Goal: Information Seeking & Learning: Learn about a topic

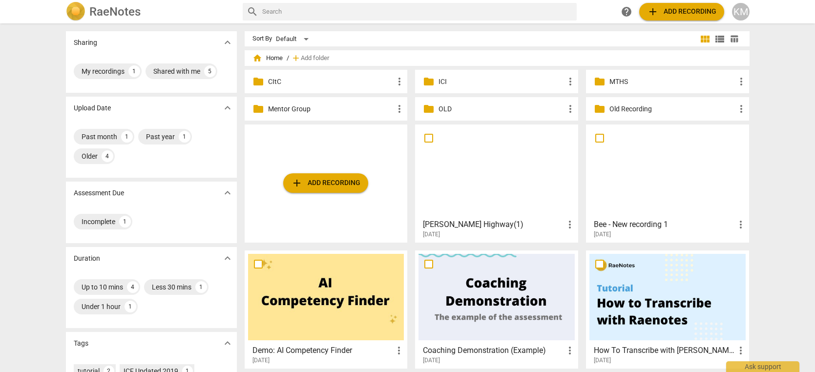
click at [361, 113] on p "Mentor Group" at bounding box center [331, 109] width 126 height 10
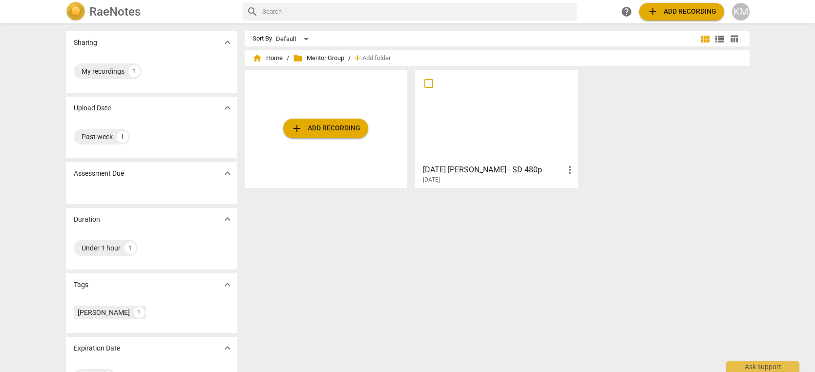
click at [491, 128] on div at bounding box center [497, 116] width 156 height 86
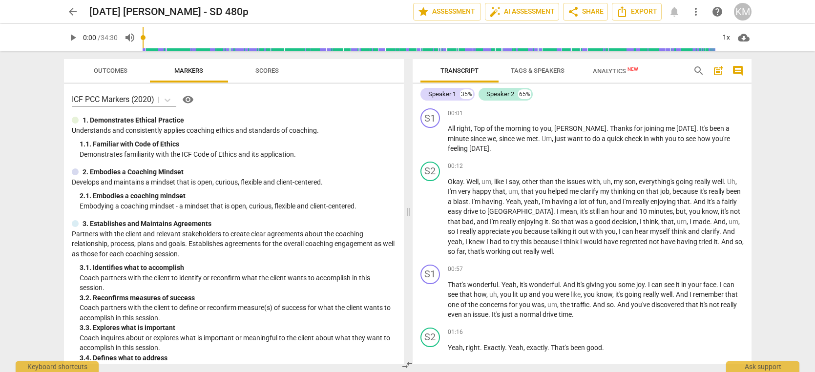
click at [71, 40] on span "play_arrow" at bounding box center [73, 38] width 12 height 12
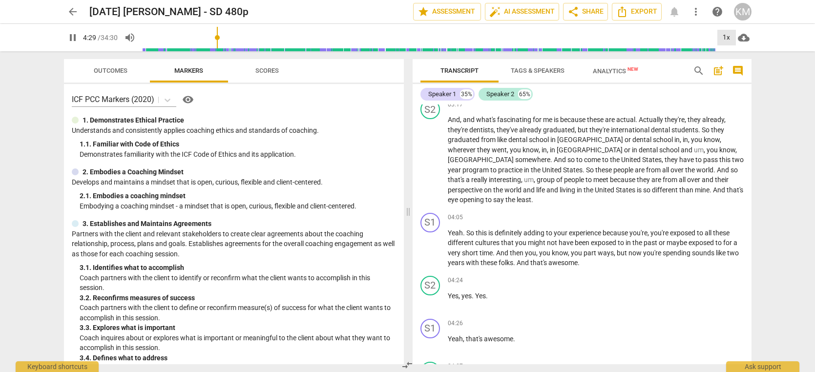
click at [727, 41] on div "1x" at bounding box center [727, 38] width 19 height 16
click at [738, 95] on li "1.5x" at bounding box center [734, 94] width 33 height 19
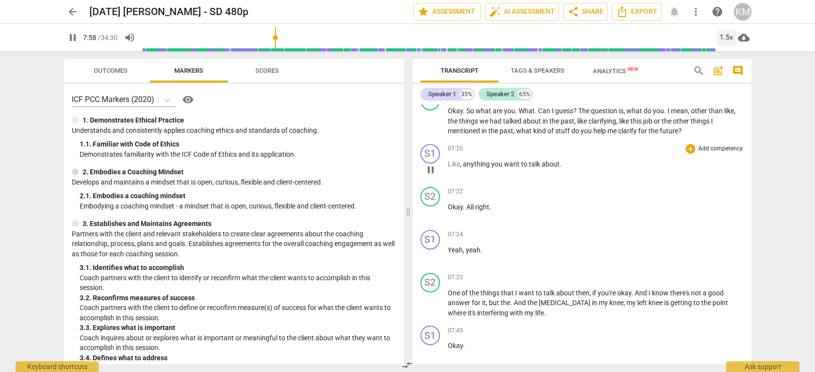
scroll to position [1865, 0]
drag, startPoint x: 465, startPoint y: 152, endPoint x: 559, endPoint y: 152, distance: 94.8
click at [559, 157] on p "Like , anything you want to talk about ." at bounding box center [596, 162] width 296 height 10
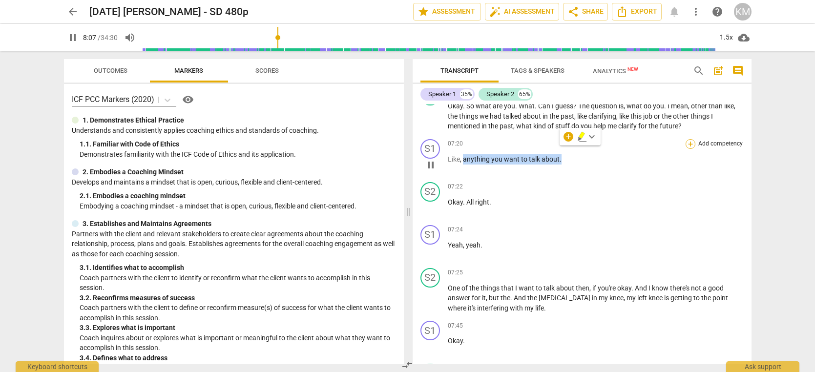
click at [692, 139] on div "+" at bounding box center [691, 144] width 10 height 10
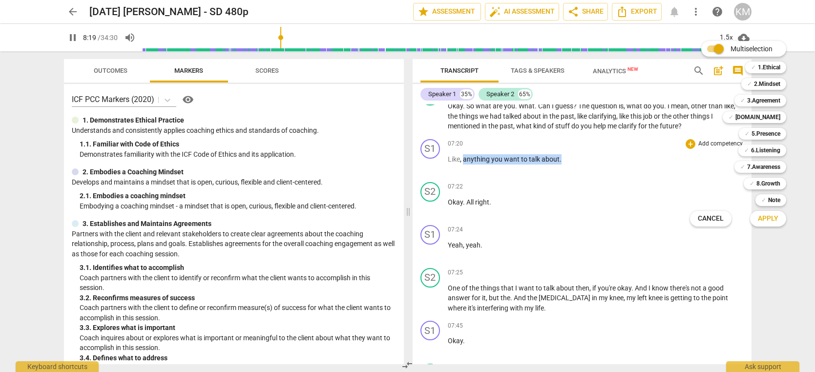
scroll to position [2172, 0]
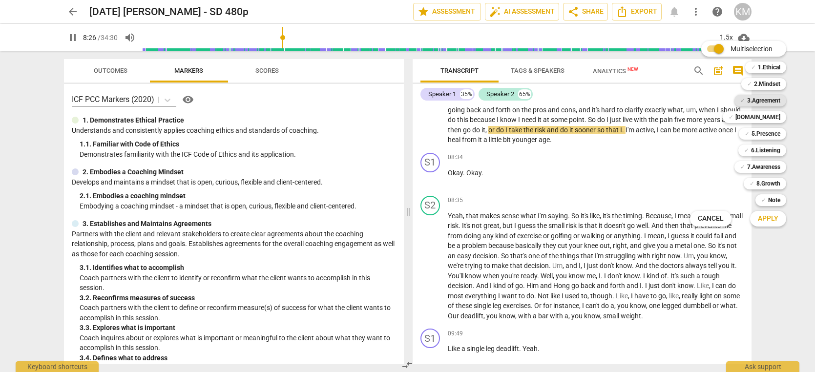
click at [767, 100] on b "3.Agreement" at bounding box center [764, 101] width 33 height 12
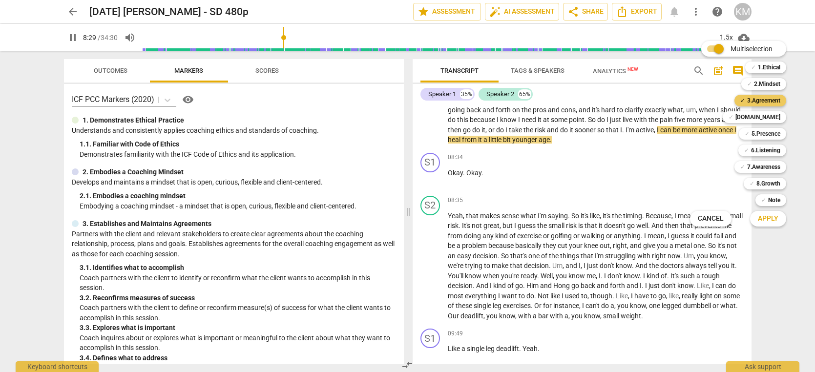
click at [767, 101] on b "3.Agreement" at bounding box center [764, 101] width 33 height 12
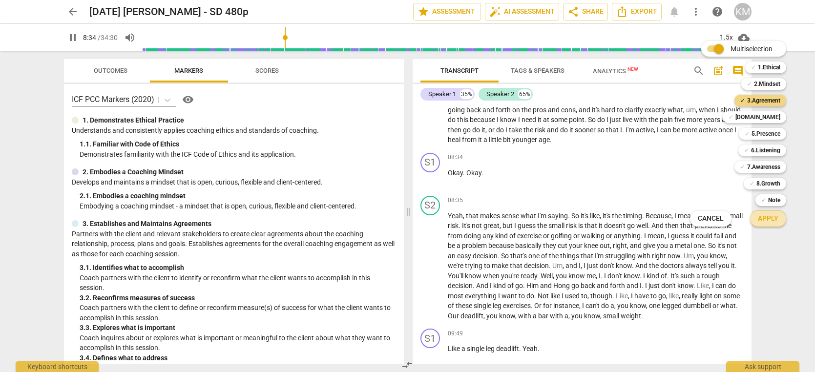
click at [780, 220] on button "Apply" at bounding box center [768, 219] width 36 height 18
type input "514"
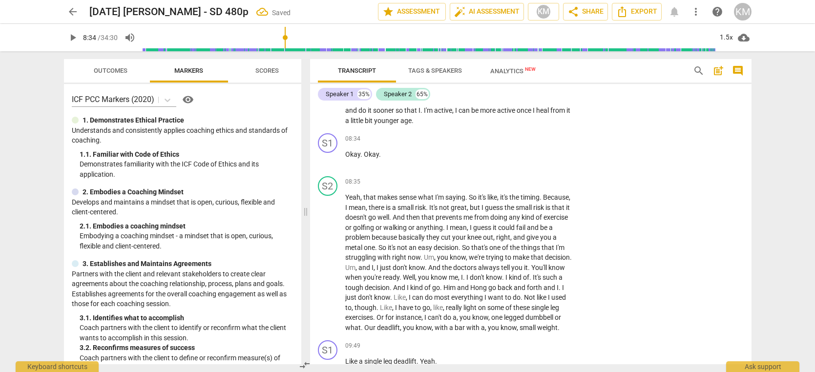
scroll to position [2093, 0]
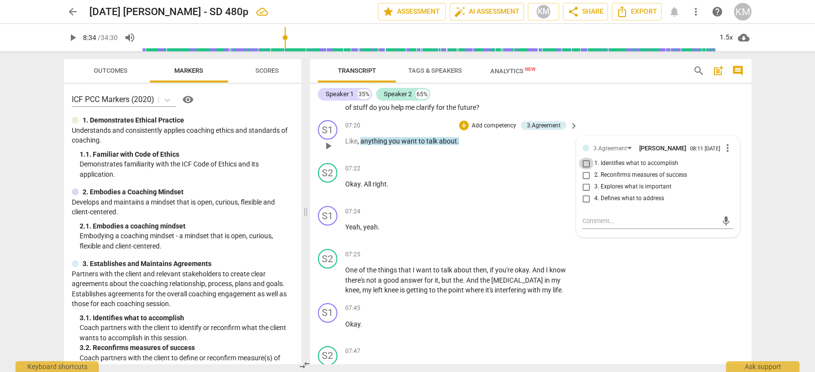
click at [588, 170] on input "1. Identifies what to accomplish" at bounding box center [587, 164] width 16 height 12
checkbox input "true"
click at [648, 294] on div "S2 play_arrow pause 07:25 + Add competency keyboard_arrow_right One of the thin…" at bounding box center [531, 272] width 442 height 54
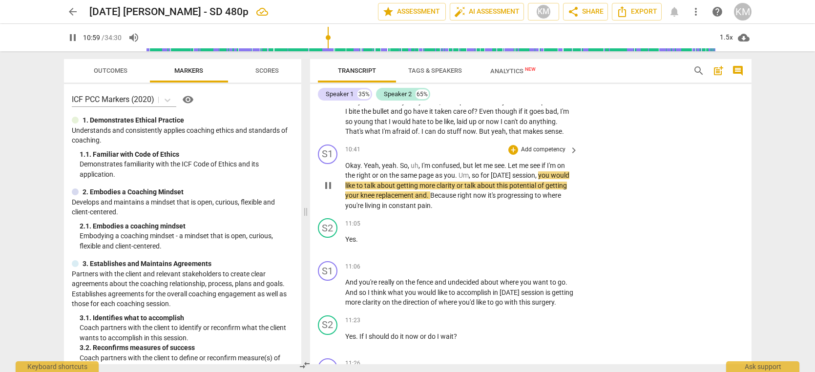
scroll to position [2840, 0]
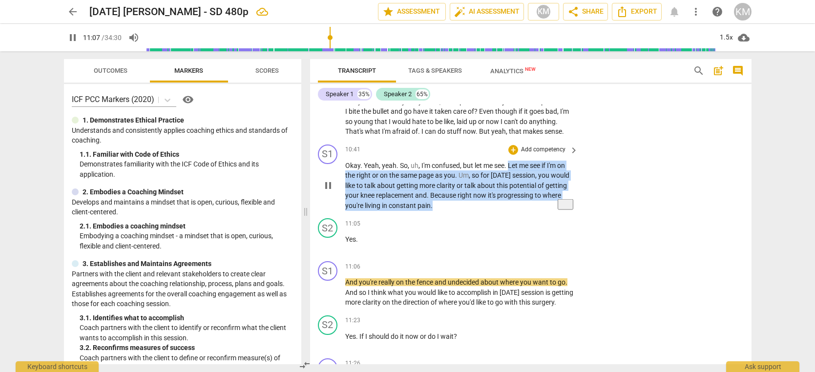
drag, startPoint x: 510, startPoint y: 195, endPoint x: 514, endPoint y: 232, distance: 37.4
click at [514, 211] on p "Okay . Yeah , yeah . So , uh , I'm confused , but let me see . Let me see if I'…" at bounding box center [459, 186] width 229 height 50
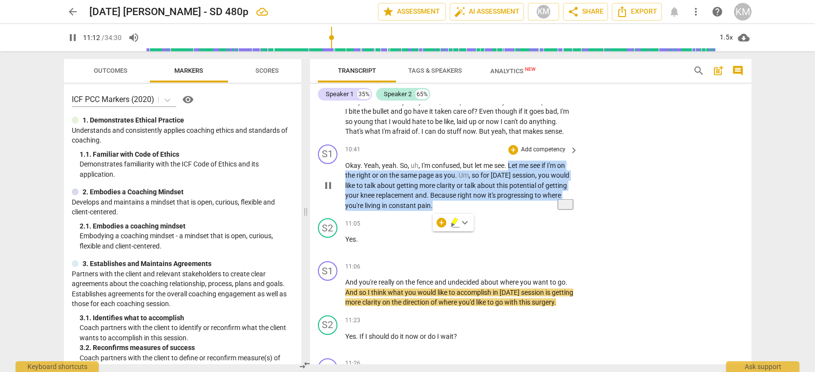
click at [546, 154] on p "Add competency" at bounding box center [543, 150] width 46 height 9
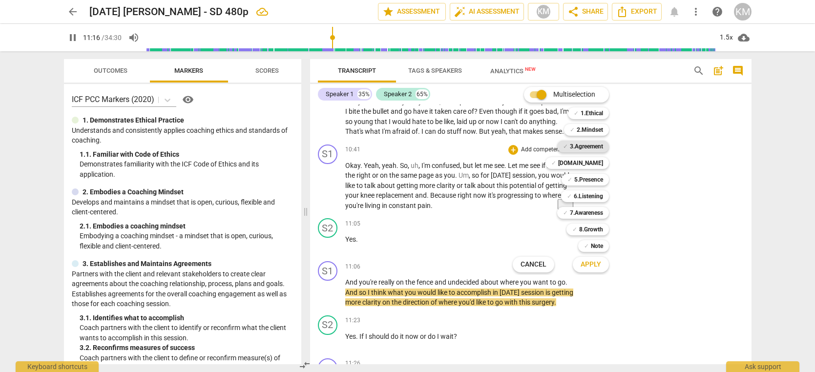
click at [592, 148] on b "3.Agreement" at bounding box center [586, 147] width 33 height 12
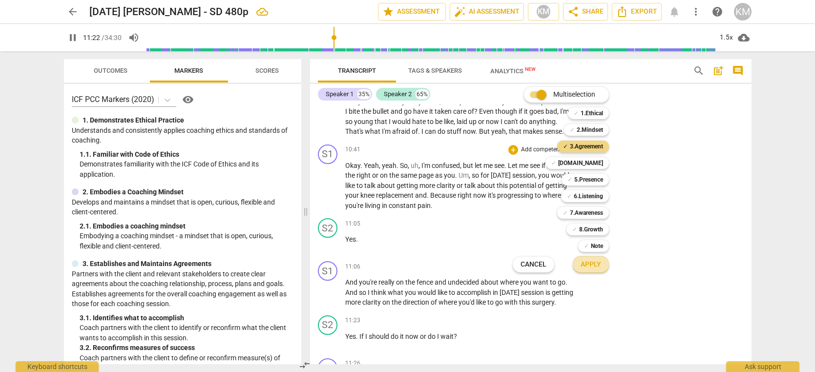
click at [597, 267] on span "Apply" at bounding box center [591, 265] width 21 height 10
type input "683"
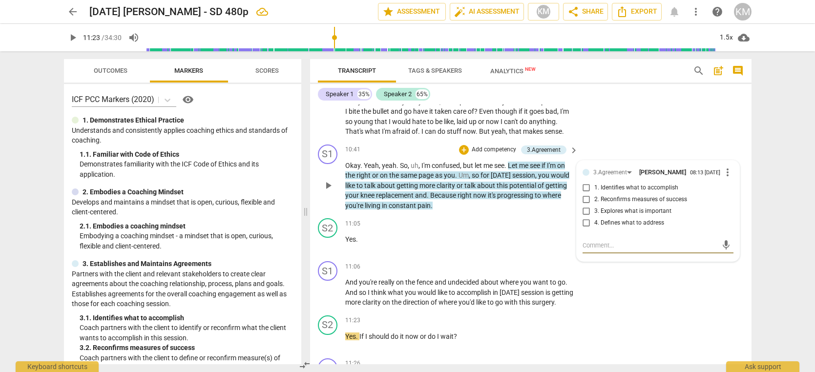
click at [588, 194] on input "1. Identifies what to accomplish" at bounding box center [587, 188] width 16 height 12
checkbox input "true"
drag, startPoint x: 463, startPoint y: 289, endPoint x: 437, endPoint y: 295, distance: 26.2
click at [463, 289] on div "S1 play_arrow pause 11:06 + Add competency keyboard_arrow_right And you're real…" at bounding box center [531, 284] width 442 height 54
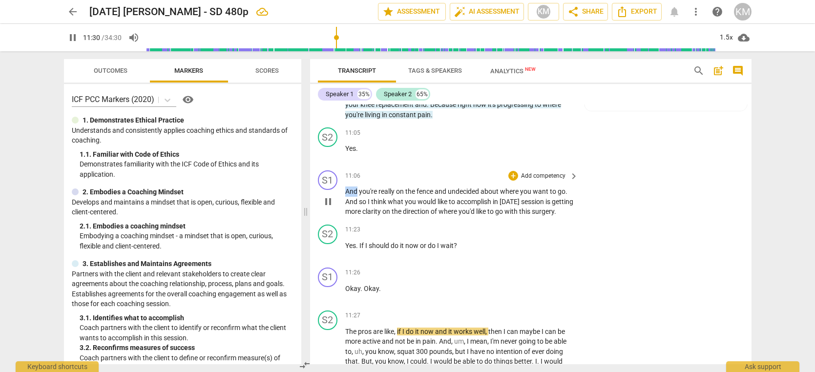
scroll to position [2931, 0]
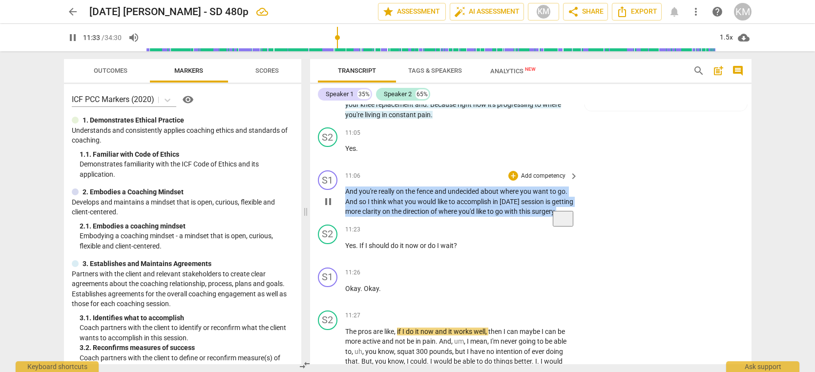
drag, startPoint x: 345, startPoint y: 222, endPoint x: 370, endPoint y: 252, distance: 38.5
click at [370, 217] on p "And you're really on the fence and undecided about where you want to go . And s…" at bounding box center [459, 202] width 229 height 30
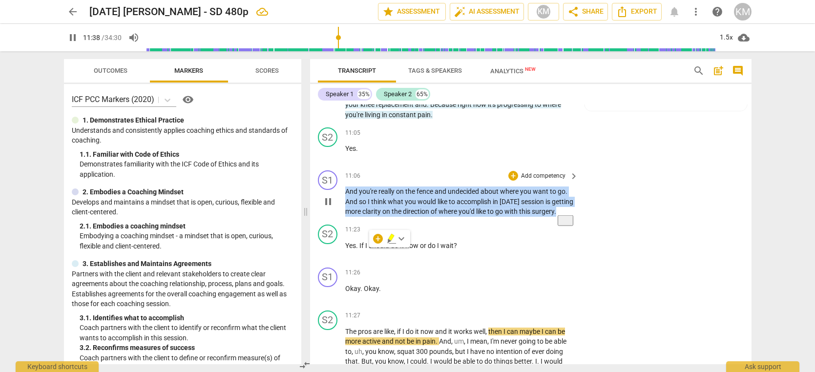
click at [431, 215] on span "direction" at bounding box center [417, 212] width 28 height 8
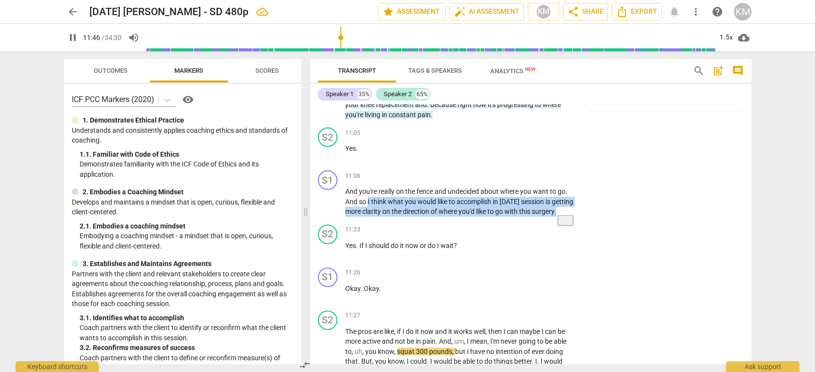
scroll to position [3212, 0]
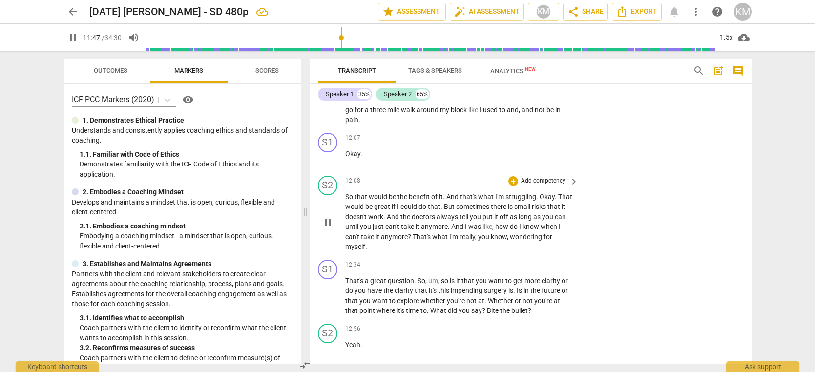
drag, startPoint x: 369, startPoint y: 231, endPoint x: 416, endPoint y: 235, distance: 47.0
click at [415, 235] on div "S1 play_arrow pause 00:01 + Add competency keyboard_arrow_right All right , Top…" at bounding box center [531, 235] width 442 height 260
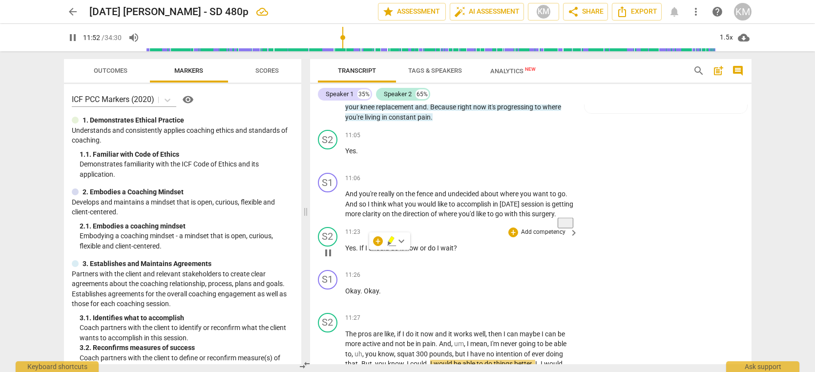
click at [472, 263] on div "S2 play_arrow pause 11:23 + Add competency keyboard_arrow_right Yes . If I shou…" at bounding box center [531, 244] width 442 height 43
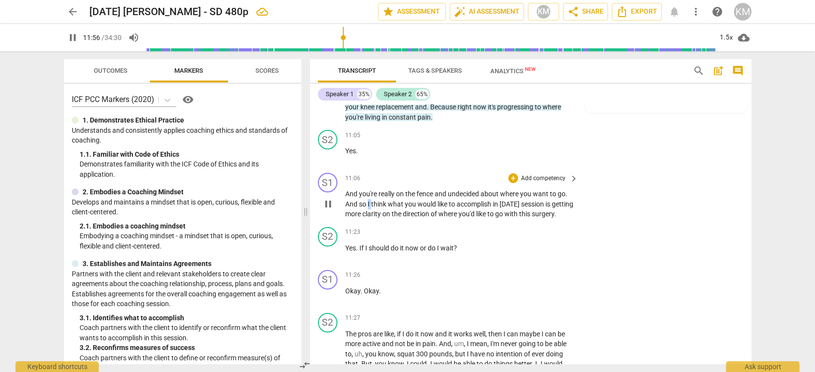
scroll to position [2928, 0]
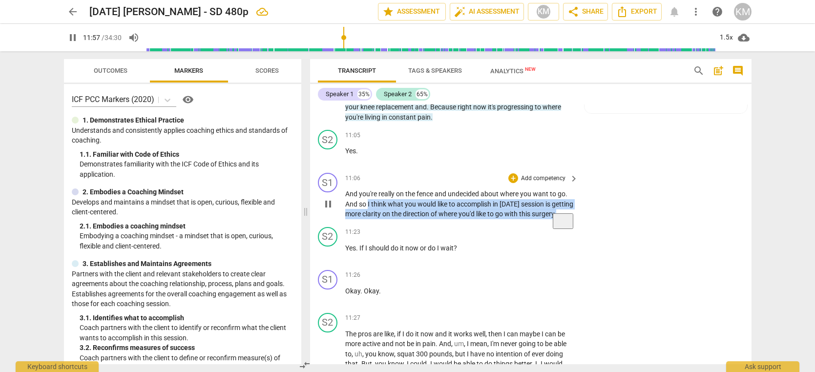
drag, startPoint x: 368, startPoint y: 235, endPoint x: 385, endPoint y: 252, distance: 23.5
click at [385, 219] on p "And you're really on the fence and undecided about where you want to go . And s…" at bounding box center [459, 204] width 229 height 30
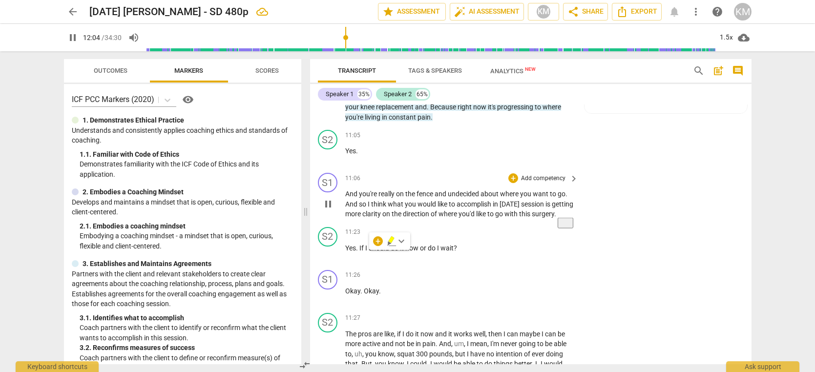
click at [618, 218] on div "S1 play_arrow pause 11:06 + Add competency keyboard_arrow_right And you're real…" at bounding box center [531, 196] width 442 height 54
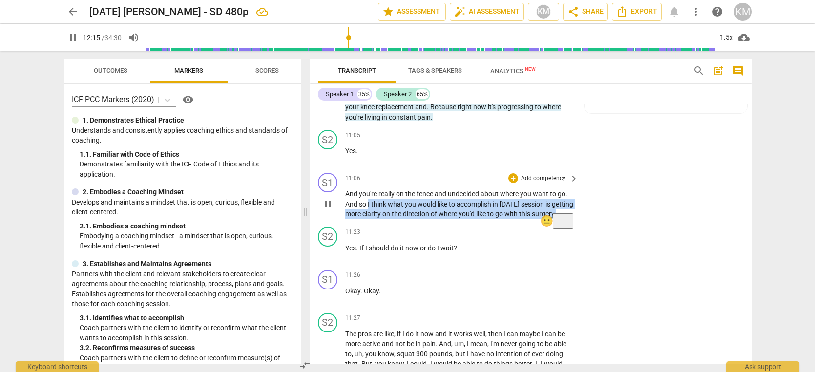
drag, startPoint x: 369, startPoint y: 234, endPoint x: 387, endPoint y: 253, distance: 25.9
click at [388, 219] on p "And you're really on the fence and undecided about where you want to go . And s…" at bounding box center [459, 204] width 229 height 30
click at [552, 183] on p "Add competency" at bounding box center [543, 178] width 46 height 9
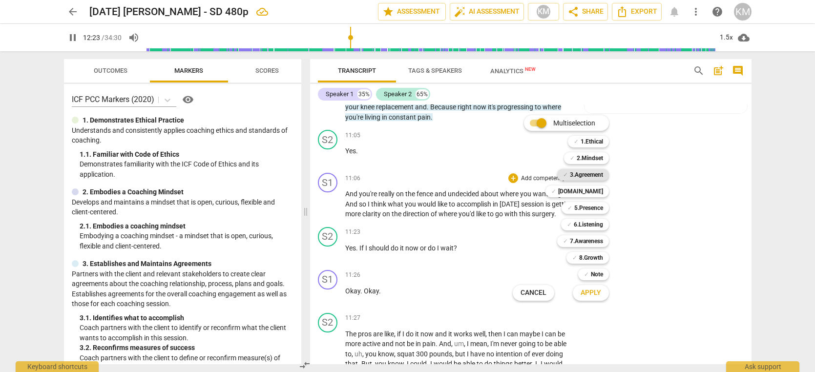
click at [592, 174] on b "3.Agreement" at bounding box center [586, 175] width 33 height 12
click at [598, 296] on span "Apply" at bounding box center [591, 293] width 21 height 10
type input "747"
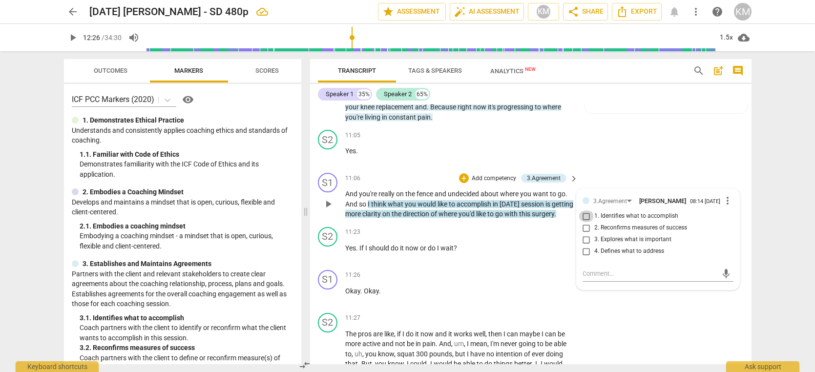
click at [587, 222] on input "1. Identifies what to accomplish" at bounding box center [587, 217] width 16 height 12
checkbox input "true"
click at [466, 219] on p "And you're really on the fence and undecided about where you want to go . And s…" at bounding box center [459, 204] width 229 height 30
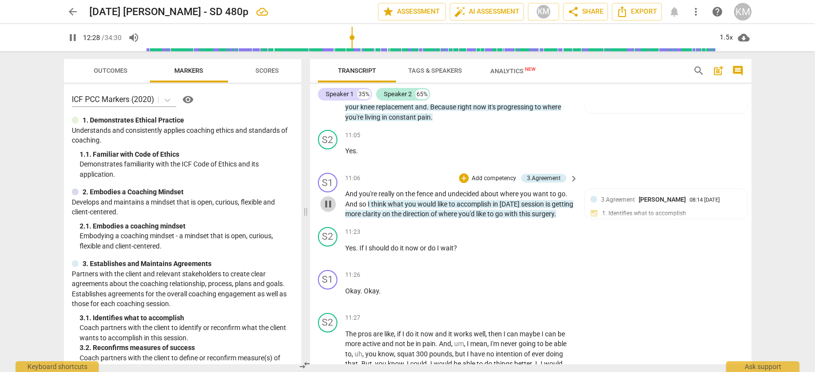
click at [331, 210] on span "pause" at bounding box center [328, 204] width 12 height 12
click at [330, 210] on span "play_arrow" at bounding box center [328, 204] width 12 height 12
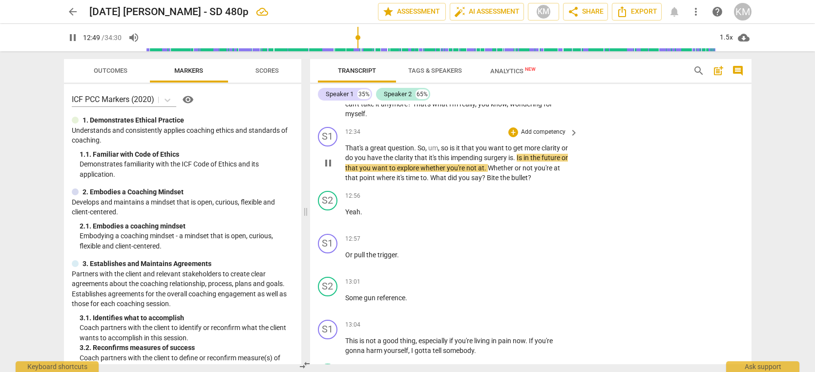
scroll to position [3345, 0]
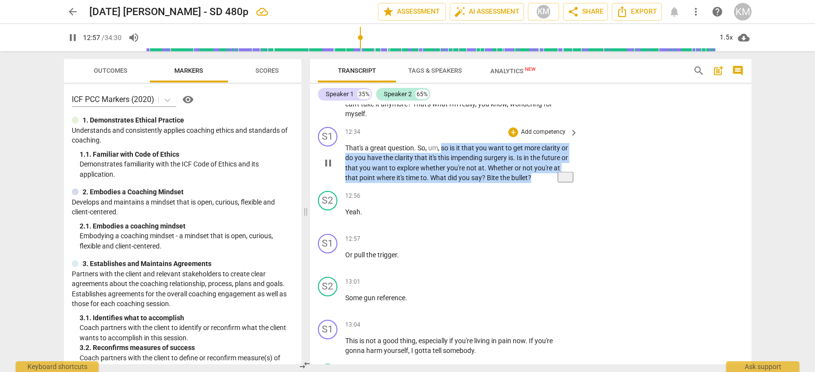
drag, startPoint x: 443, startPoint y: 189, endPoint x: 523, endPoint y: 215, distance: 84.8
click at [523, 183] on p "That's a great question . So , um , so is it that you want to get more clarity …" at bounding box center [459, 163] width 229 height 40
click at [548, 137] on p "Add competency" at bounding box center [543, 132] width 46 height 9
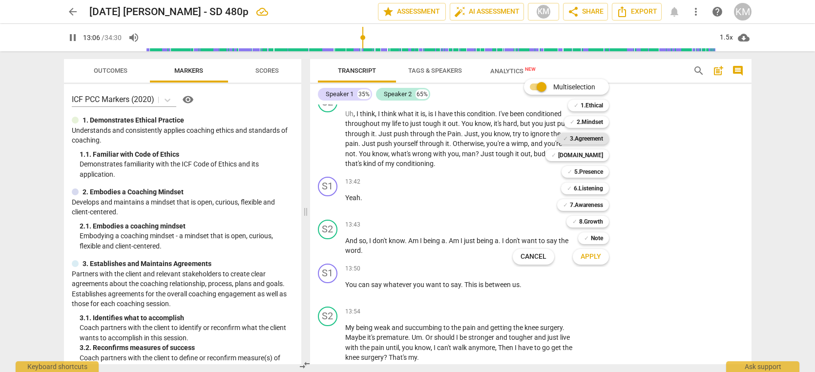
click at [594, 138] on b "3.Agreement" at bounding box center [586, 139] width 33 height 12
click at [596, 258] on span "Apply" at bounding box center [591, 257] width 21 height 10
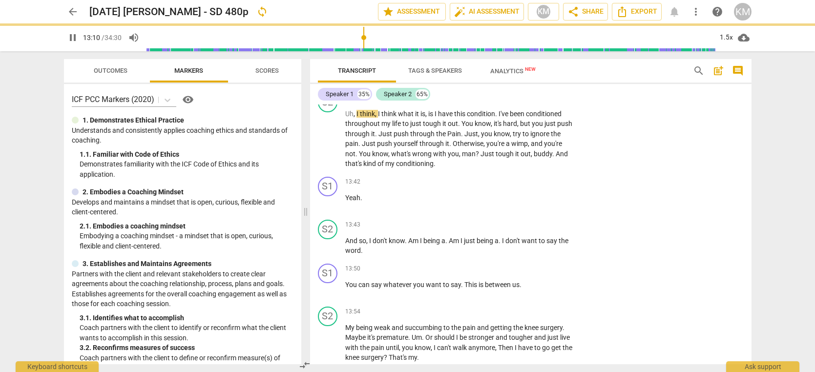
type input "791"
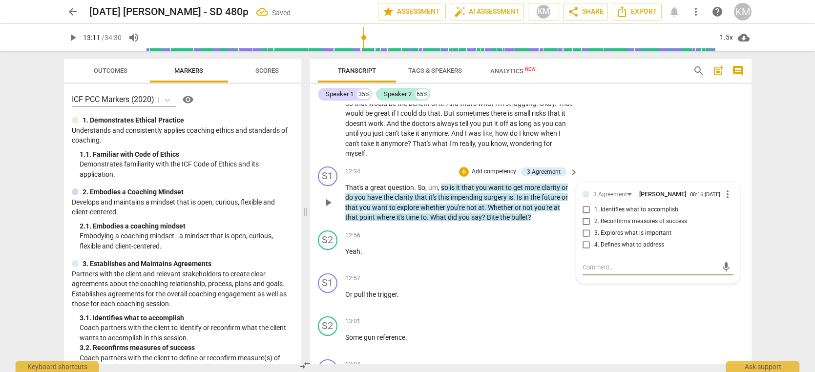
scroll to position [3305, 0]
click at [588, 216] on input "1. Identifies what to accomplish" at bounding box center [587, 211] width 16 height 12
checkbox input "true"
click at [471, 266] on div "12:56 + Add competency keyboard_arrow_right Yeah ." at bounding box center [462, 248] width 235 height 35
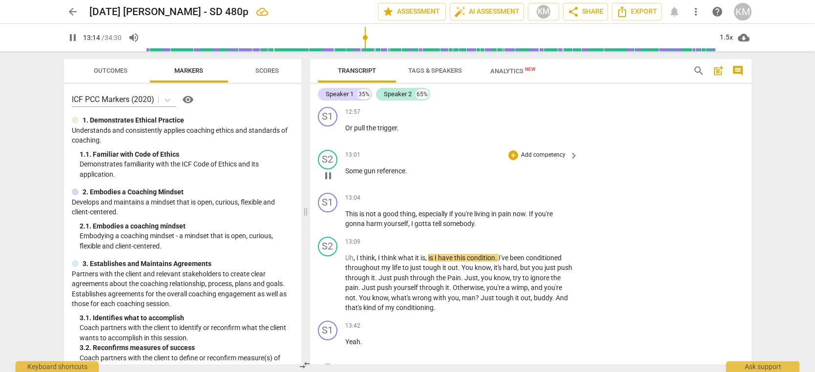
scroll to position [3470, 0]
click at [329, 141] on span "pause" at bounding box center [328, 135] width 12 height 12
click at [330, 141] on span "play_arrow" at bounding box center [328, 135] width 12 height 12
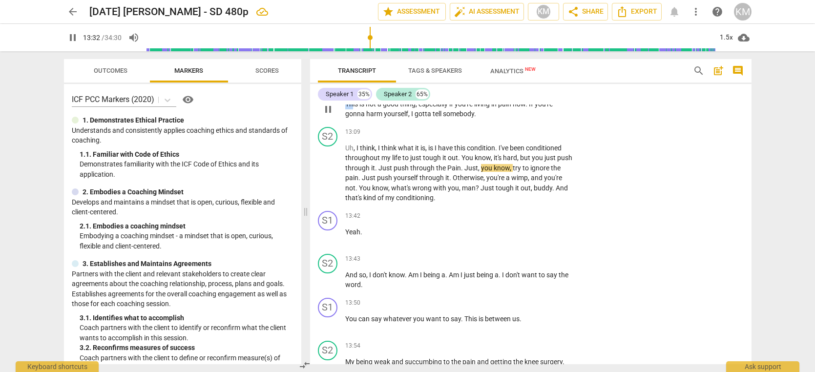
scroll to position [3582, 0]
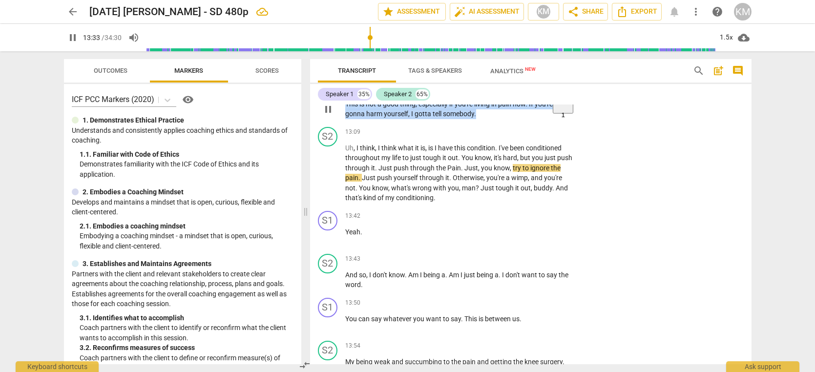
drag, startPoint x: 354, startPoint y: 145, endPoint x: 484, endPoint y: 155, distance: 130.9
click at [484, 119] on p "This is not a good thing , especially if you're living in pain now . If you're …" at bounding box center [459, 109] width 229 height 20
click at [546, 93] on p "Add competency" at bounding box center [543, 88] width 46 height 9
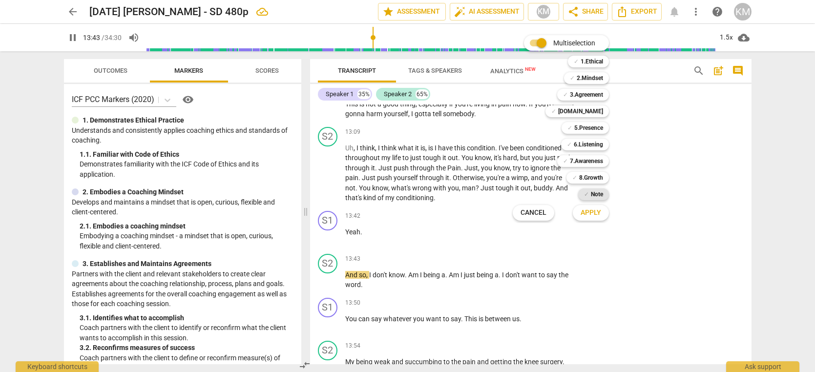
click at [596, 195] on b "Note" at bounding box center [597, 195] width 12 height 12
click at [595, 215] on span "Apply" at bounding box center [591, 213] width 21 height 10
type input "826"
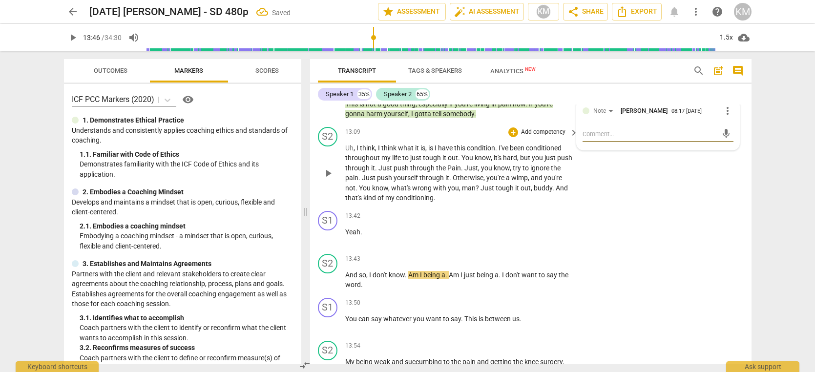
type textarea "y"
type textarea "yo"
type textarea "you"
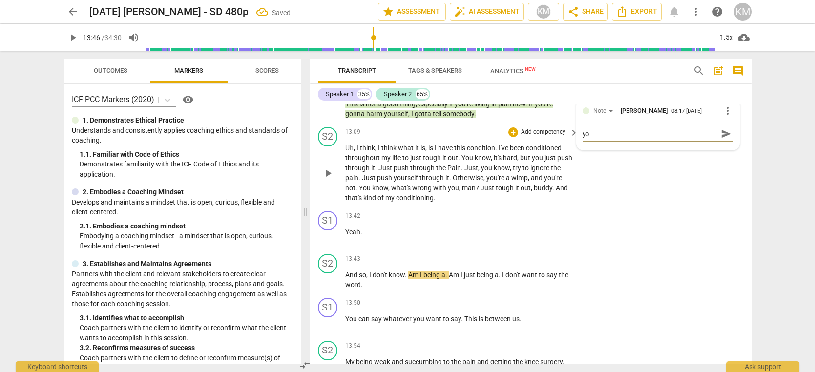
type textarea "you"
type textarea "you w"
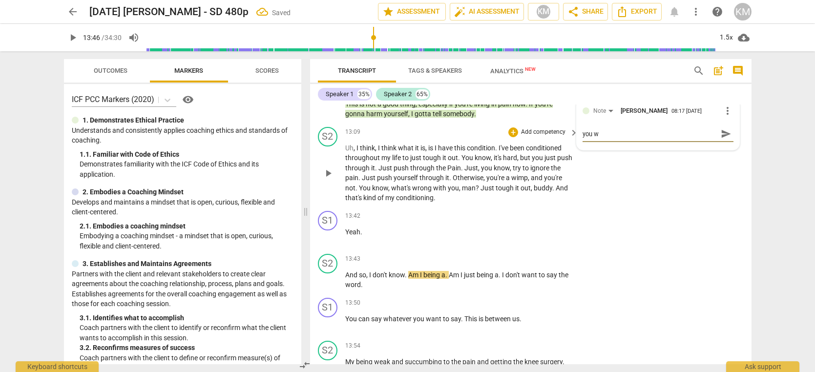
type textarea "you we"
type textarea "you wer"
type textarea "you were"
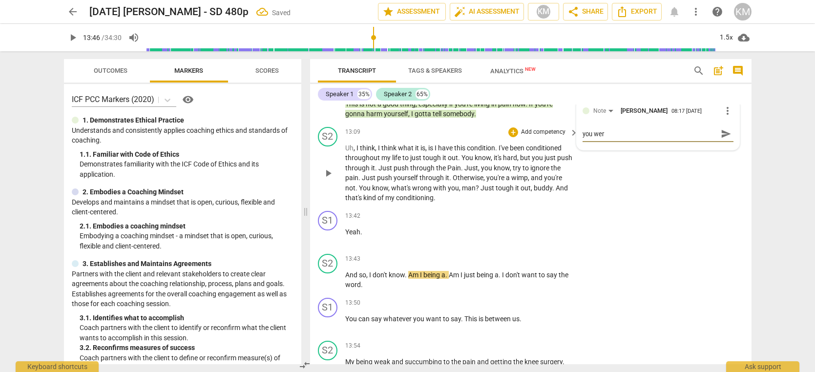
type textarea "you were"
type textarea "you were j"
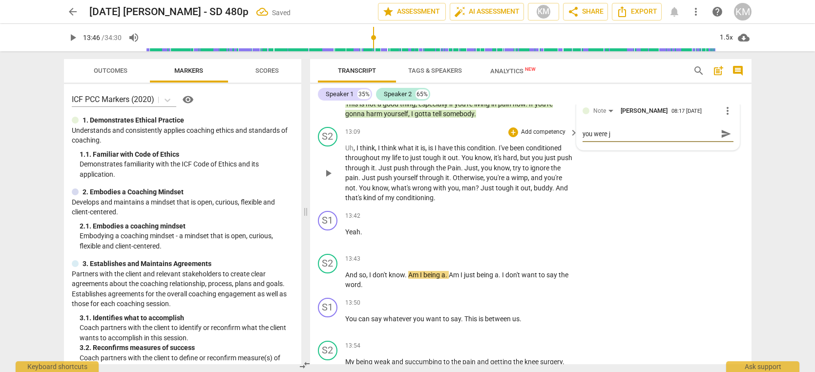
type textarea "you were [PERSON_NAME]"
type textarea "you were jok"
type textarea "you were [PERSON_NAME]"
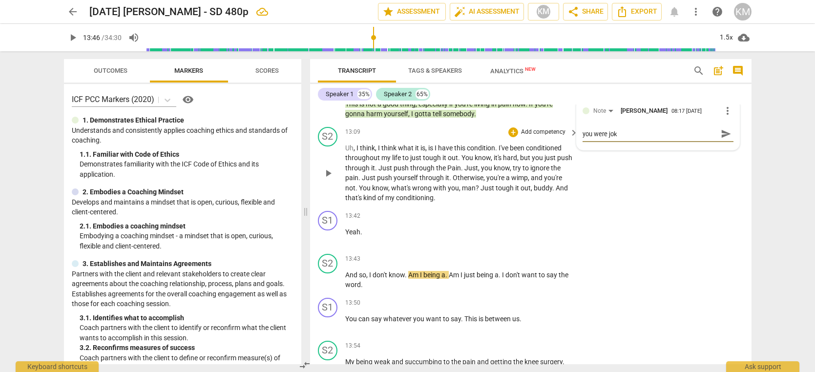
type textarea "you were [PERSON_NAME]"
type textarea "you were joking"
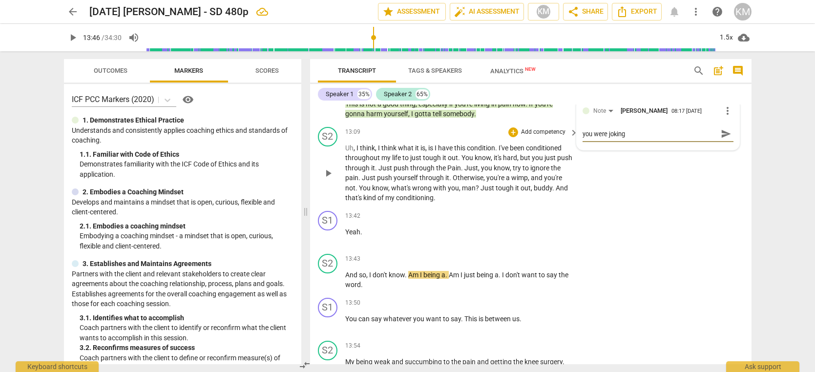
type textarea "you were joking"
type textarea "you were joking b"
type textarea "you were joking bu"
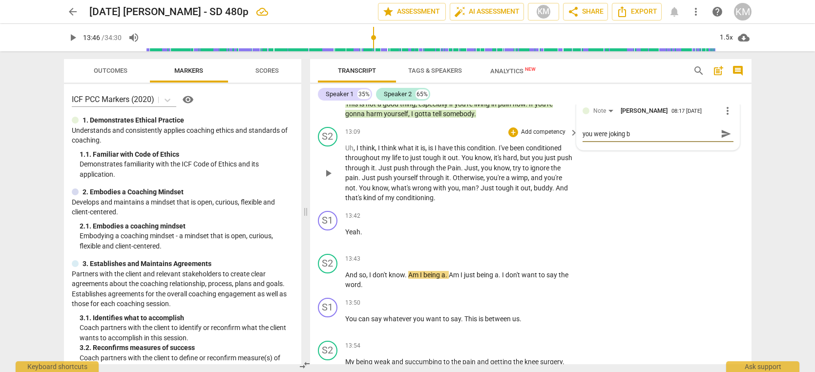
type textarea "you were joking bu"
type textarea "you were joking but"
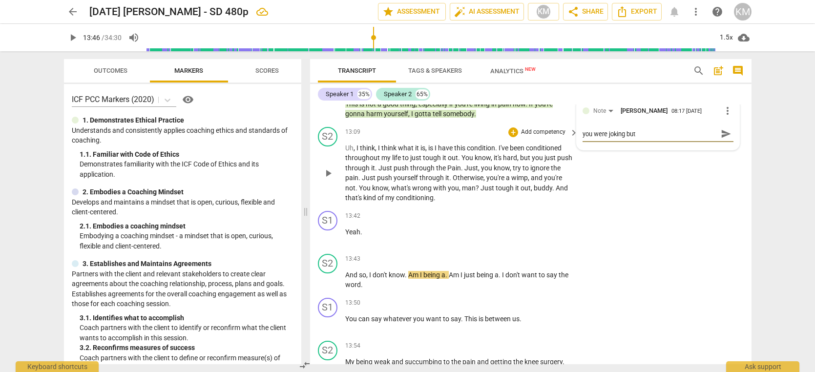
type textarea "you were joking but t"
type textarea "you were joking but th"
type textarea "you were joking but thi"
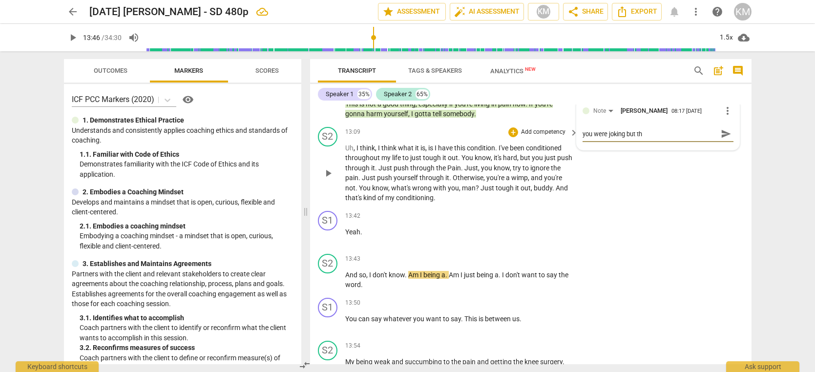
type textarea "you were joking but thi"
type textarea "you were joking but this"
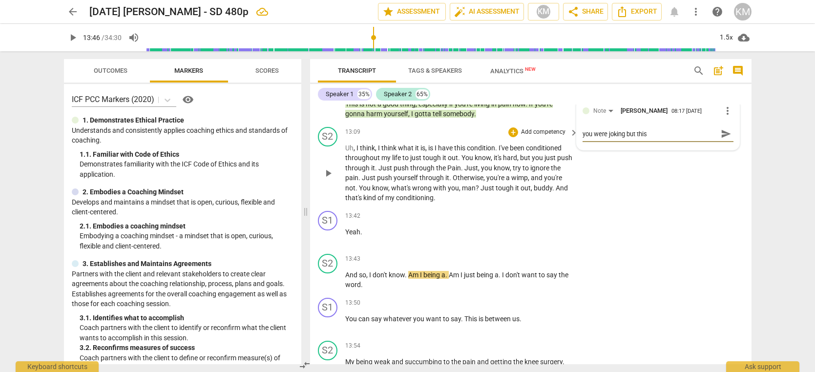
type textarea "you were joking but this i"
type textarea "you were joking but this it"
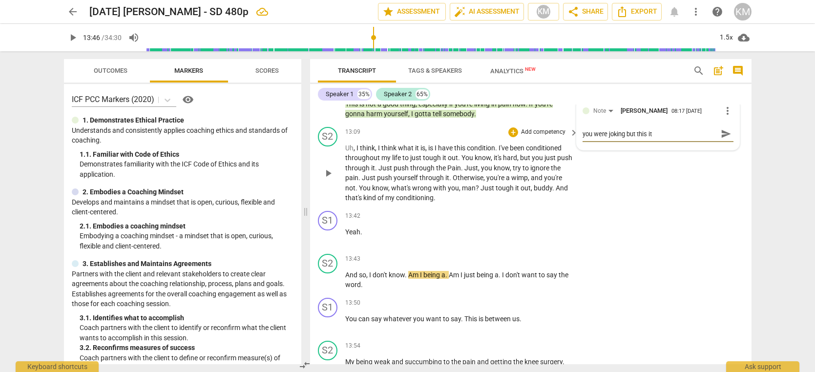
type textarea "you were joking but this it"
type textarea "you were joking but this it r"
type textarea "you were joking but this it re"
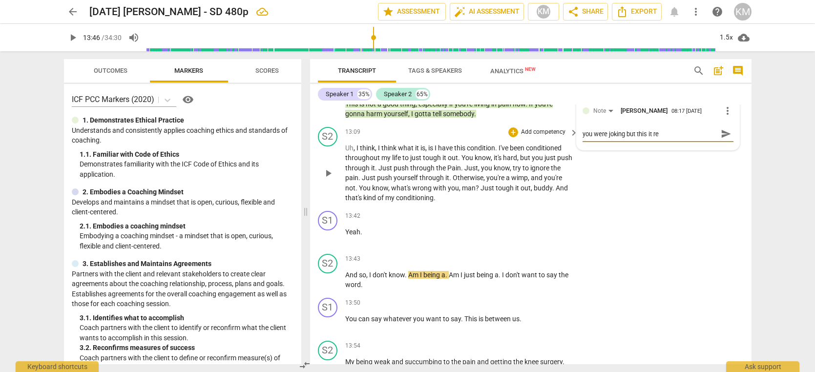
type textarea "you were joking but this it rea"
type textarea "you were joking but this it real"
click at [724, 139] on span "send" at bounding box center [726, 133] width 11 height 11
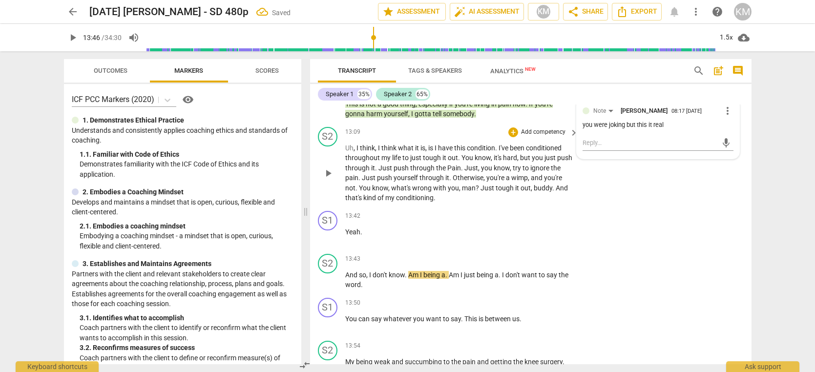
click at [620, 207] on div "S2 play_arrow pause 13:09 + Add competency keyboard_arrow_right Uh , I think , …" at bounding box center [531, 165] width 442 height 84
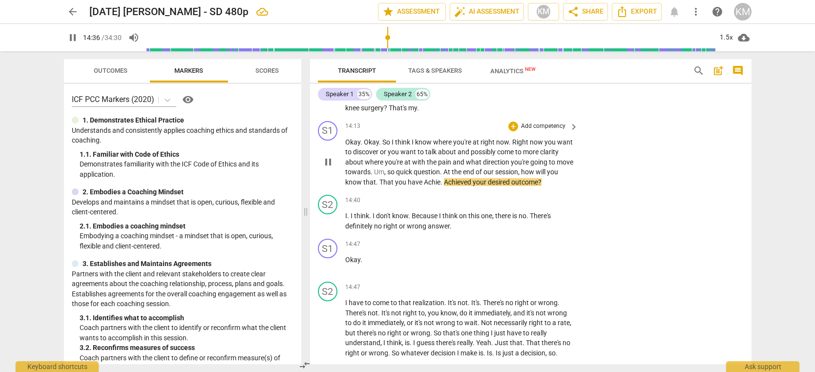
scroll to position [3866, 0]
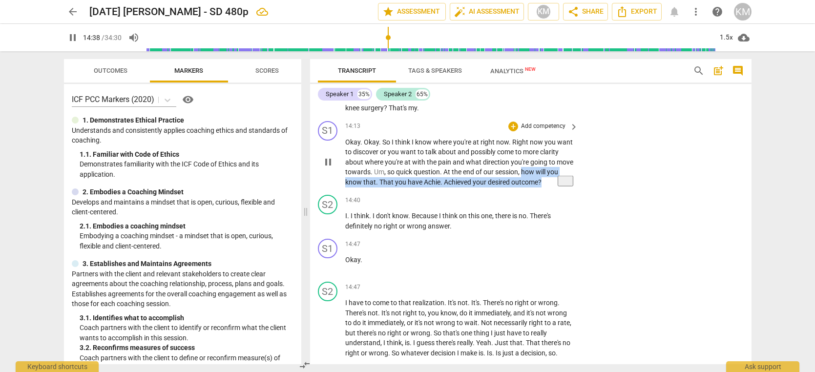
drag, startPoint x: 524, startPoint y: 213, endPoint x: 544, endPoint y: 222, distance: 22.1
click at [544, 188] on p "Okay . Okay . So I think I know where you're at right now . Right now you want …" at bounding box center [459, 162] width 229 height 50
click at [535, 131] on p "Add competency" at bounding box center [543, 126] width 46 height 9
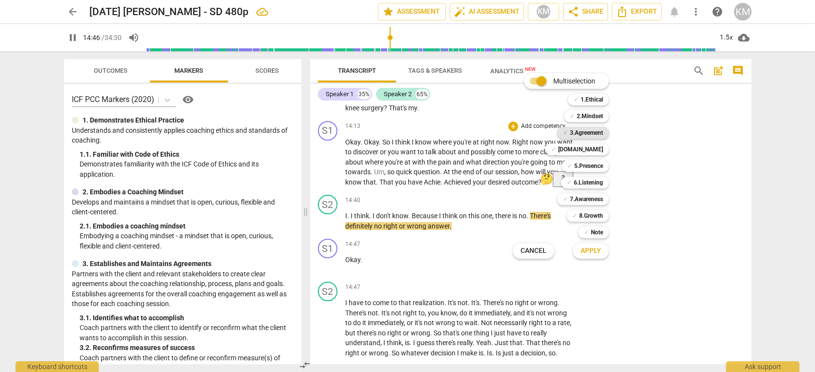
click at [583, 136] on b "3.Agreement" at bounding box center [586, 133] width 33 height 12
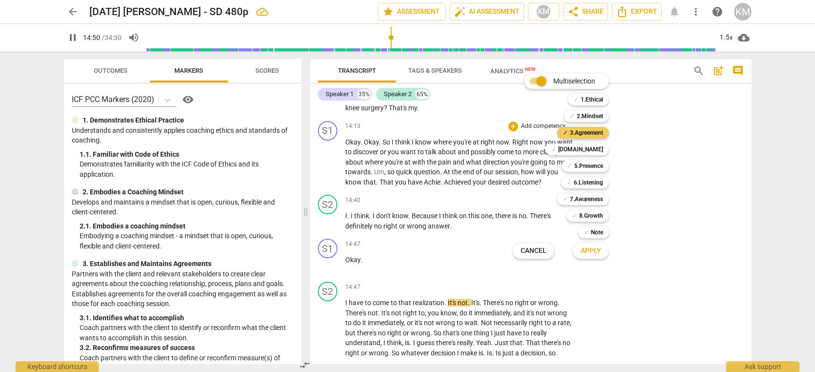
click at [589, 132] on b "3.Agreement" at bounding box center [586, 133] width 33 height 12
click at [598, 254] on span "Apply" at bounding box center [591, 251] width 21 height 10
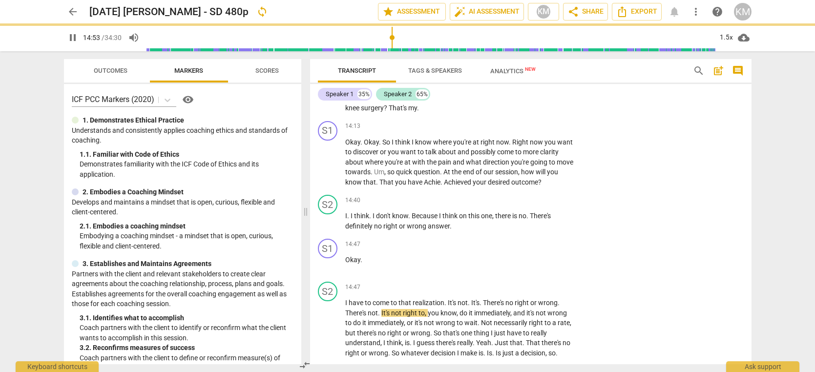
type input "894"
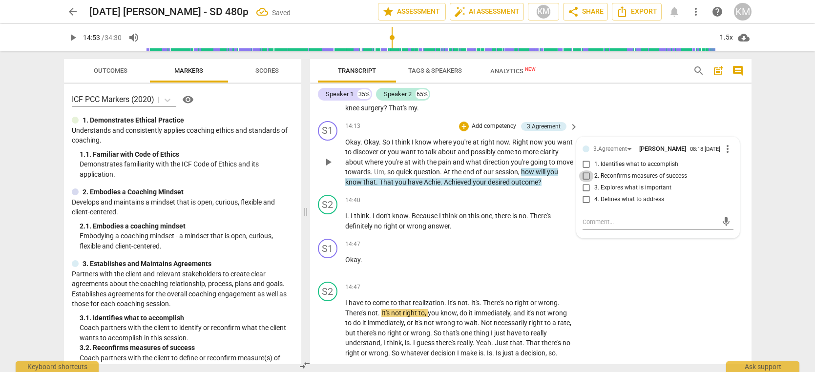
click at [587, 182] on input "2. Reconfirms measures of success" at bounding box center [587, 177] width 16 height 12
checkbox input "true"
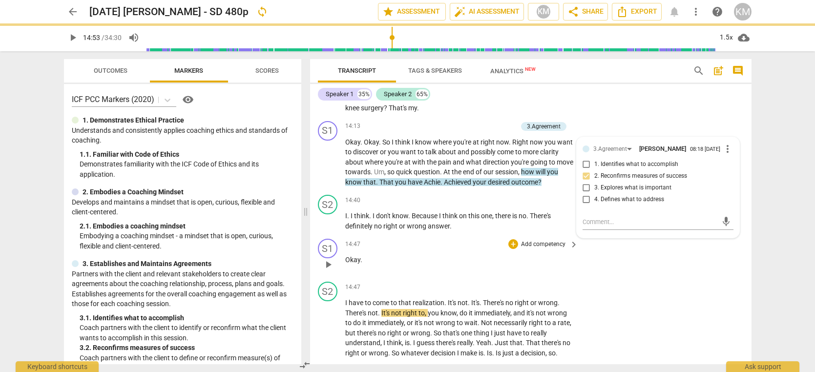
click at [605, 278] on div "S1 play_arrow pause 14:47 + Add competency keyboard_arrow_right Okay ." at bounding box center [531, 256] width 442 height 43
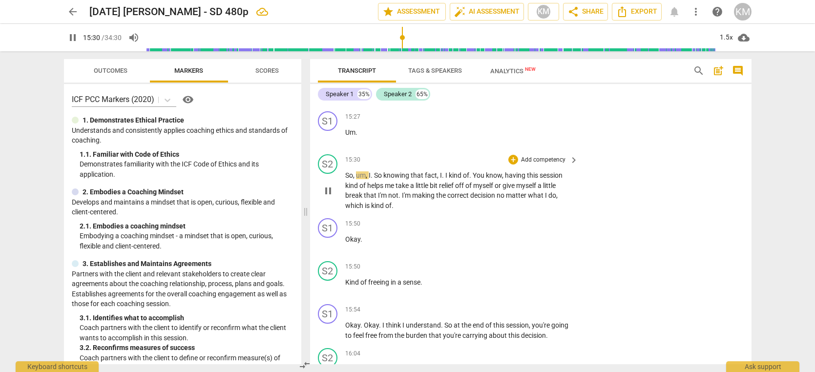
scroll to position [4295, 0]
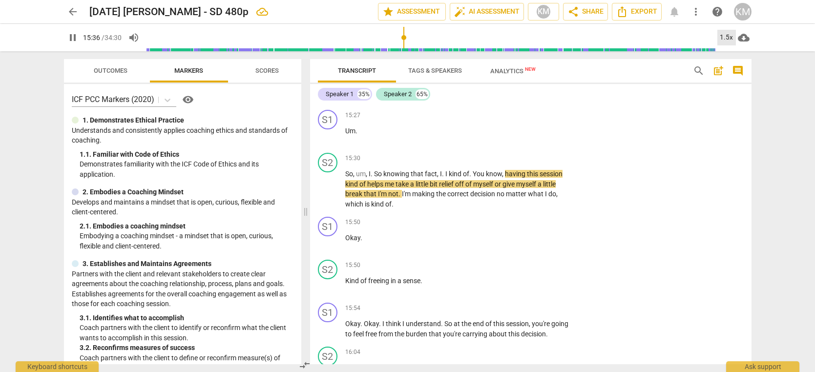
click at [728, 36] on div "1.5x" at bounding box center [727, 38] width 19 height 16
click at [727, 58] on li "1x" at bounding box center [734, 57] width 33 height 19
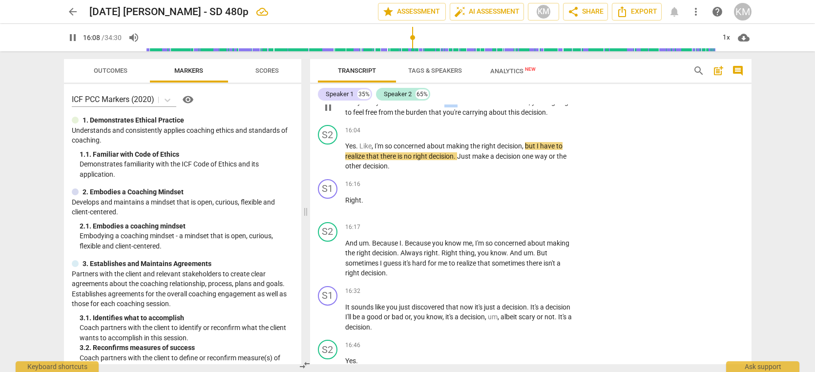
scroll to position [4517, 0]
drag, startPoint x: 445, startPoint y: 142, endPoint x: 548, endPoint y: 153, distance: 103.2
click at [548, 117] on p "Okay . Okay . I think I understand . So at the end of this session , you're goi…" at bounding box center [459, 107] width 229 height 20
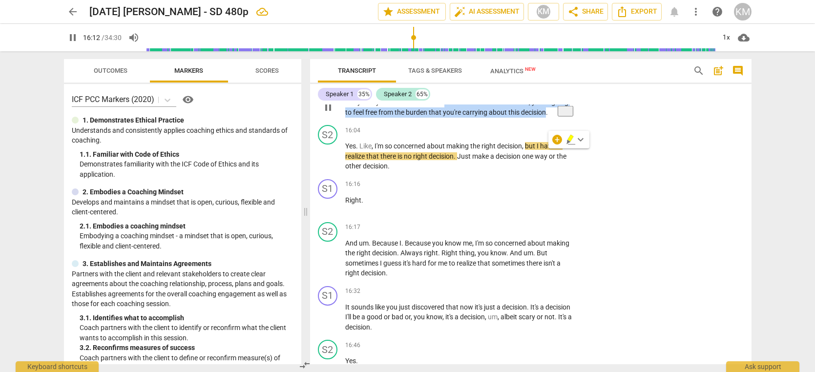
click at [535, 91] on p "Add competency" at bounding box center [543, 87] width 46 height 9
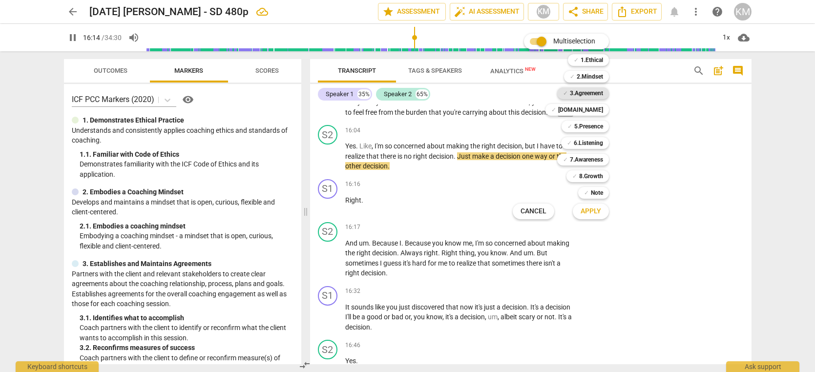
click at [599, 94] on b "3.Agreement" at bounding box center [586, 93] width 33 height 12
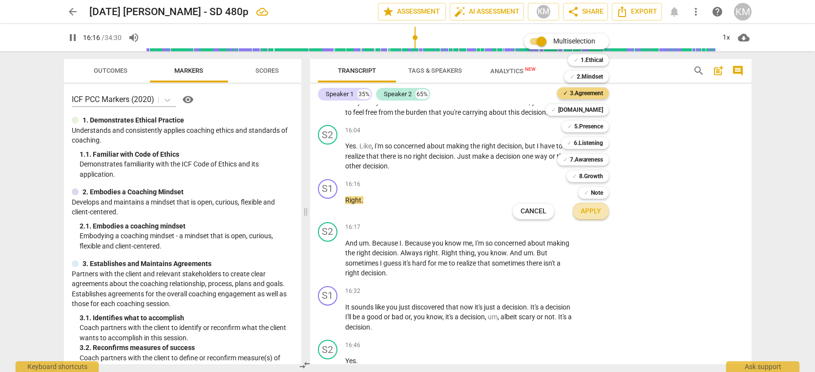
click at [602, 214] on button "Apply" at bounding box center [591, 212] width 36 height 18
type input "977"
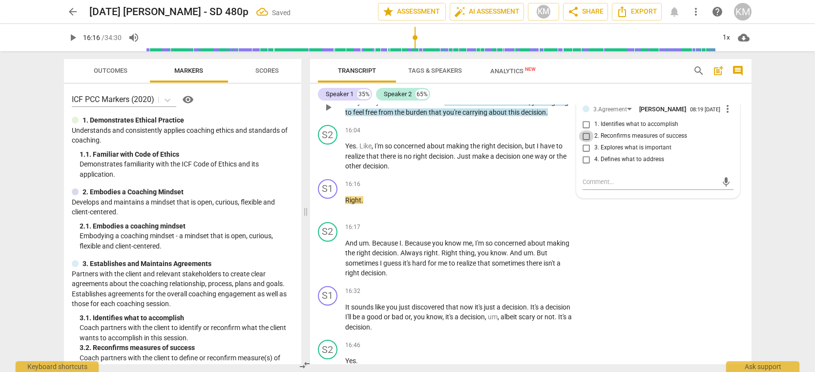
click at [589, 142] on input "2. Reconfirms measures of success" at bounding box center [587, 136] width 16 height 12
checkbox input "true"
click at [549, 214] on div "16:16 + Add competency keyboard_arrow_right Right ." at bounding box center [462, 196] width 235 height 35
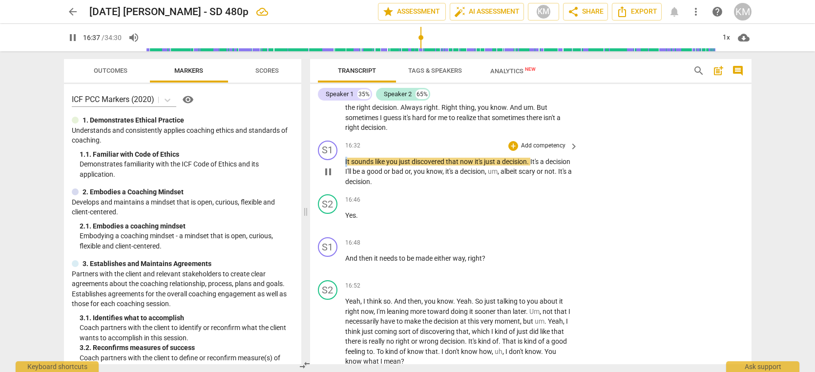
scroll to position [4663, 0]
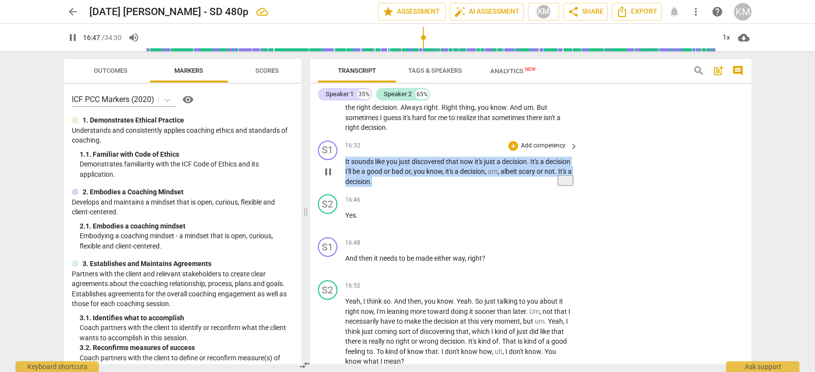
drag, startPoint x: 346, startPoint y: 203, endPoint x: 435, endPoint y: 222, distance: 90.8
click at [435, 187] on p "It sounds like you just discovered that now it's just a decision . It's a decis…" at bounding box center [459, 172] width 229 height 30
click at [575, 152] on span "keyboard_arrow_right" at bounding box center [574, 147] width 12 height 12
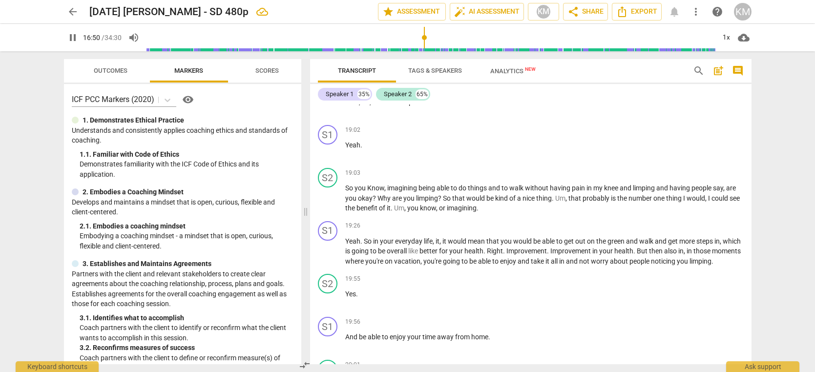
scroll to position [4202, 0]
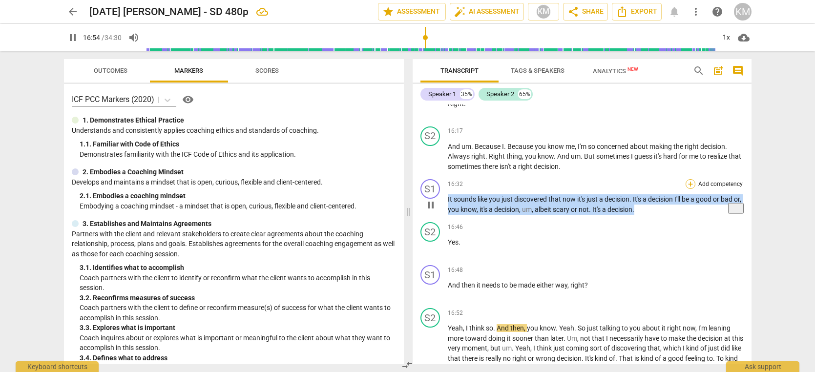
click at [694, 179] on div "+" at bounding box center [691, 184] width 10 height 10
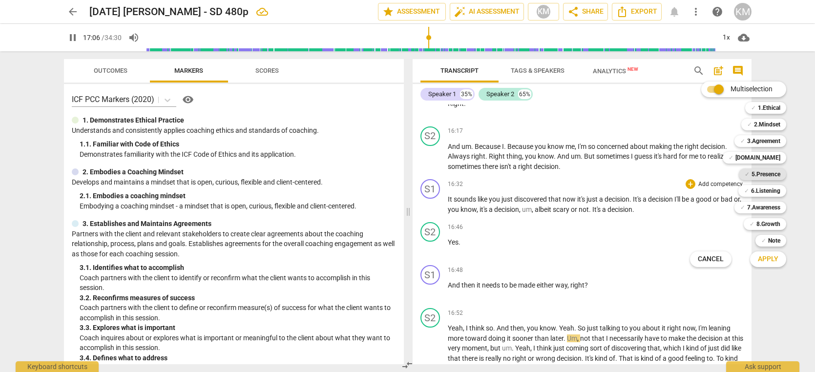
click at [778, 176] on b "5.Presence" at bounding box center [766, 175] width 29 height 12
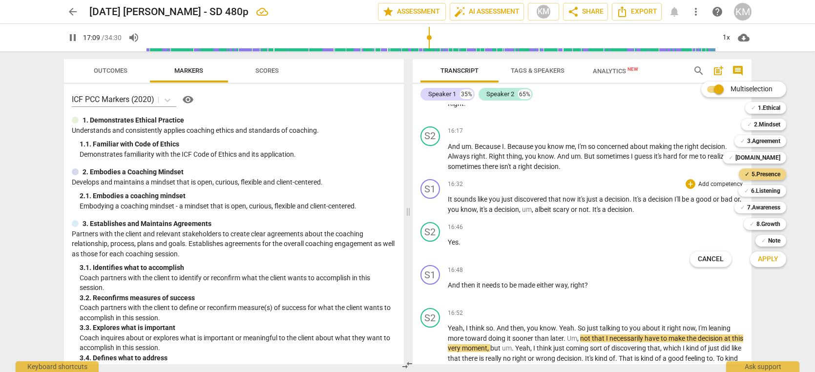
click at [775, 262] on span "Apply" at bounding box center [768, 260] width 21 height 10
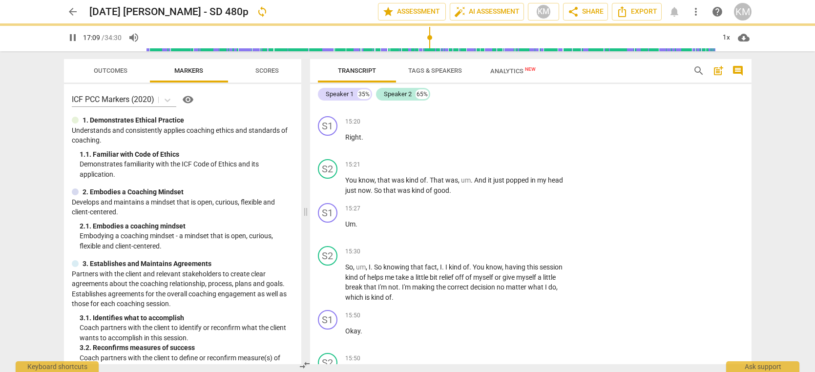
type input "1030"
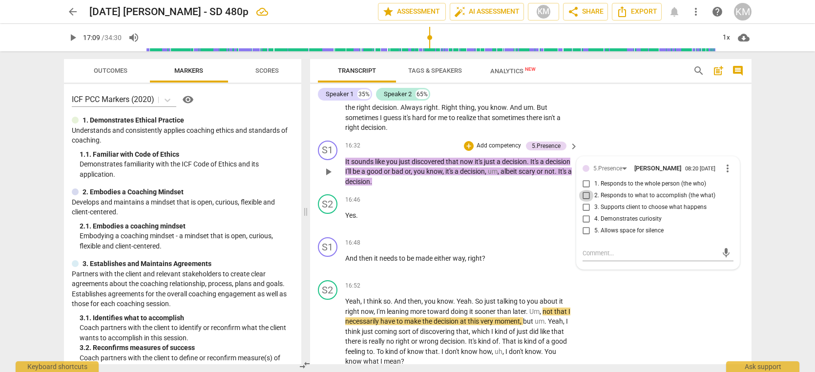
click at [586, 202] on input "2. Responds to what to accomplish (the what)" at bounding box center [587, 196] width 16 height 12
checkbox input "true"
click at [709, 323] on div "S2 play_arrow pause 16:52 + Add competency keyboard_arrow_right Yeah , I think …" at bounding box center [531, 324] width 442 height 94
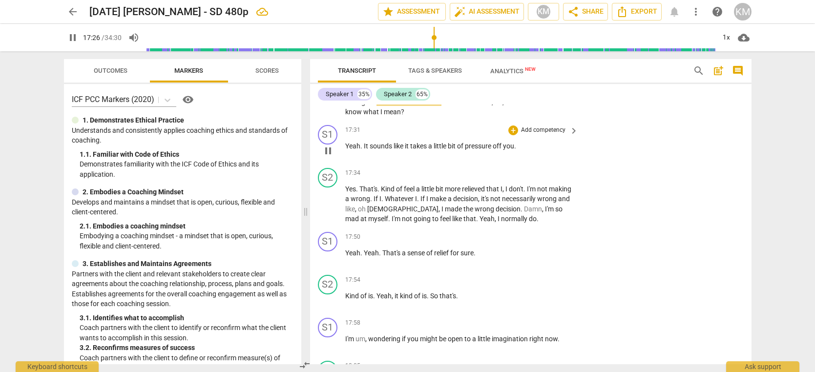
scroll to position [4916, 0]
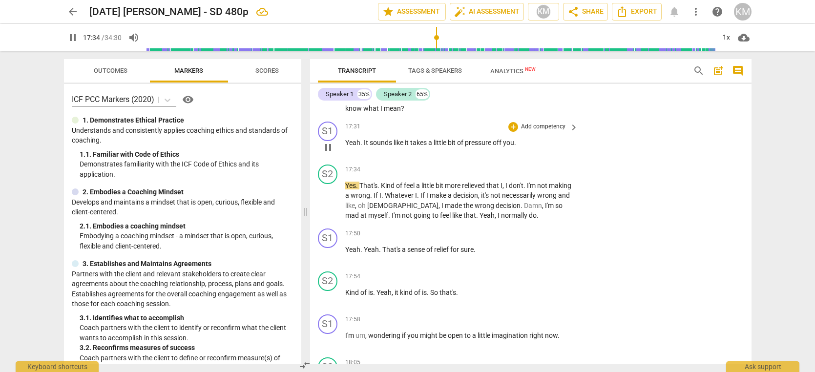
drag, startPoint x: 345, startPoint y: 182, endPoint x: 357, endPoint y: 182, distance: 12.2
click at [358, 161] on div "S1 play_arrow pause 17:31 + Add competency keyboard_arrow_right Yeah . It sound…" at bounding box center [531, 139] width 442 height 43
click at [357, 147] on span "Yeah" at bounding box center [352, 143] width 15 height 8
drag, startPoint x: 347, startPoint y: 184, endPoint x: 422, endPoint y: 183, distance: 74.3
click at [422, 148] on p "Yeah . It sounds like it takes a little bit of pressure off you ." at bounding box center [459, 143] width 229 height 10
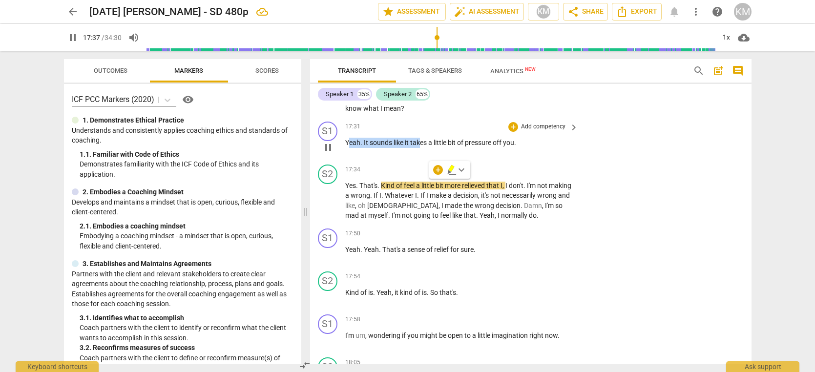
click at [422, 147] on span "takes" at bounding box center [419, 143] width 18 height 8
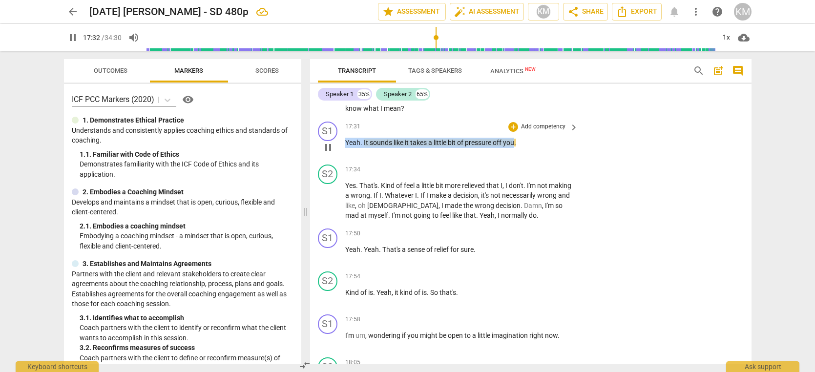
click at [422, 147] on span "takes" at bounding box center [419, 143] width 18 height 8
click at [539, 131] on p "Add competency" at bounding box center [543, 127] width 46 height 9
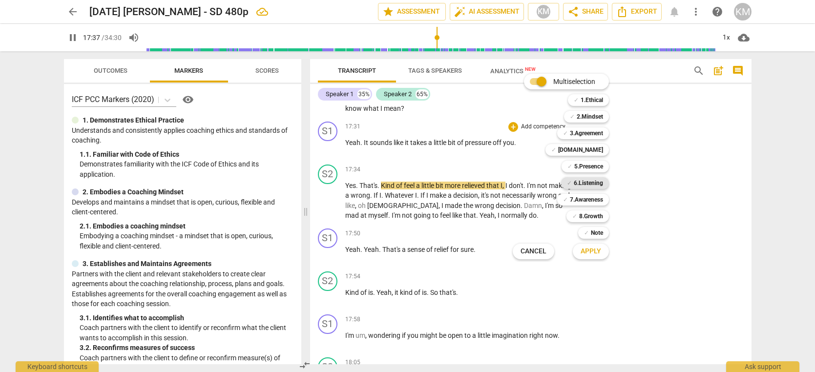
click at [594, 184] on b "6.Listening" at bounding box center [588, 183] width 29 height 12
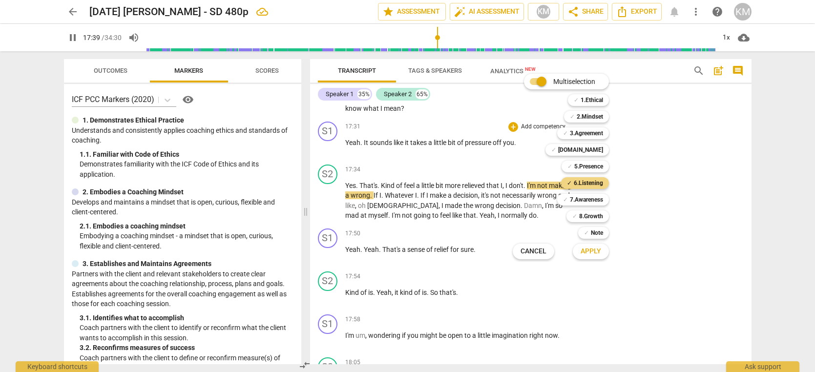
click at [597, 251] on span "Apply" at bounding box center [591, 252] width 21 height 10
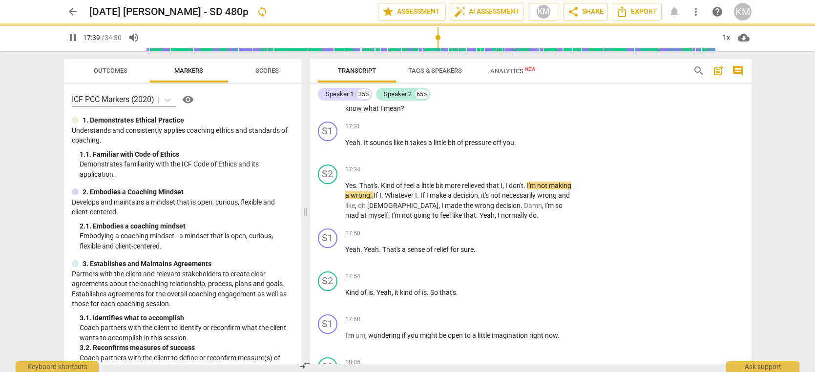
type input "1060"
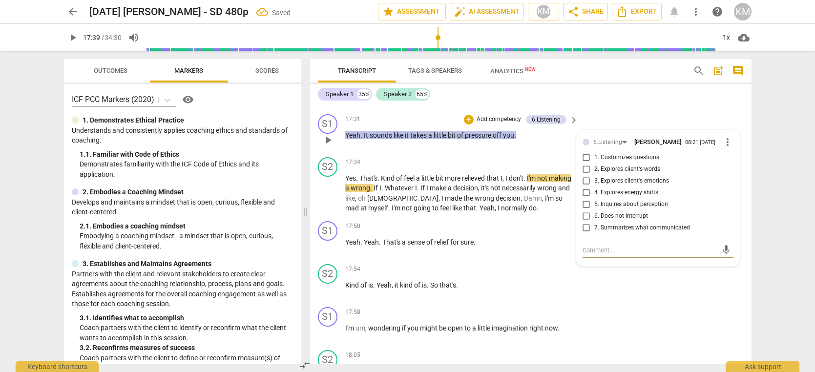
scroll to position [4922, 0]
click at [587, 235] on input "7. Summarizes what communicated" at bounding box center [587, 229] width 16 height 12
checkbox input "true"
click at [551, 300] on div "S2 play_arrow pause 17:54 + Add competency keyboard_arrow_right Kind of is . Ye…" at bounding box center [531, 282] width 442 height 43
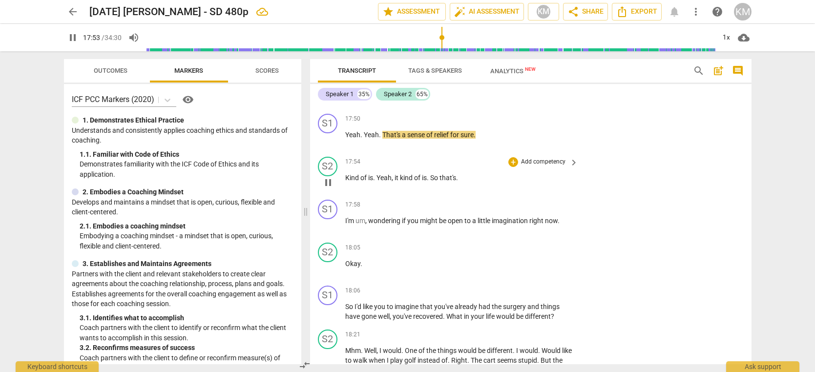
scroll to position [5032, 0]
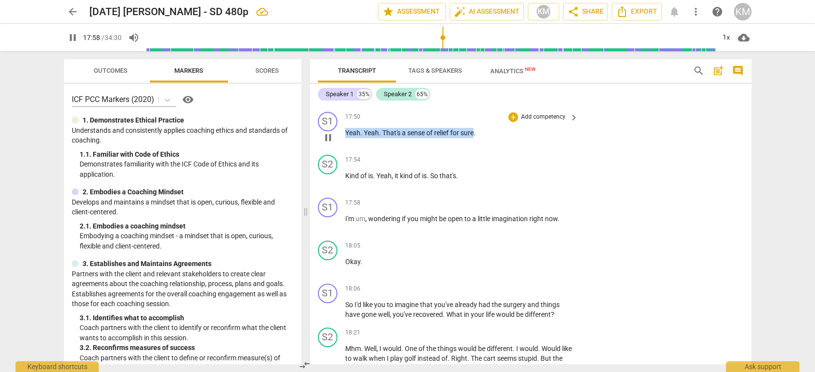
drag, startPoint x: 345, startPoint y: 172, endPoint x: 476, endPoint y: 176, distance: 130.5
click at [476, 138] on p "Yeah . Yeah . That's a sense of relief for sure ." at bounding box center [459, 133] width 229 height 10
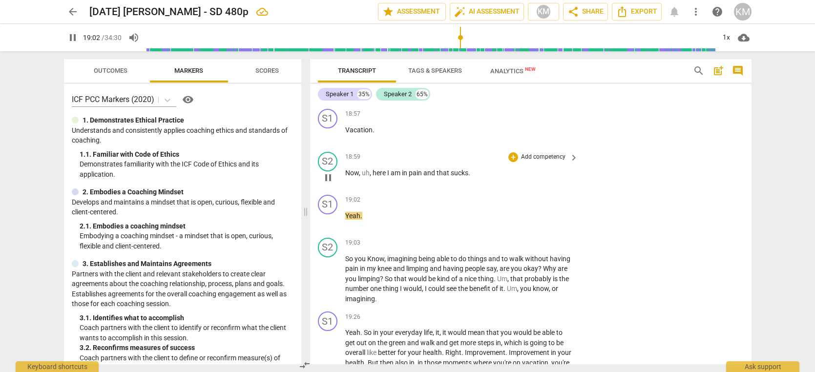
scroll to position [5421, 0]
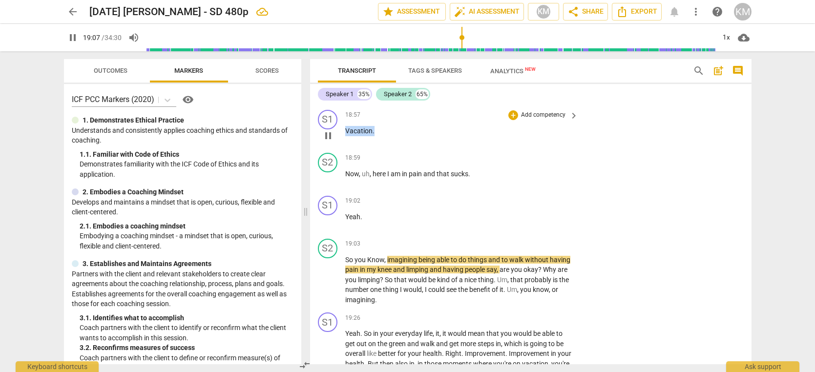
drag, startPoint x: 381, startPoint y: 173, endPoint x: 343, endPoint y: 172, distance: 37.1
click at [343, 149] on div "S1 play_arrow pause 18:57 + Add competency keyboard_arrow_right Vacation ." at bounding box center [531, 127] width 442 height 43
click at [554, 120] on p "Add competency" at bounding box center [543, 115] width 46 height 9
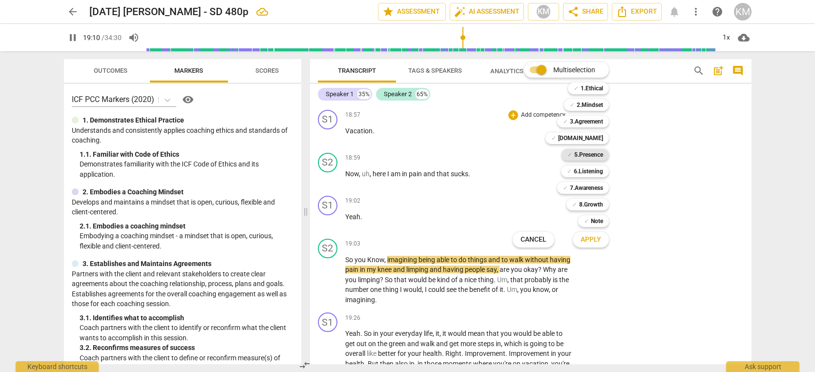
click at [599, 154] on b "5.Presence" at bounding box center [589, 155] width 29 height 12
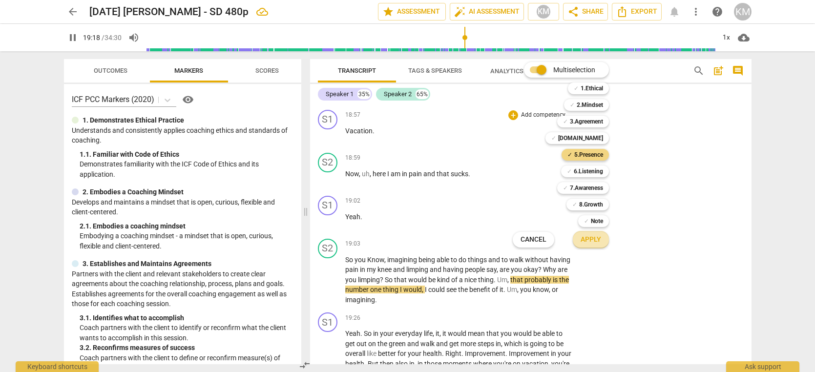
click at [599, 243] on span "Apply" at bounding box center [591, 240] width 21 height 10
type input "1159"
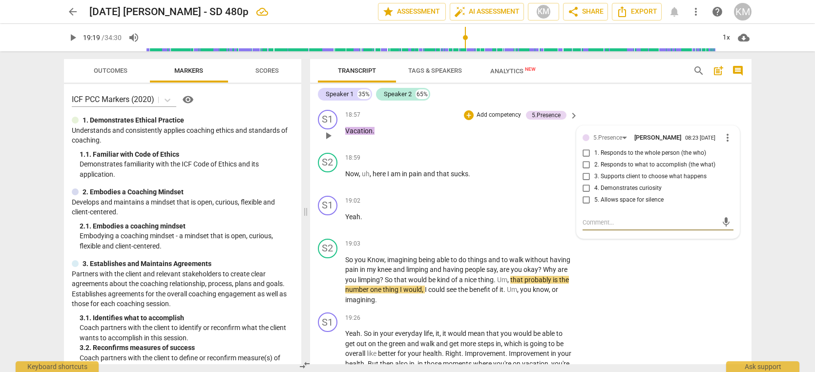
click at [587, 194] on input "4. Demonstrates curiosity" at bounding box center [587, 189] width 16 height 12
checkbox input "true"
click at [539, 222] on p "Yeah ." at bounding box center [459, 217] width 229 height 10
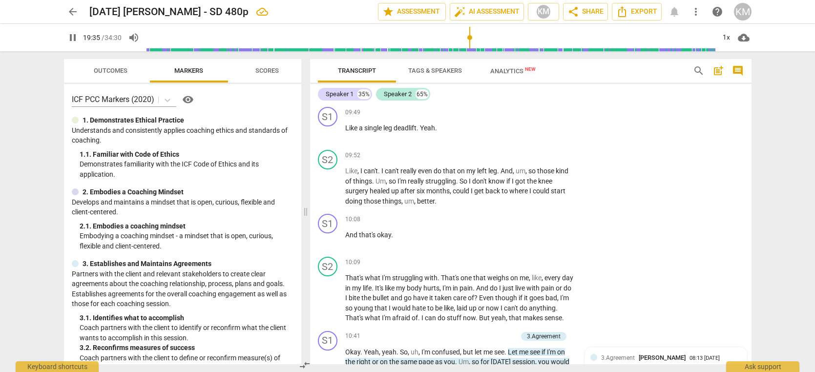
scroll to position [2660, 0]
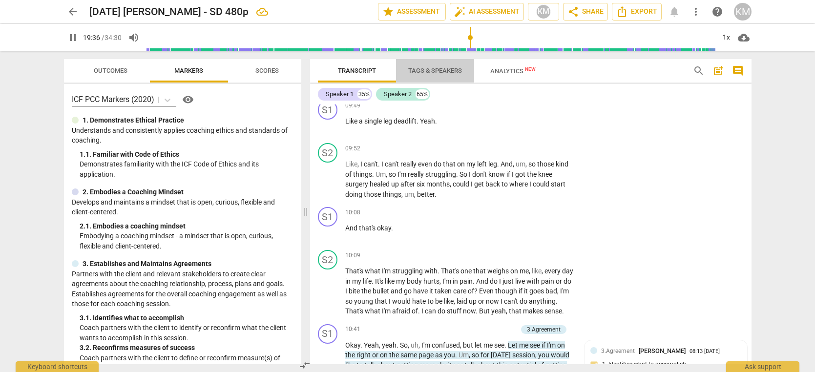
click at [447, 70] on span "Tags & Speakers" at bounding box center [435, 70] width 54 height 7
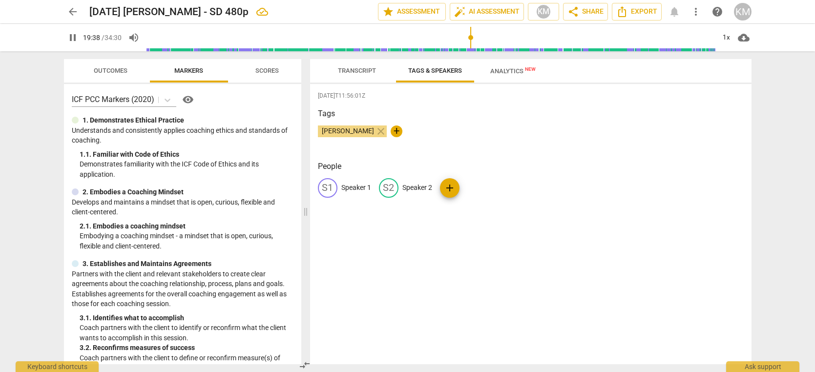
click at [359, 187] on p "Speaker 1" at bounding box center [357, 188] width 30 height 10
type input "1182"
type input "C"
type input "1182"
type input "Coac"
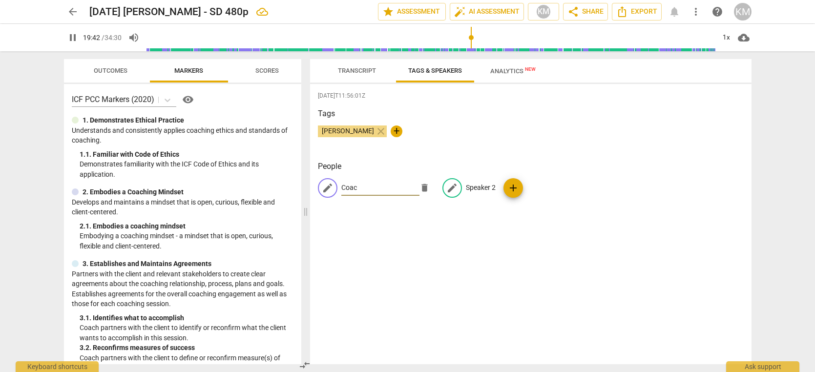
type input "1183"
type input "Coach"
type input "1185"
type input "Coach"
click at [490, 188] on p "Speaker 2" at bounding box center [481, 188] width 30 height 10
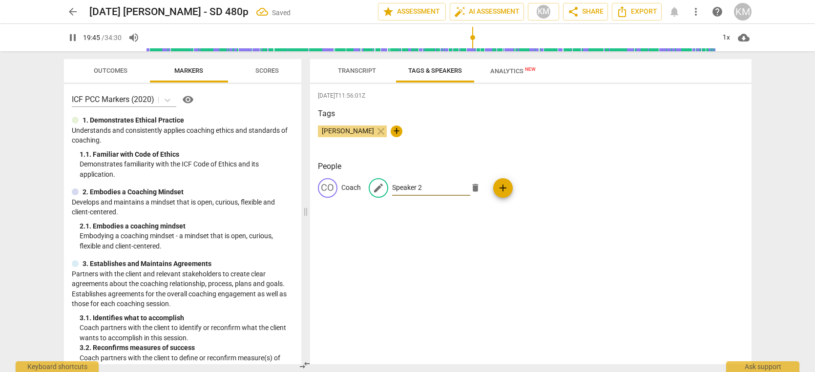
type input "1187"
type input "C"
type input "1188"
type input "Cli"
type input "1188"
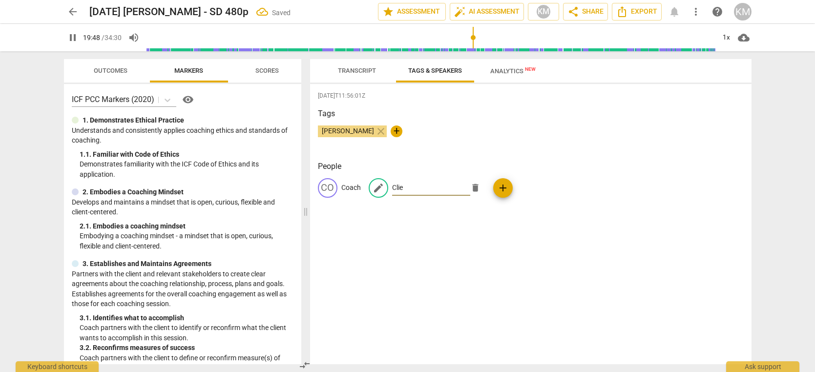
type input "Clien"
type input "1189"
type input "Client"
type input "1190"
type input "Client"
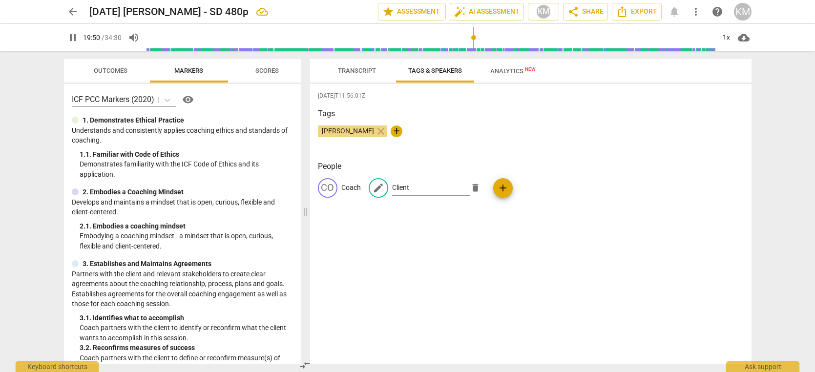
click at [605, 278] on div "[DATE]T11:56:01Z Tags [PERSON_NAME] close + People CO Coach edit Client delete …" at bounding box center [531, 224] width 442 height 280
click at [364, 72] on span "Transcript" at bounding box center [357, 70] width 38 height 7
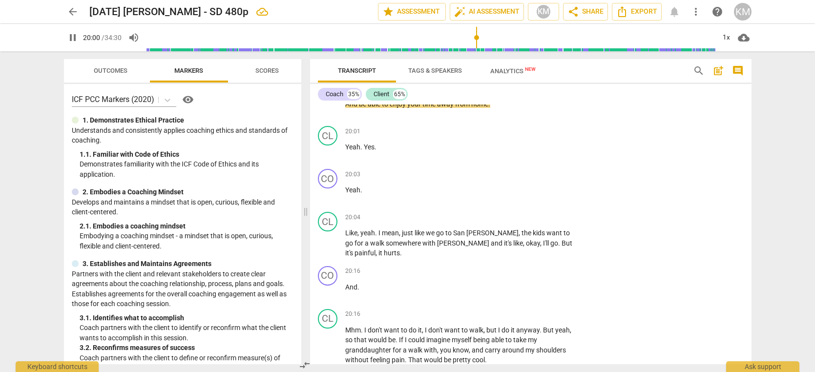
scroll to position [5783, 0]
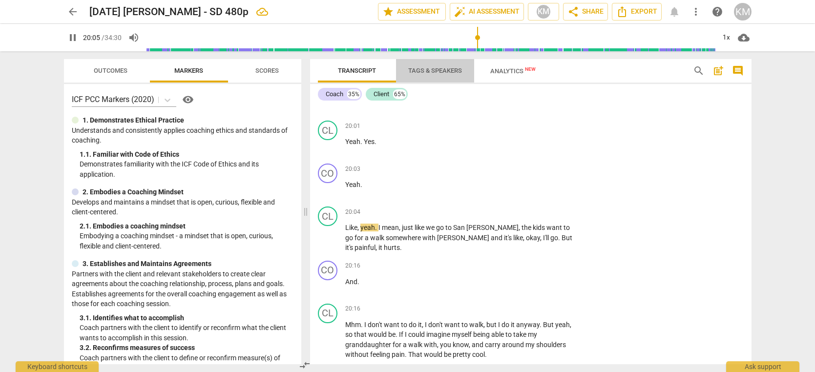
click at [433, 73] on span "Tags & Speakers" at bounding box center [435, 70] width 54 height 7
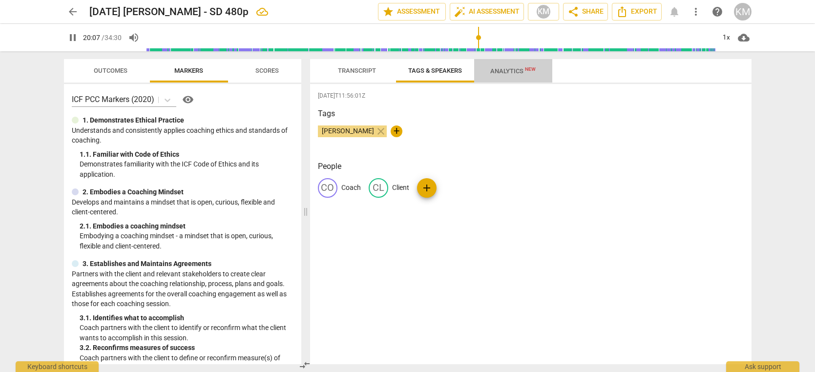
click at [516, 72] on span "Analytics New" at bounding box center [513, 70] width 45 height 7
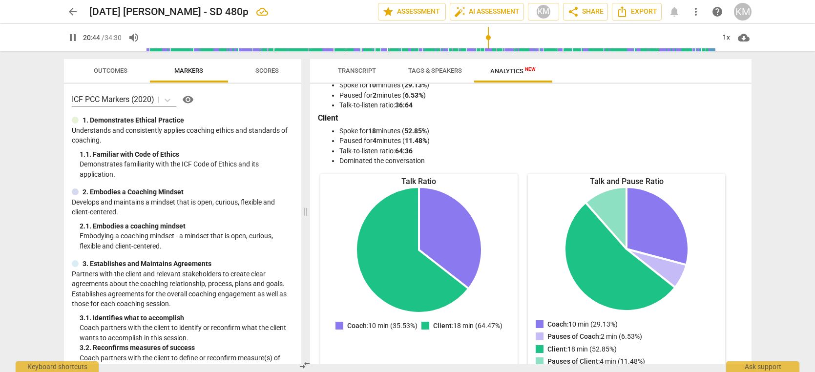
scroll to position [0, 0]
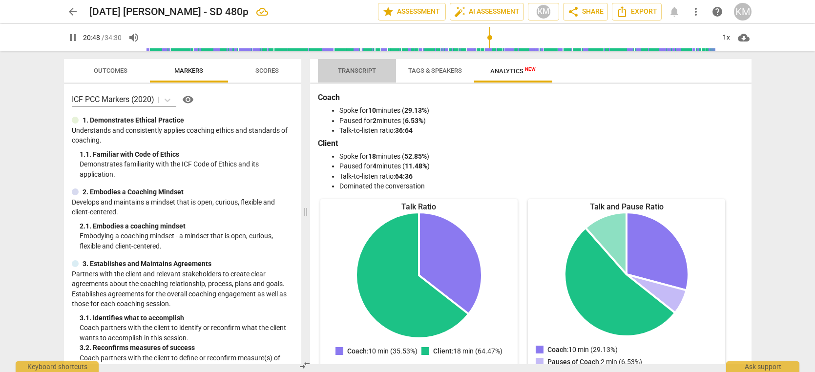
click at [358, 74] on span "Transcript" at bounding box center [357, 70] width 38 height 7
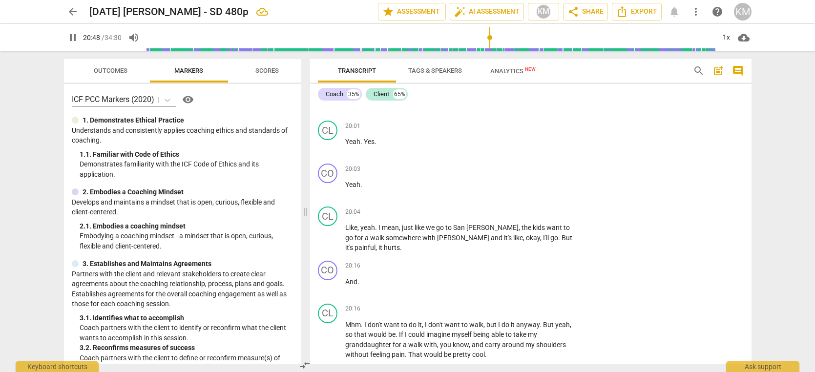
scroll to position [6133, 0]
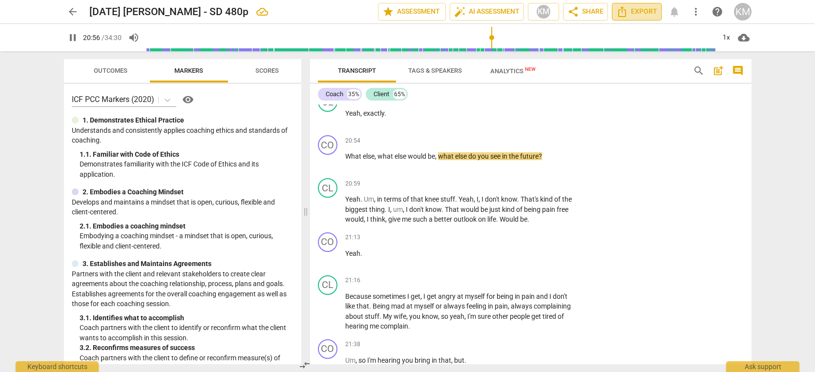
click at [644, 11] on span "Export" at bounding box center [637, 12] width 41 height 12
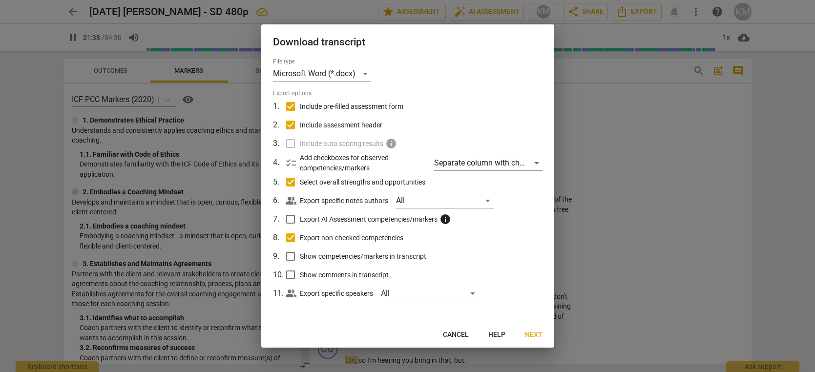
scroll to position [6423, 0]
click at [475, 293] on div "All" at bounding box center [430, 294] width 98 height 16
click at [530, 291] on div at bounding box center [407, 186] width 815 height 372
click at [540, 334] on span "Next" at bounding box center [534, 335] width 18 height 10
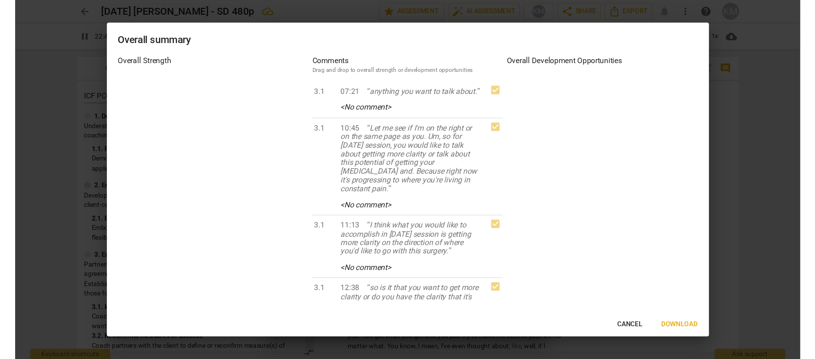
scroll to position [6949, 0]
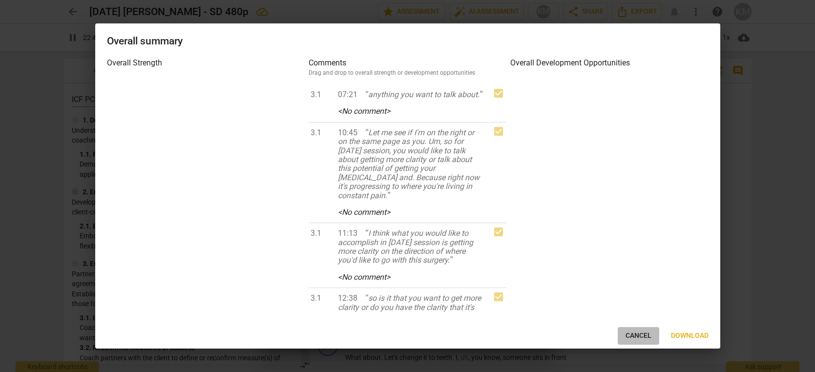
click at [642, 338] on span "Cancel" at bounding box center [639, 336] width 26 height 10
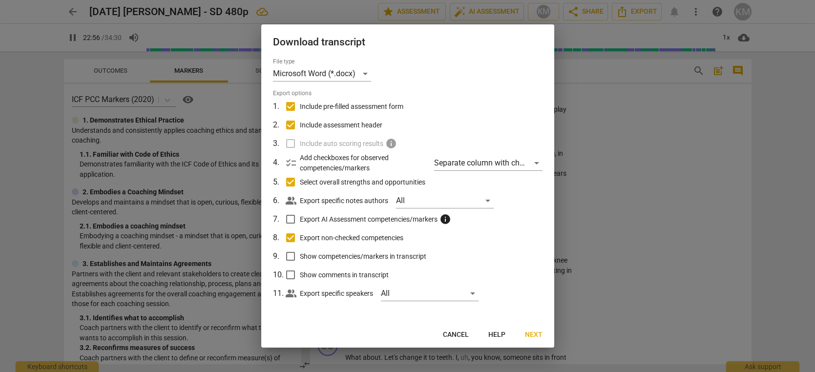
type input "1377"
click at [291, 107] on input "Include pre-filled assessment form" at bounding box center [290, 106] width 19 height 19
checkbox input "false"
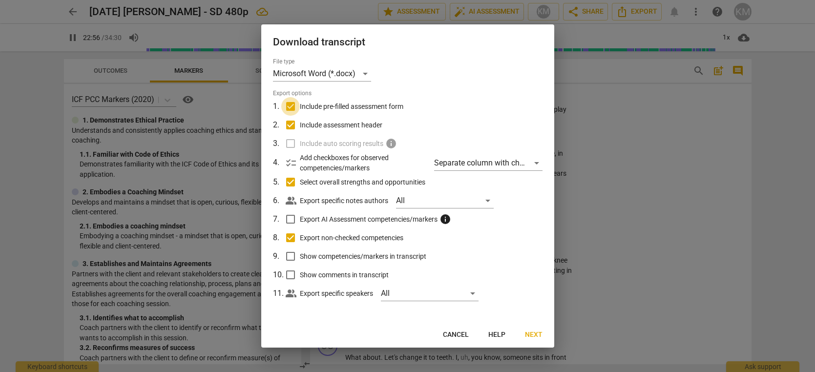
checkbox input "false"
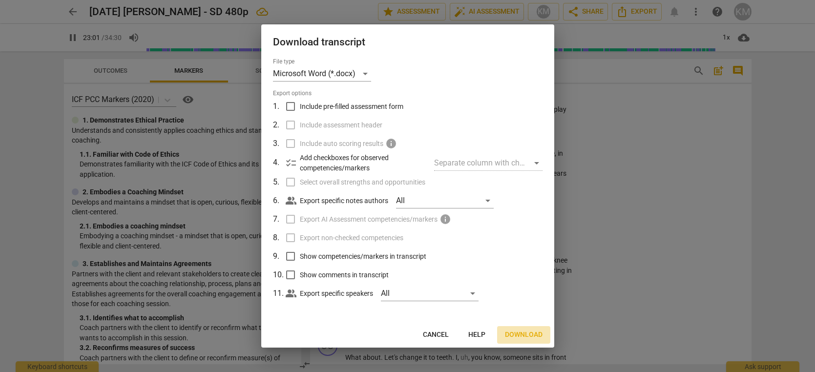
click at [528, 337] on span "Download" at bounding box center [524, 335] width 38 height 10
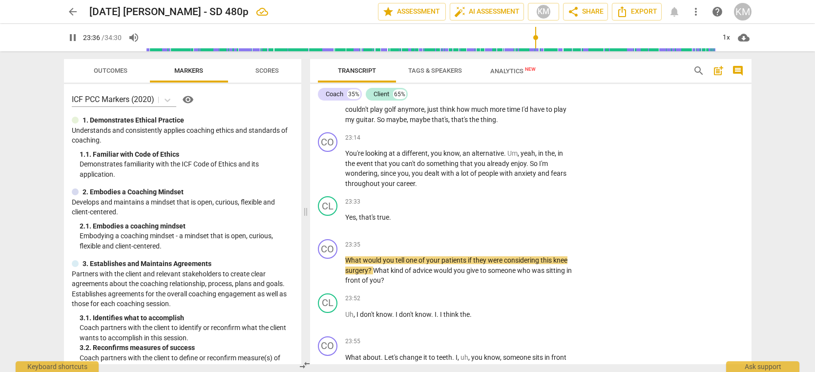
type input "1417"
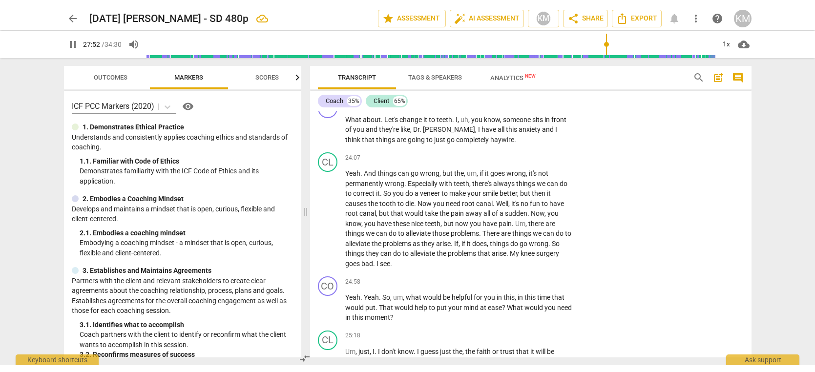
scroll to position [8073, 0]
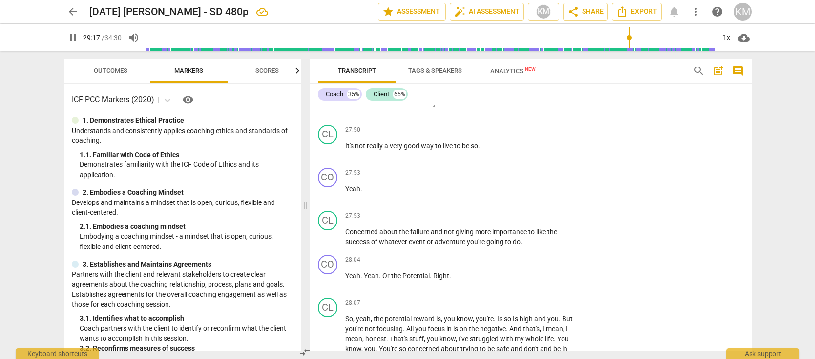
type input "1758"
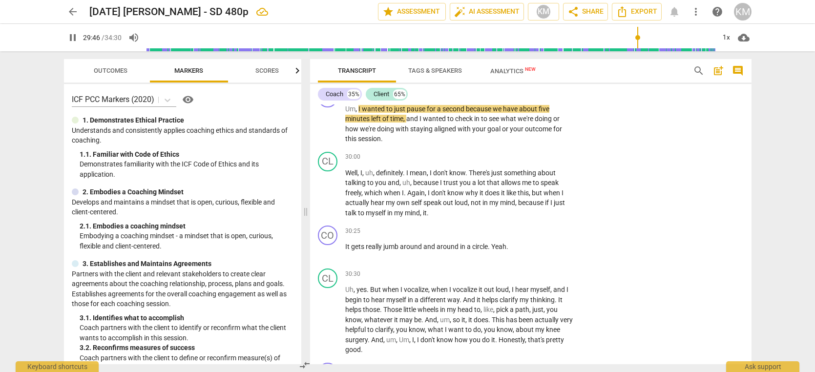
scroll to position [8706, 0]
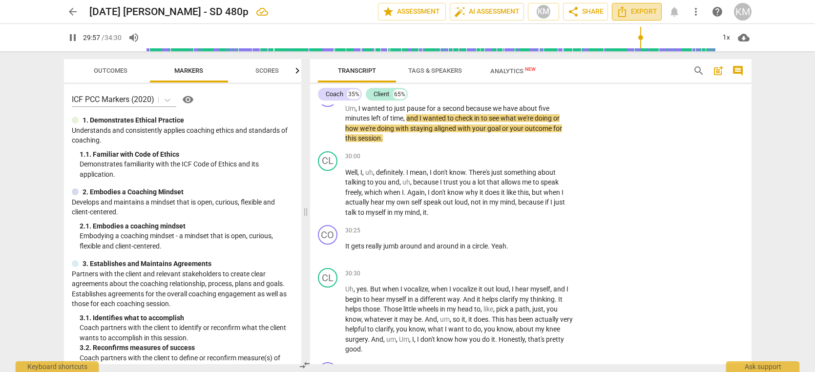
click at [642, 13] on span "Export" at bounding box center [637, 12] width 41 height 12
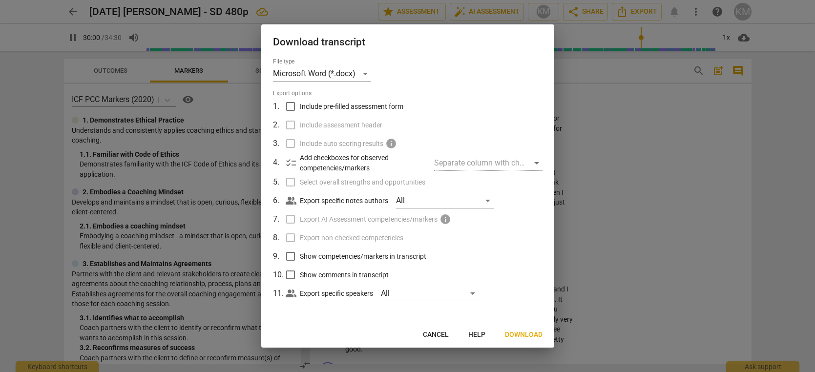
type input "1801"
click at [291, 107] on input "Include pre-filled assessment form" at bounding box center [290, 106] width 19 height 19
checkbox input "true"
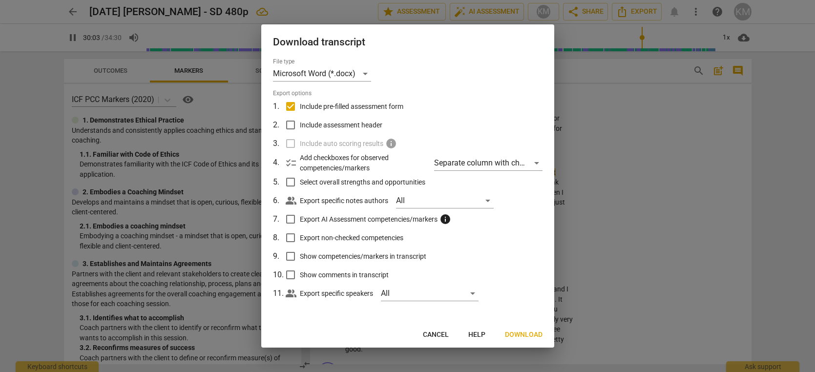
type input "1804"
click at [702, 120] on div at bounding box center [407, 186] width 815 height 372
checkbox input "false"
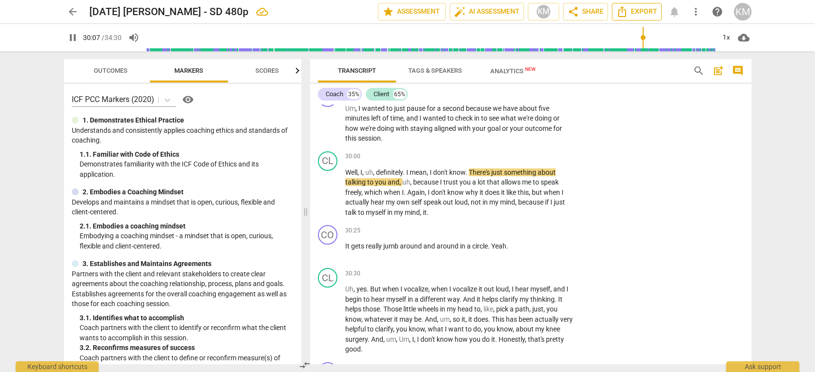
click at [655, 13] on span "Export" at bounding box center [637, 12] width 41 height 12
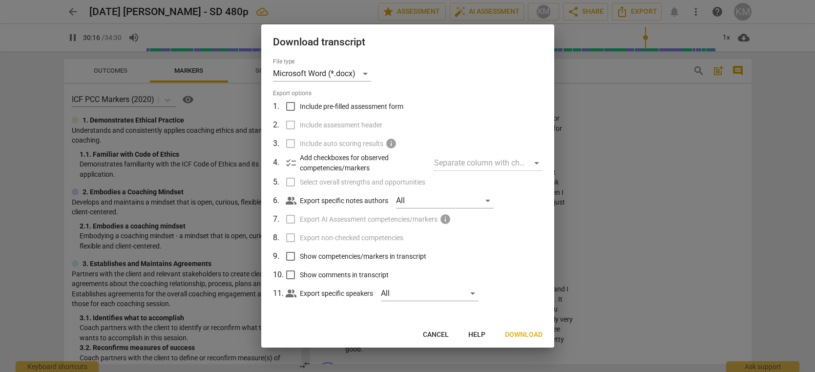
click at [667, 126] on div at bounding box center [407, 186] width 815 height 372
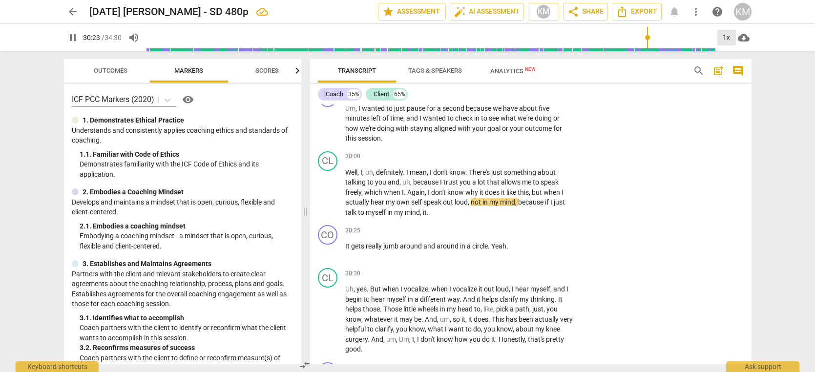
click at [728, 39] on div "1x" at bounding box center [727, 38] width 19 height 16
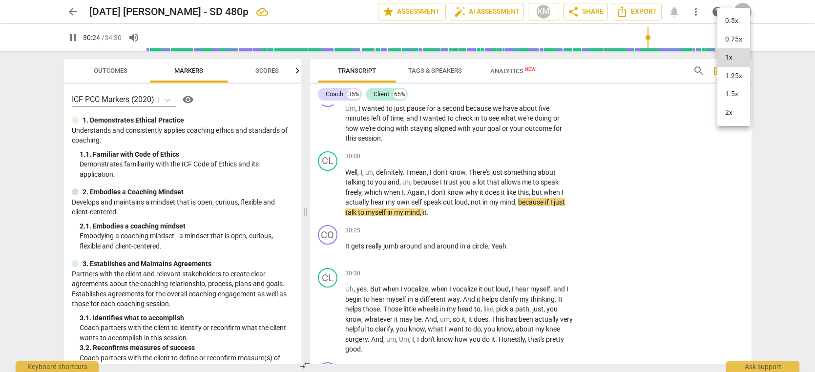
click at [738, 93] on li "1.5x" at bounding box center [734, 94] width 33 height 19
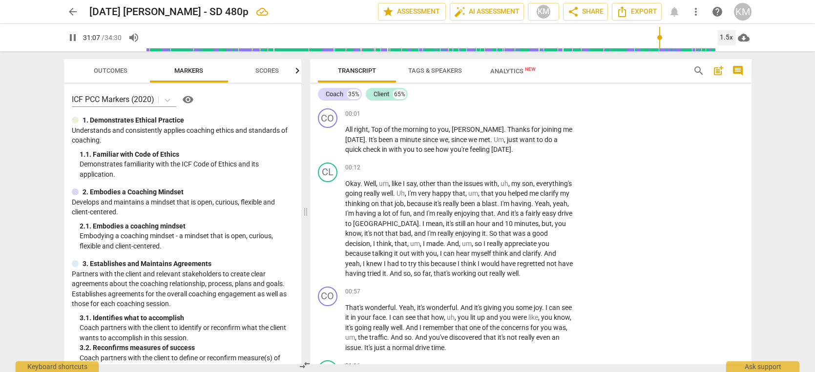
scroll to position [9030, 0]
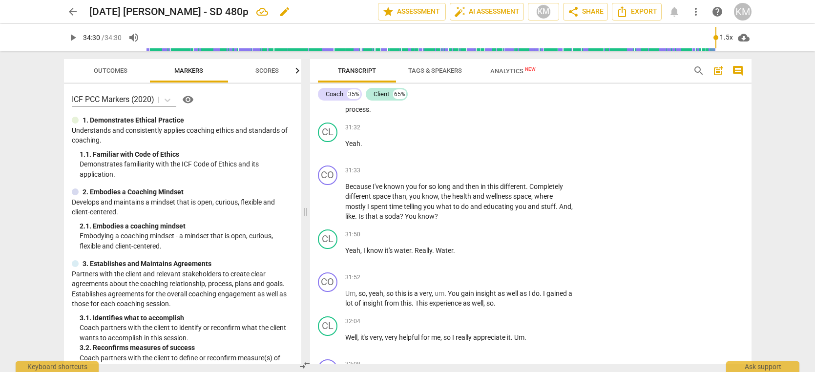
type input "2070"
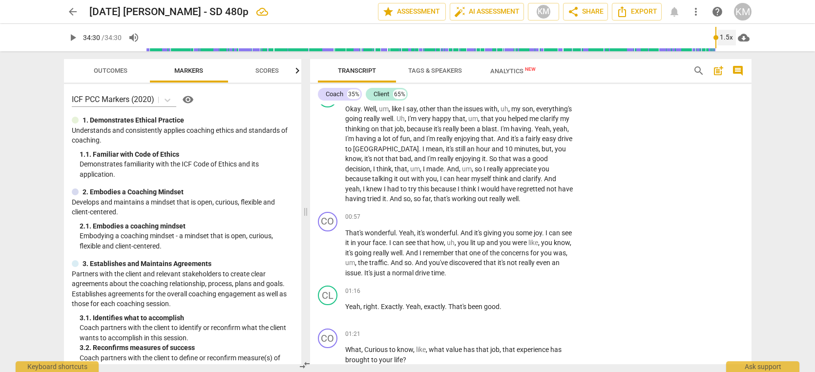
scroll to position [0, 0]
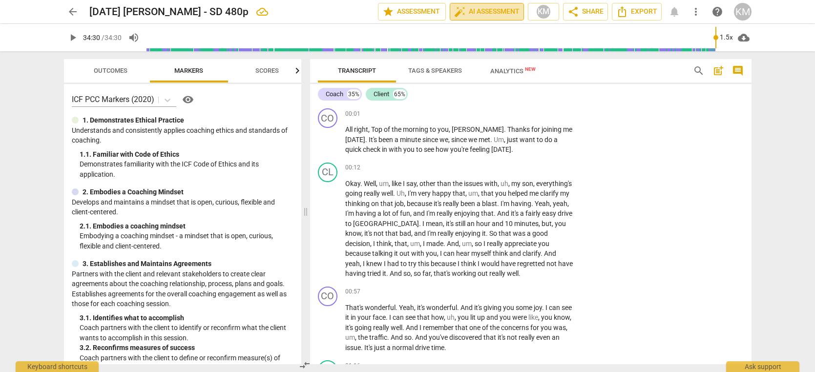
click at [499, 13] on span "auto_fix_high AI Assessment" at bounding box center [486, 12] width 65 height 12
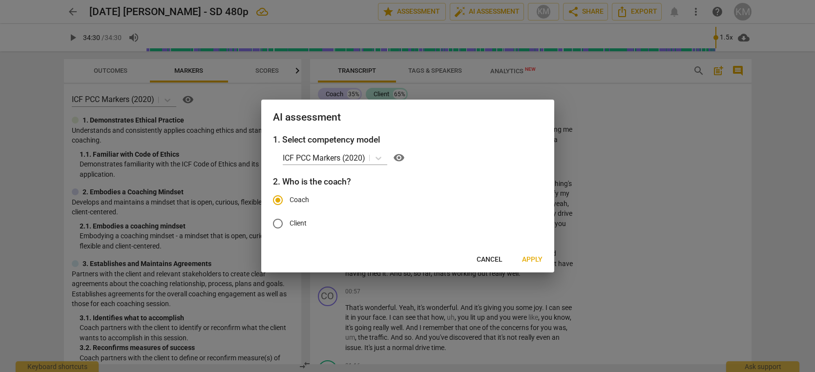
click at [536, 259] on span "Apply" at bounding box center [532, 260] width 21 height 10
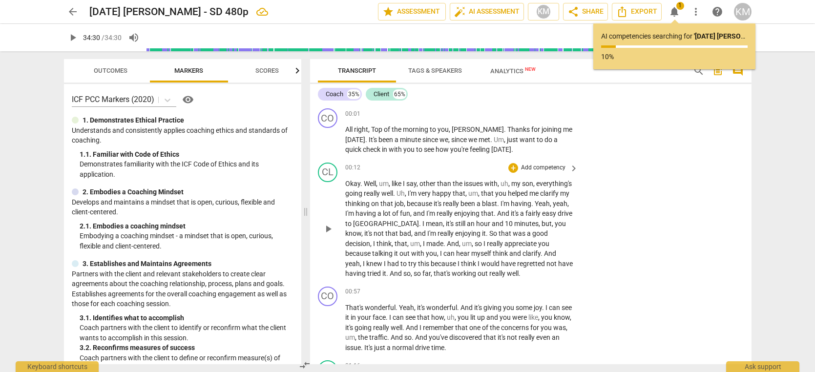
click at [541, 169] on p "Add competency" at bounding box center [543, 168] width 46 height 9
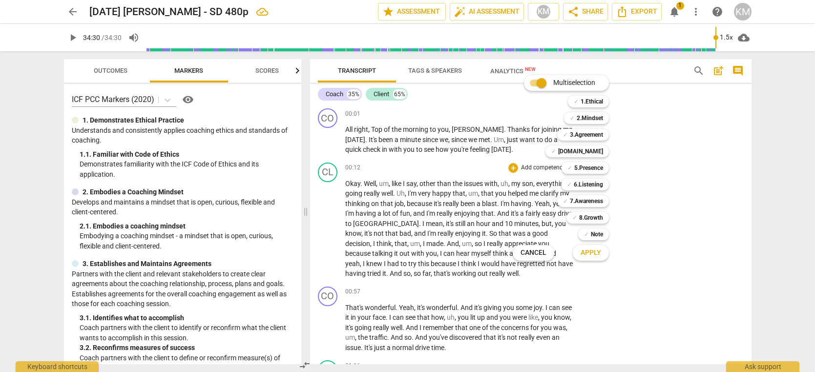
click at [459, 169] on div at bounding box center [407, 186] width 815 height 372
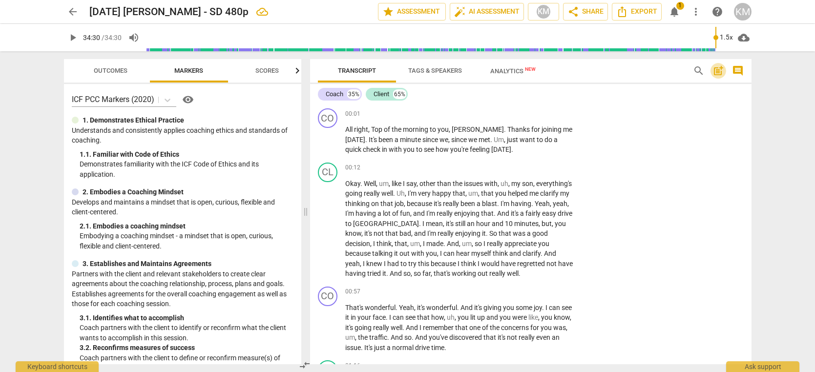
click at [718, 72] on span "post_add" at bounding box center [719, 71] width 12 height 12
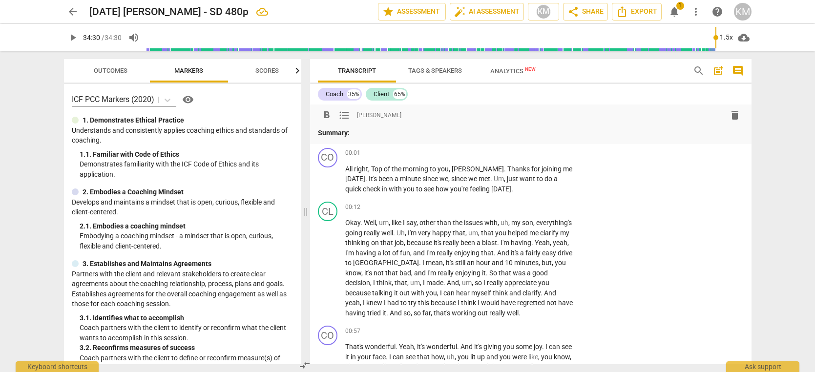
click at [736, 116] on span "delete" at bounding box center [735, 115] width 12 height 12
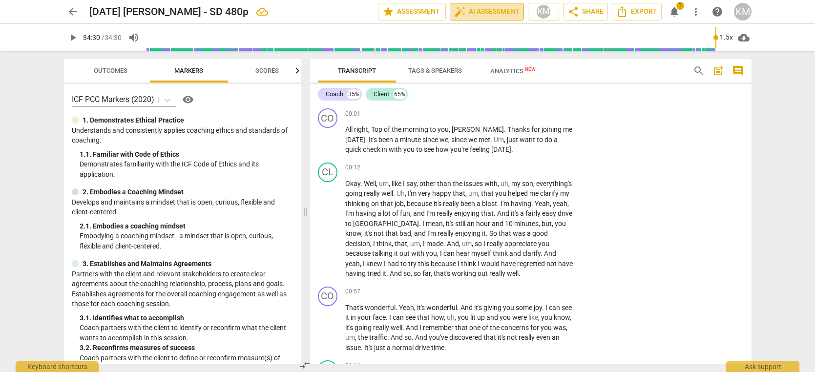
click at [500, 13] on span "auto_fix_high AI Assessment" at bounding box center [486, 12] width 65 height 12
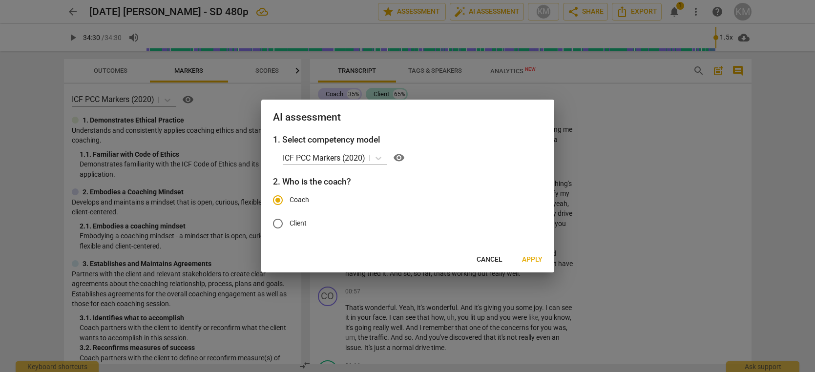
click at [540, 259] on span "Apply" at bounding box center [532, 260] width 21 height 10
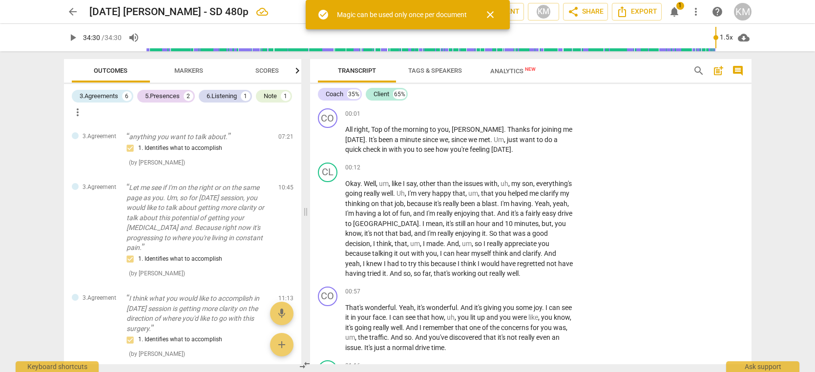
click at [493, 13] on span "close" at bounding box center [491, 15] width 12 height 12
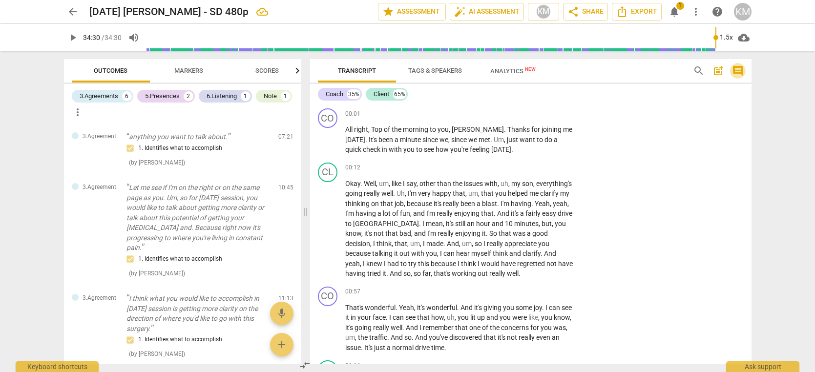
click at [743, 71] on span "comment" at bounding box center [738, 71] width 12 height 12
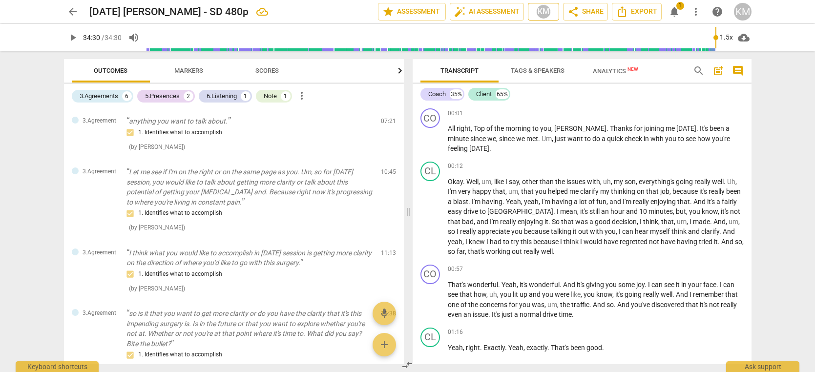
click at [553, 14] on span "KM" at bounding box center [544, 11] width 22 height 15
click at [623, 160] on div at bounding box center [407, 186] width 815 height 372
click at [593, 15] on span "share Share" at bounding box center [586, 12] width 36 height 12
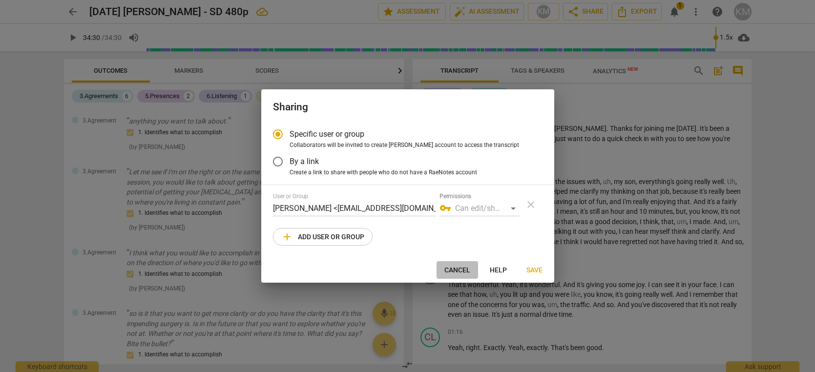
click at [457, 271] on span "Cancel" at bounding box center [458, 271] width 26 height 10
radio input "false"
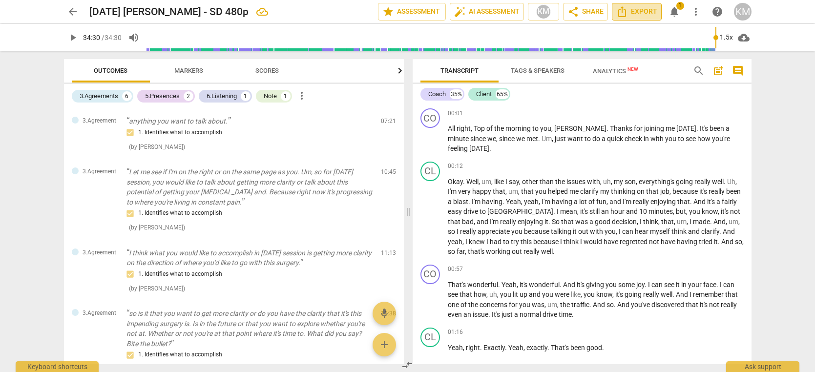
click at [649, 15] on span "Export" at bounding box center [637, 12] width 41 height 12
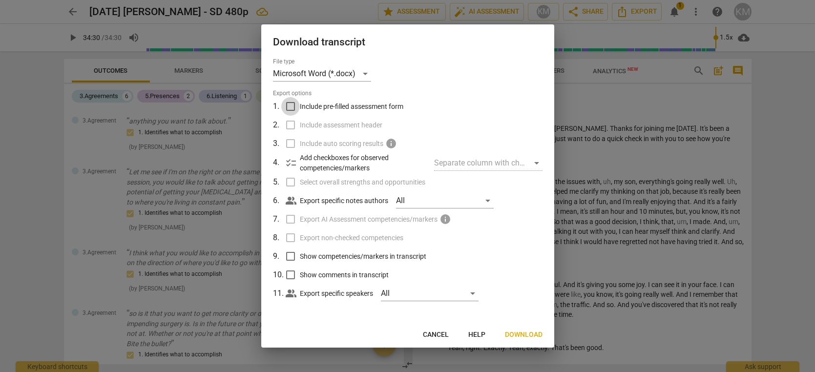
click at [292, 106] on input "Include pre-filled assessment form" at bounding box center [290, 106] width 19 height 19
checkbox input "true"
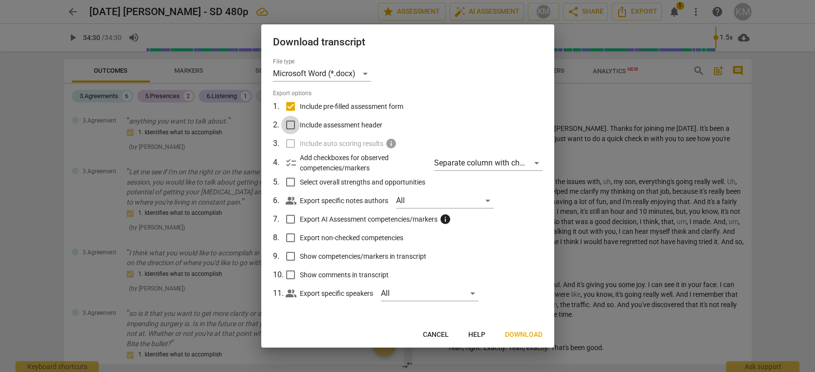
click at [291, 123] on input "Include assessment header" at bounding box center [290, 125] width 19 height 19
checkbox input "true"
click at [292, 145] on label "Include auto scoring results info" at bounding box center [407, 143] width 256 height 19
click at [291, 178] on input "Select overall strengths and opportunities" at bounding box center [290, 182] width 19 height 19
checkbox input "true"
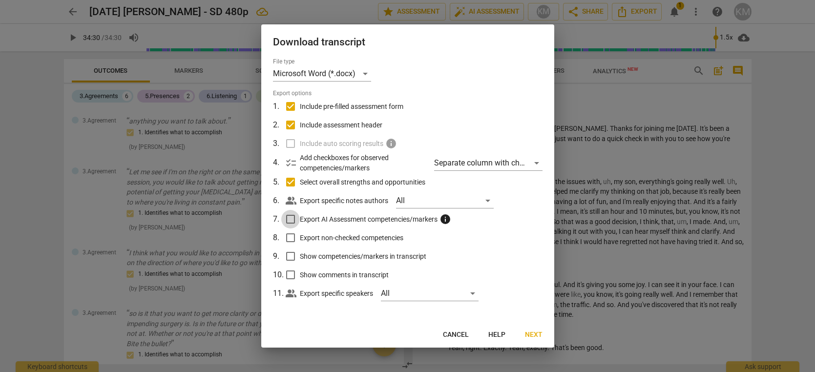
click at [294, 218] on input "Export AI Assessment competencies/markers info" at bounding box center [290, 219] width 19 height 19
checkbox input "true"
click at [537, 334] on span "Next" at bounding box center [534, 335] width 18 height 10
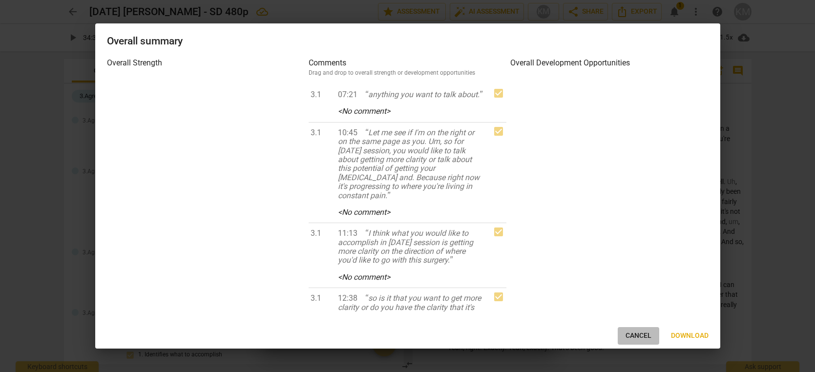
click at [639, 334] on span "Cancel" at bounding box center [639, 336] width 26 height 10
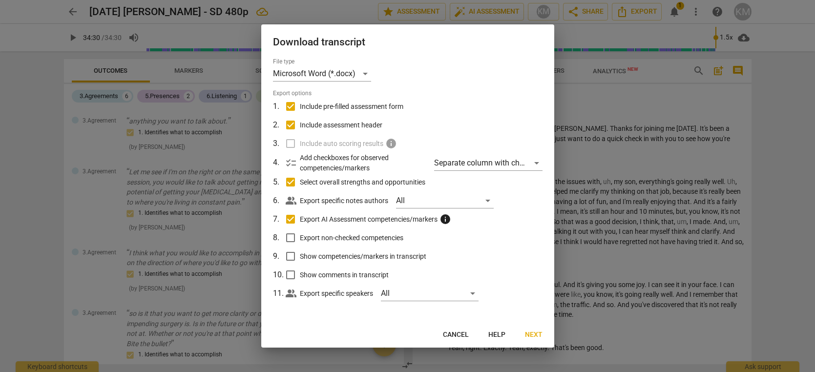
click at [455, 332] on span "Cancel" at bounding box center [456, 335] width 26 height 10
checkbox input "false"
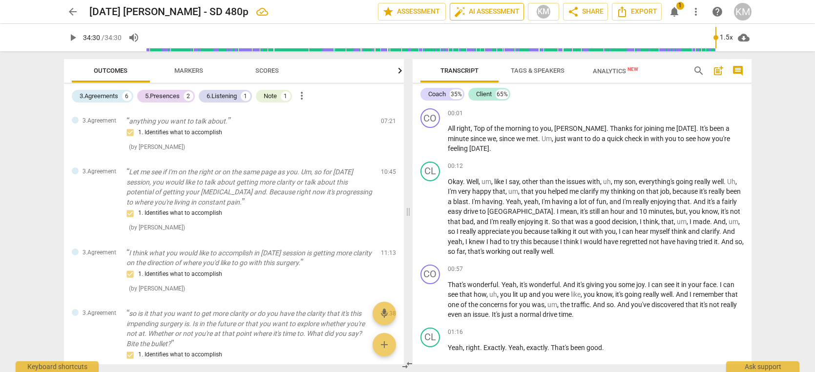
click at [502, 16] on span "auto_fix_high AI Assessment" at bounding box center [486, 12] width 65 height 12
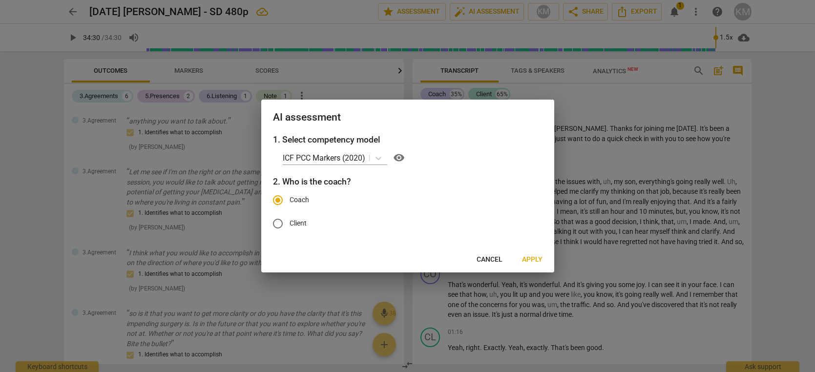
click at [537, 258] on span "Apply" at bounding box center [532, 260] width 21 height 10
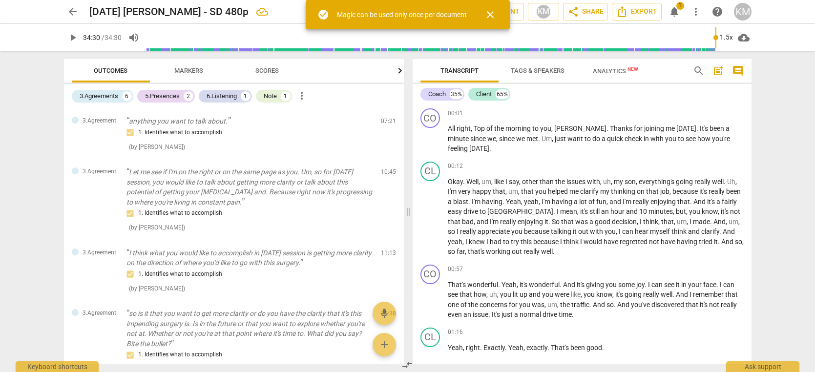
click at [496, 15] on span "close" at bounding box center [491, 15] width 12 height 12
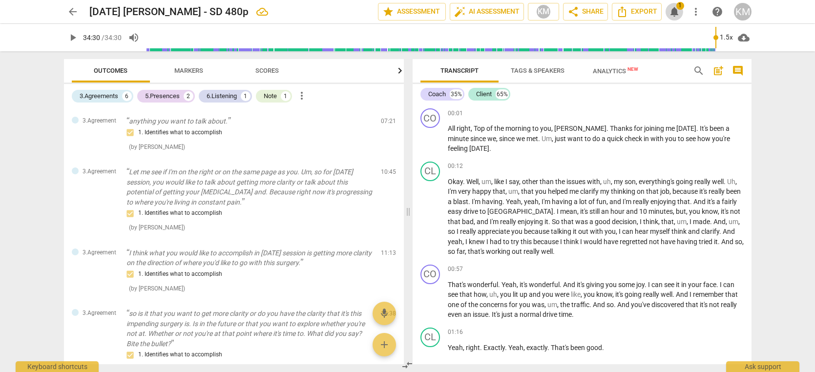
click at [671, 11] on span "notifications" at bounding box center [675, 12] width 12 height 12
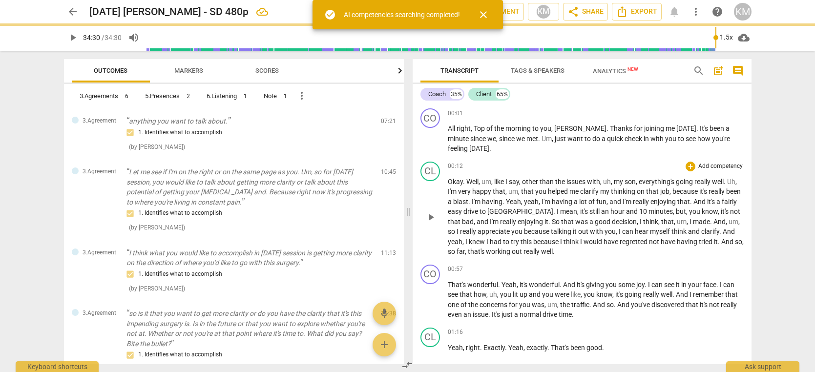
type input "2070"
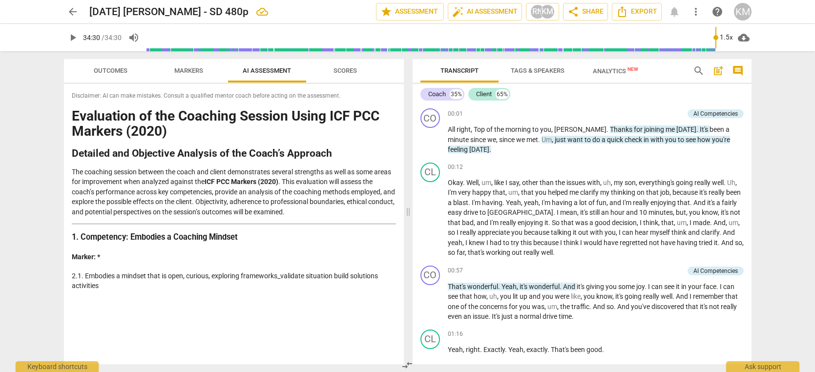
click at [287, 180] on p "The coaching session between the coach and client demonstrates several strength…" at bounding box center [234, 192] width 324 height 50
click at [742, 72] on span "comment" at bounding box center [738, 71] width 12 height 12
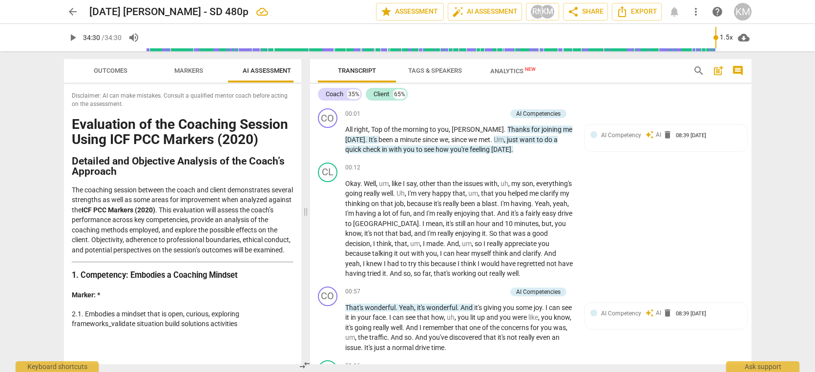
click at [716, 72] on span "post_add" at bounding box center [719, 71] width 12 height 12
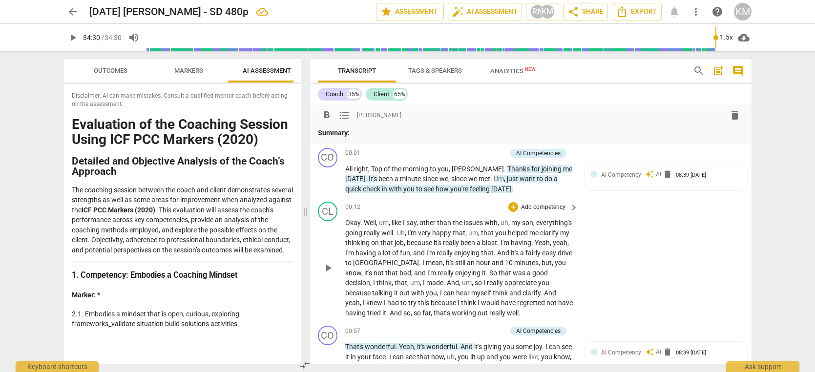
drag, startPoint x: 736, startPoint y: 118, endPoint x: 482, endPoint y: 206, distance: 268.9
click at [736, 118] on span "delete" at bounding box center [735, 115] width 12 height 12
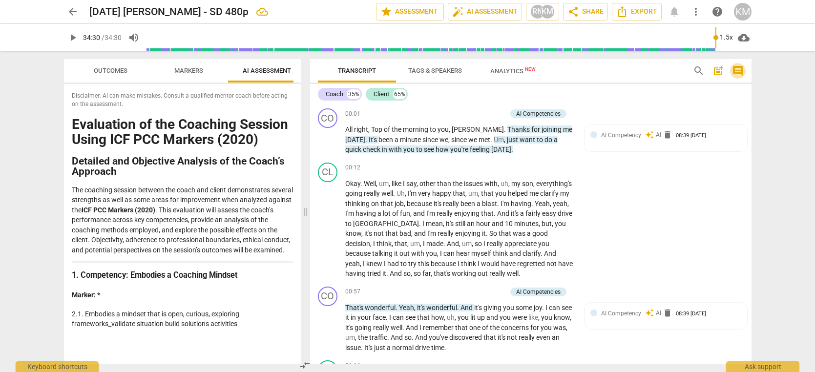
click at [739, 70] on span "comment" at bounding box center [738, 71] width 12 height 12
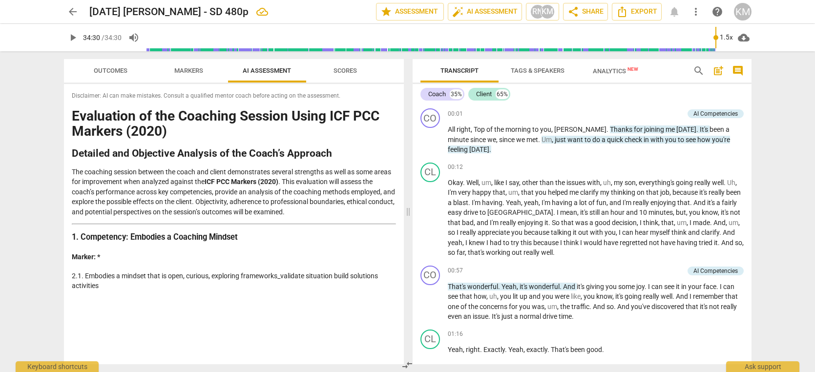
click at [352, 70] on span "Scores" at bounding box center [345, 70] width 23 height 7
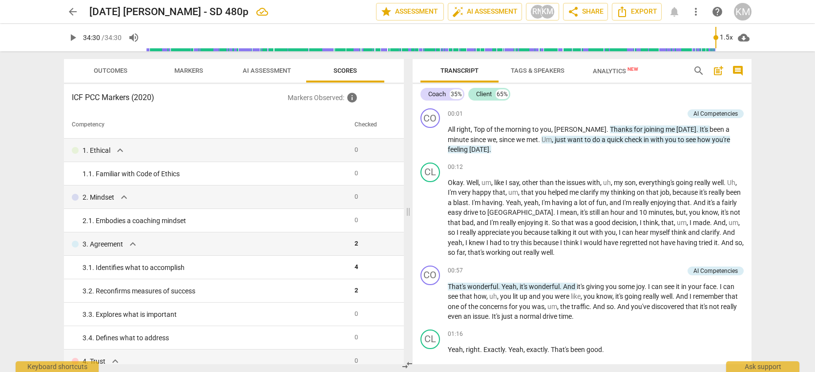
click at [118, 71] on span "Outcomes" at bounding box center [111, 70] width 34 height 7
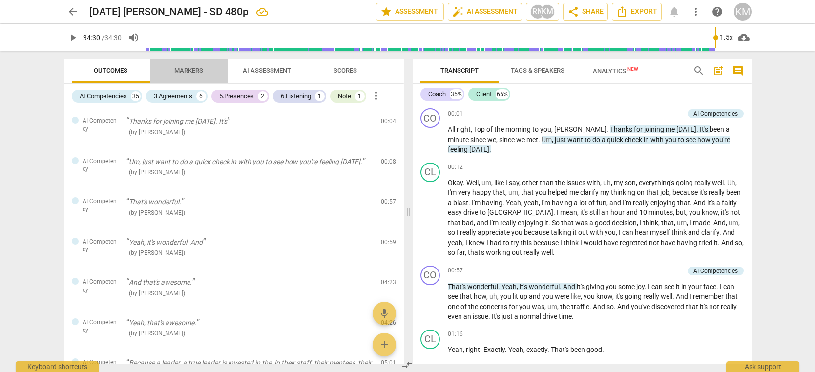
click at [191, 71] on span "Markers" at bounding box center [188, 70] width 29 height 7
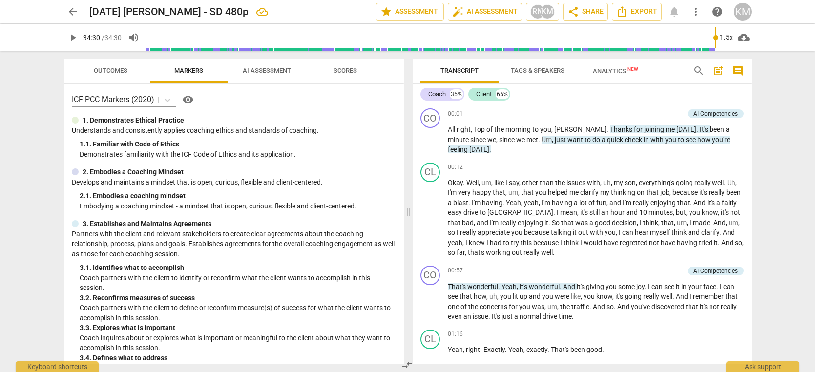
click at [258, 71] on span "AI Assessment" at bounding box center [267, 70] width 48 height 7
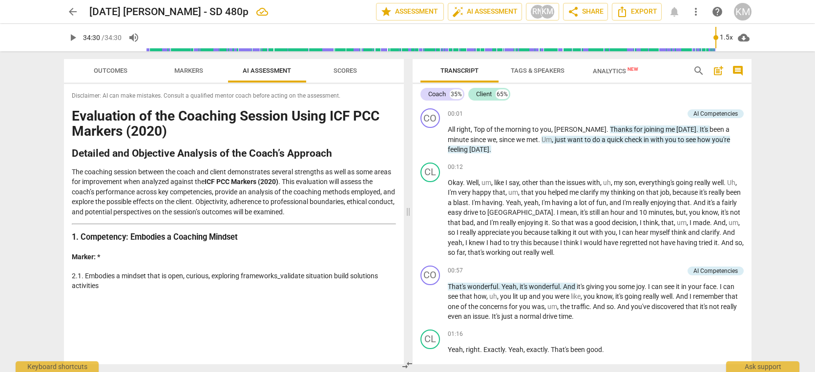
click at [311, 196] on p "The coaching session between the coach and client demonstrates several strength…" at bounding box center [234, 192] width 324 height 50
click at [407, 364] on span "compare_arrows" at bounding box center [408, 366] width 12 height 12
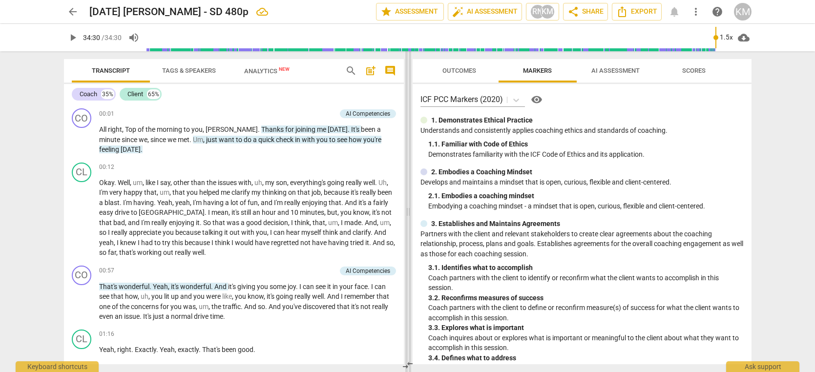
click at [407, 364] on span "compare_arrows" at bounding box center [408, 366] width 12 height 12
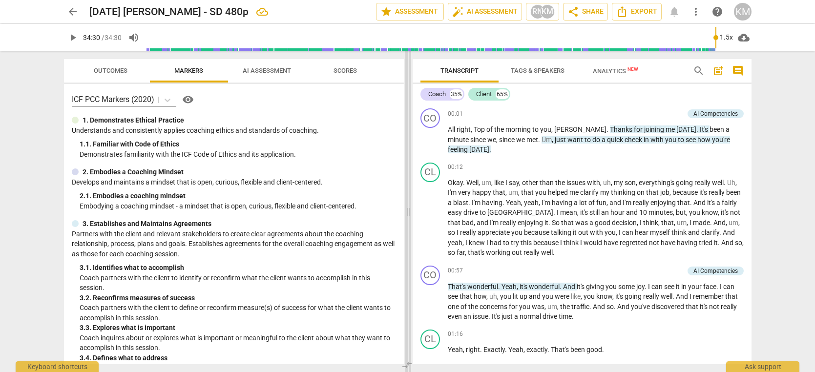
scroll to position [1127, 0]
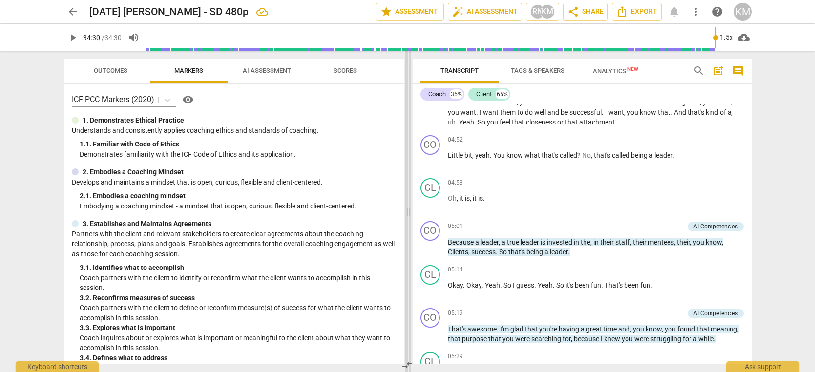
click at [407, 364] on span "compare_arrows" at bounding box center [408, 366] width 12 height 12
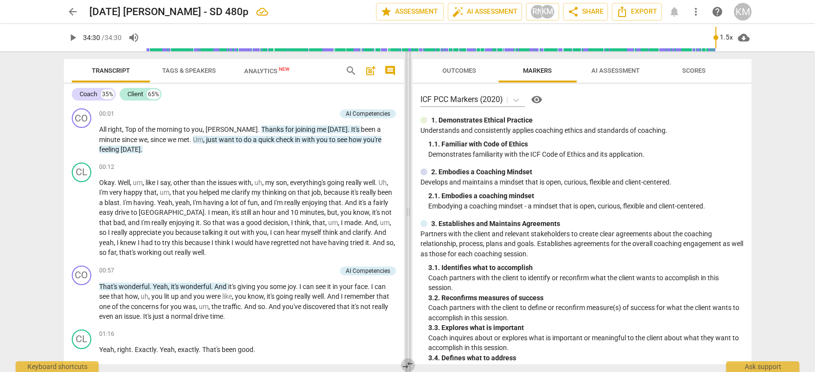
click at [407, 364] on span "compare_arrows" at bounding box center [408, 366] width 12 height 12
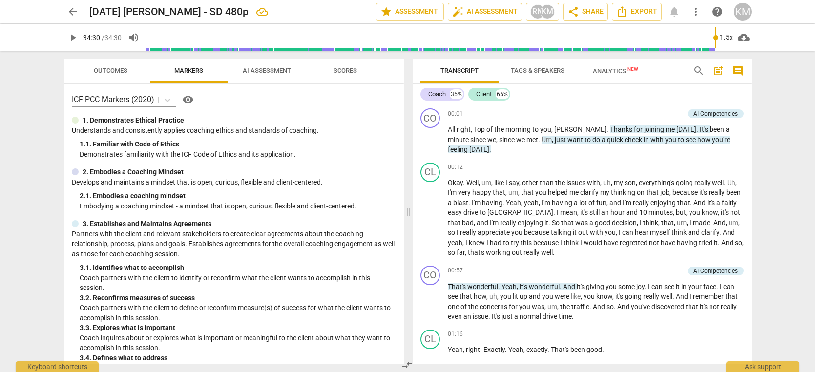
click at [276, 73] on span "AI Assessment" at bounding box center [267, 70] width 48 height 7
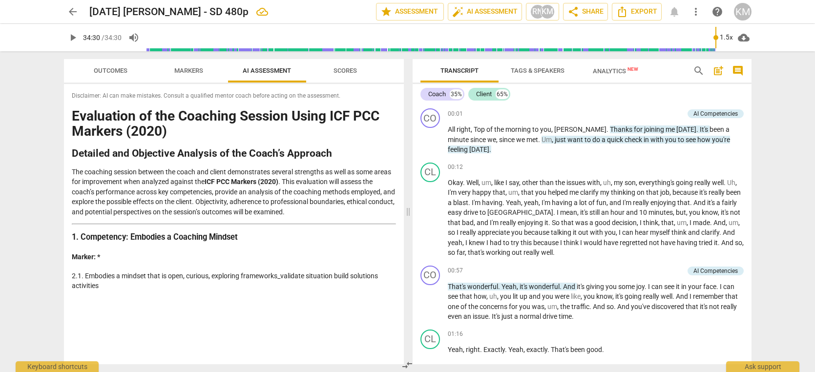
click at [291, 196] on p "The coaching session between the coach and client demonstrates several strength…" at bounding box center [234, 192] width 324 height 50
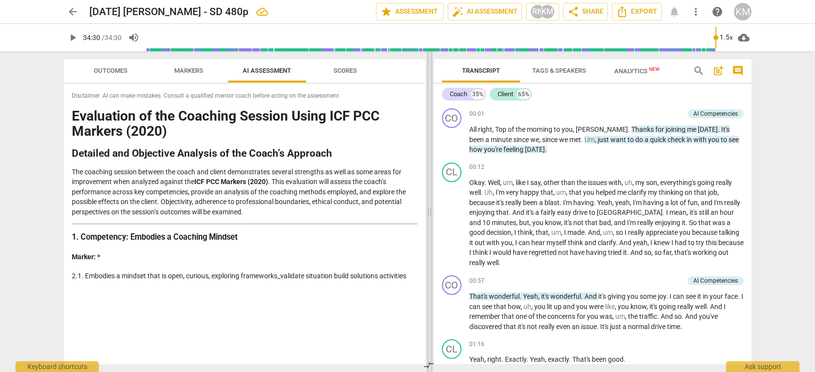
drag, startPoint x: 409, startPoint y: 211, endPoint x: 430, endPoint y: 207, distance: 21.9
click at [430, 207] on span at bounding box center [430, 211] width 6 height 321
click at [675, 14] on div "arrow_back [DATE] [PERSON_NAME] - SD 480p edit star Assessment auto_fix_high AI…" at bounding box center [408, 12] width 688 height 18
click at [673, 14] on div "arrow_back [DATE] [PERSON_NAME] - SD 480p edit star Assessment auto_fix_high AI…" at bounding box center [408, 12] width 688 height 18
click at [701, 14] on span "more_vert" at bounding box center [696, 12] width 12 height 12
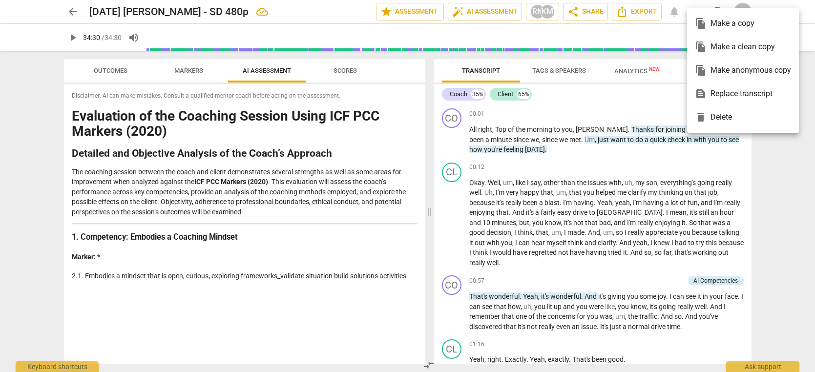
click at [473, 14] on div at bounding box center [407, 186] width 815 height 372
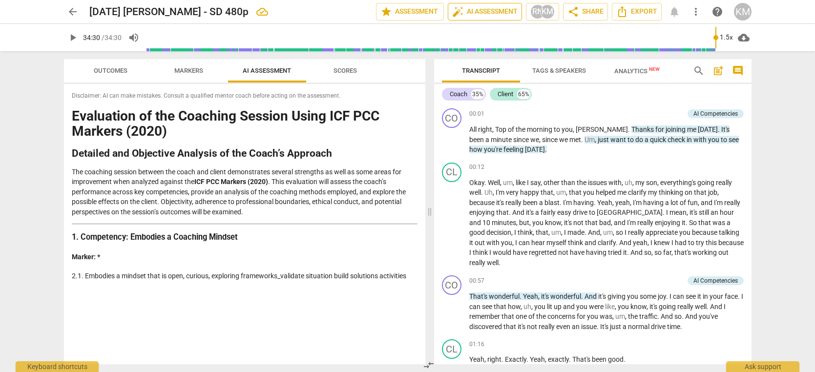
click at [475, 13] on span "auto_fix_high AI Assessment" at bounding box center [484, 12] width 65 height 12
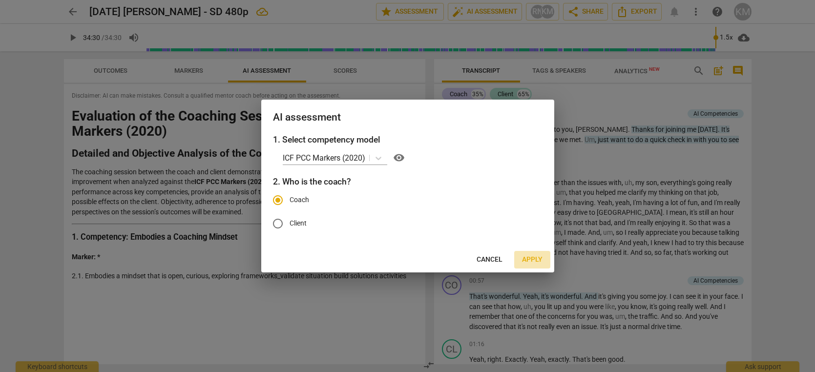
click at [534, 255] on button "Apply" at bounding box center [532, 260] width 36 height 18
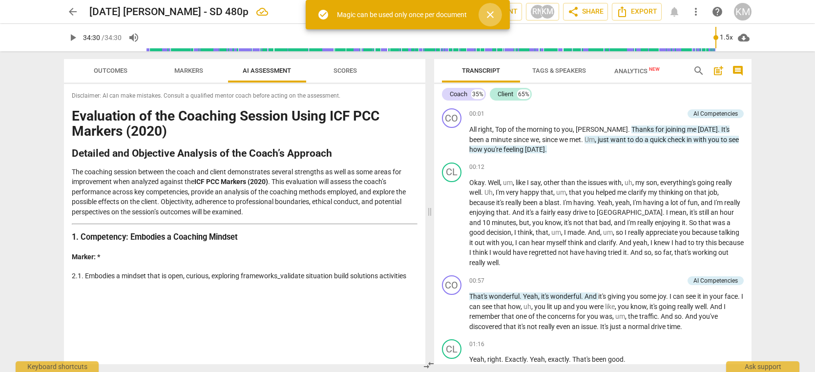
click at [495, 16] on span "close" at bounding box center [491, 15] width 12 height 12
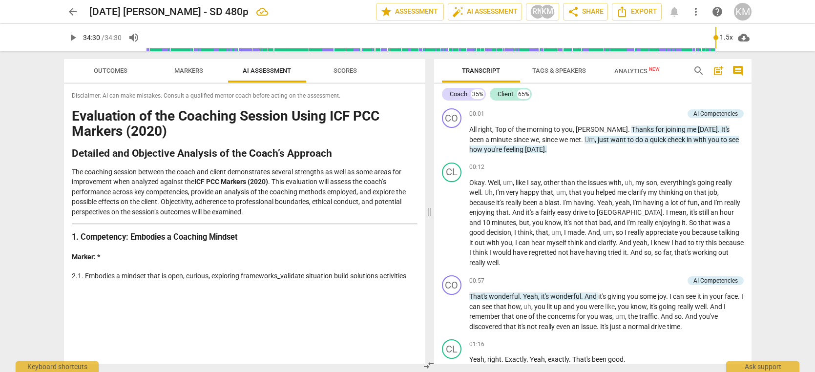
click at [643, 69] on span "Analytics New" at bounding box center [637, 70] width 45 height 7
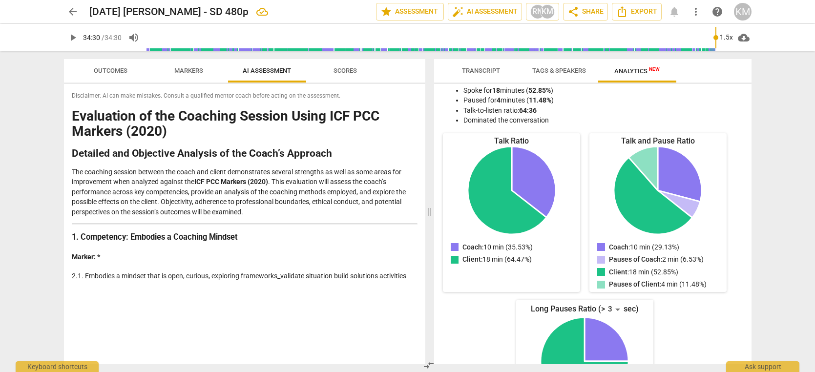
scroll to position [0, 0]
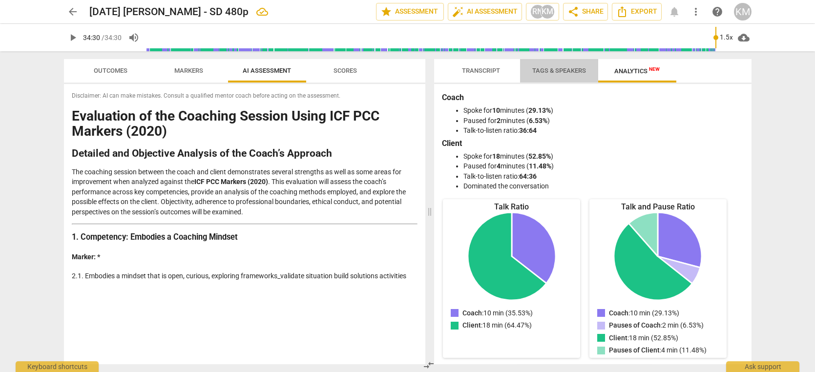
click at [568, 71] on span "Tags & Speakers" at bounding box center [560, 70] width 54 height 7
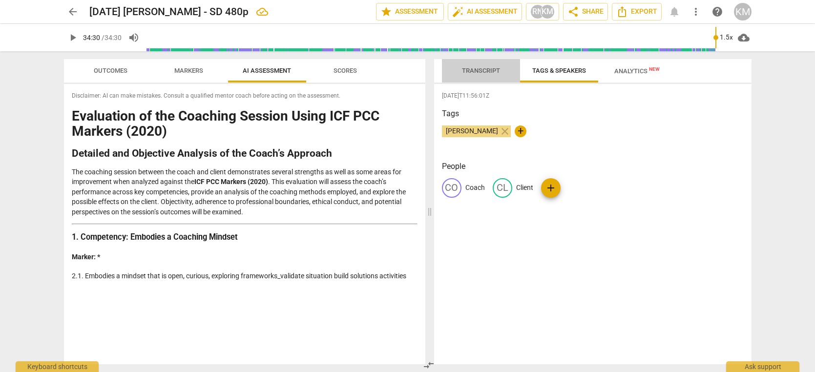
click at [482, 71] on span "Transcript" at bounding box center [481, 70] width 38 height 7
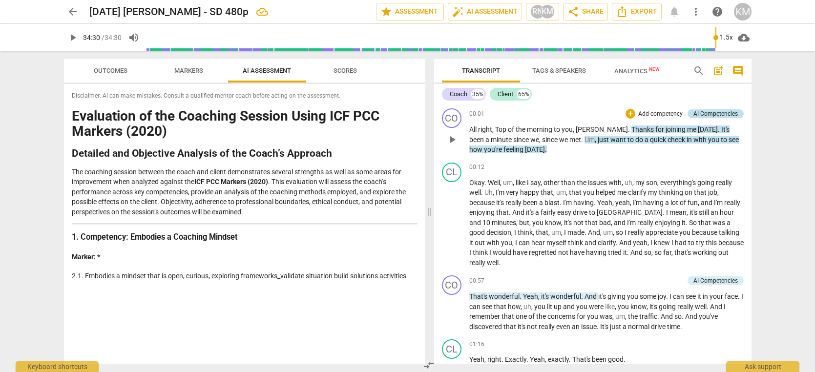
click at [717, 114] on div "AI Competencies" at bounding box center [716, 113] width 44 height 9
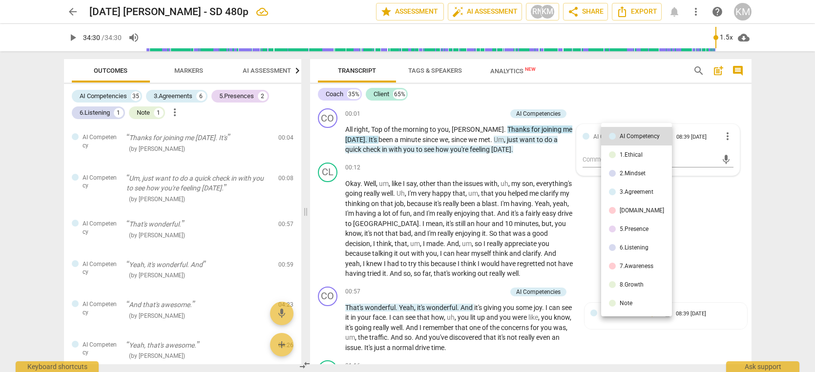
click at [683, 98] on div at bounding box center [407, 186] width 815 height 372
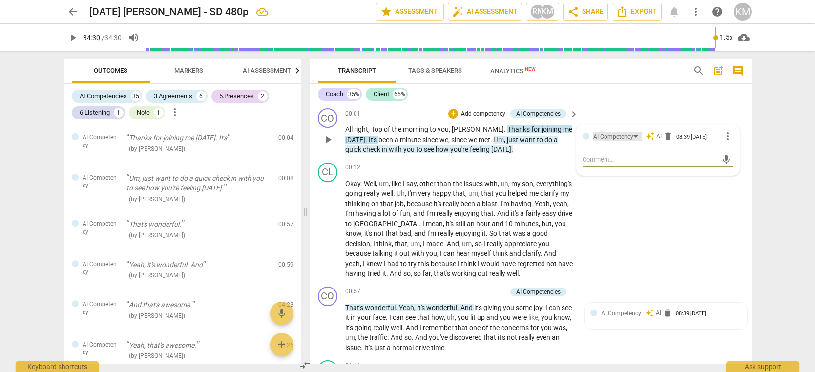
click at [609, 135] on div "AI Competency" at bounding box center [614, 136] width 40 height 9
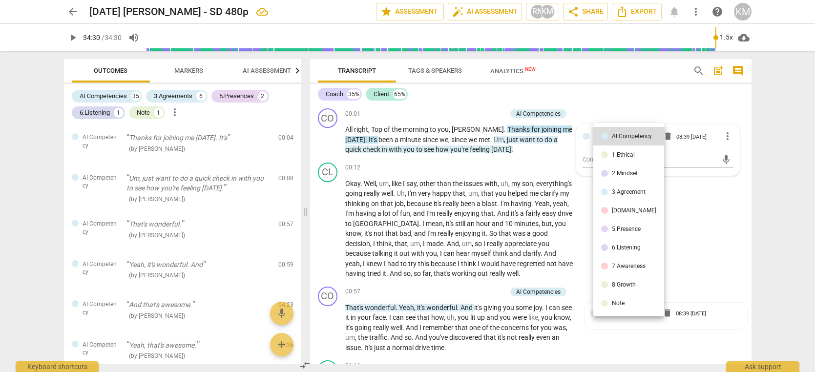
click at [723, 208] on div at bounding box center [407, 186] width 815 height 372
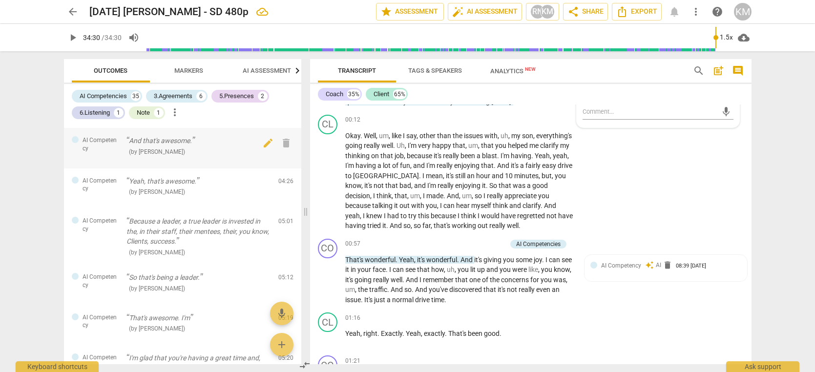
scroll to position [166, 0]
click at [116, 96] on div "AI Competencies" at bounding box center [103, 96] width 47 height 10
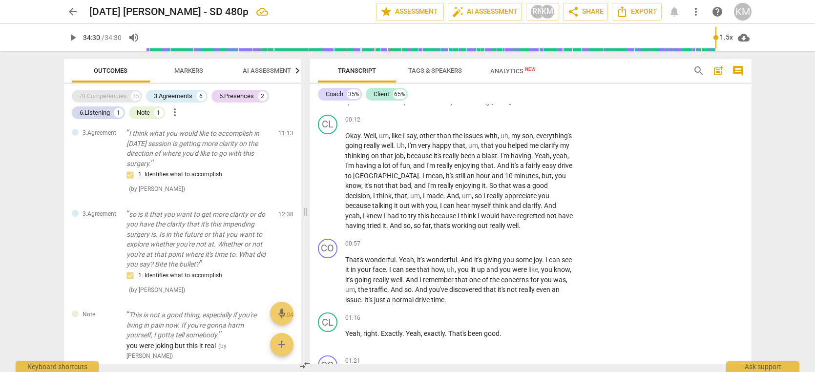
click at [116, 96] on div "AI Competencies" at bounding box center [103, 96] width 47 height 10
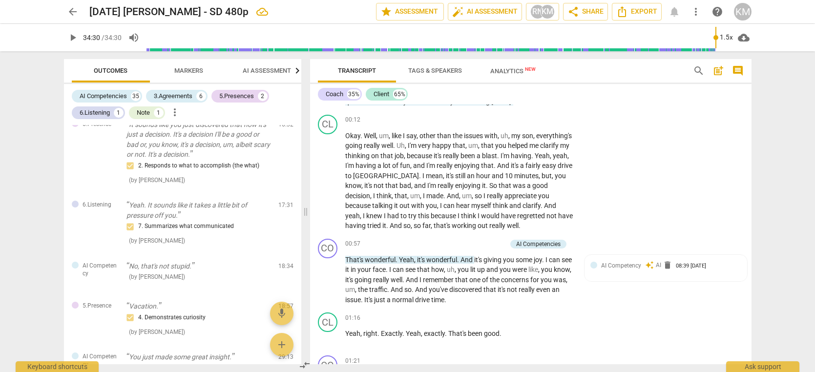
scroll to position [1563, 0]
click at [143, 270] on div "( by [PERSON_NAME] )" at bounding box center [199, 275] width 144 height 10
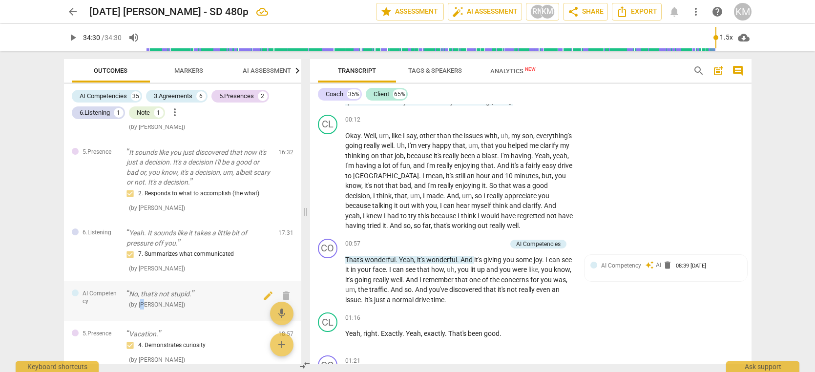
scroll to position [1533, 0]
click at [174, 97] on div "3.Agreements" at bounding box center [173, 96] width 39 height 10
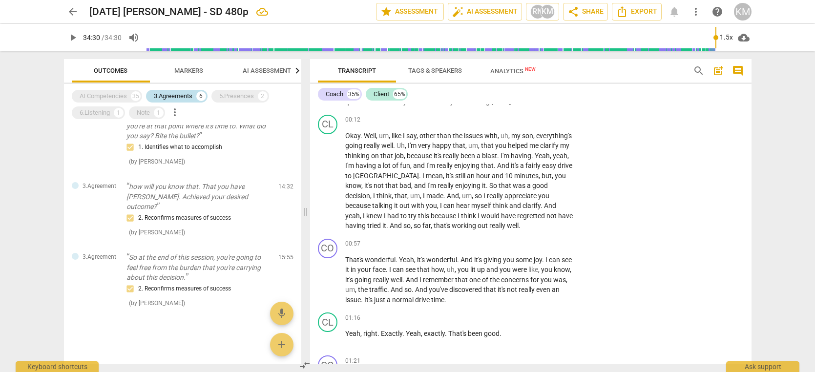
scroll to position [285, 0]
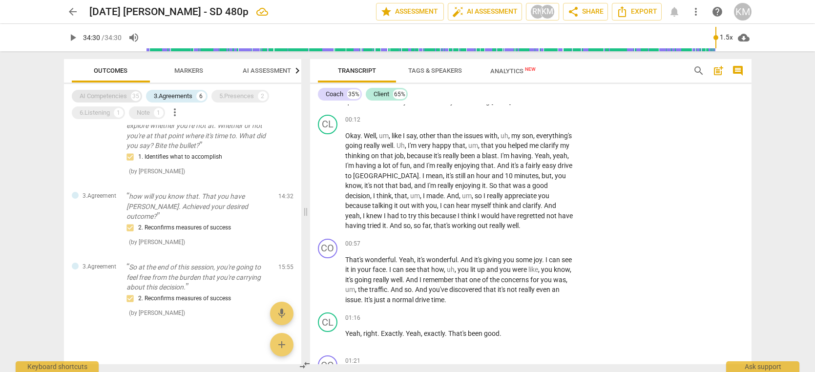
click at [111, 95] on div "AI Competencies" at bounding box center [103, 96] width 47 height 10
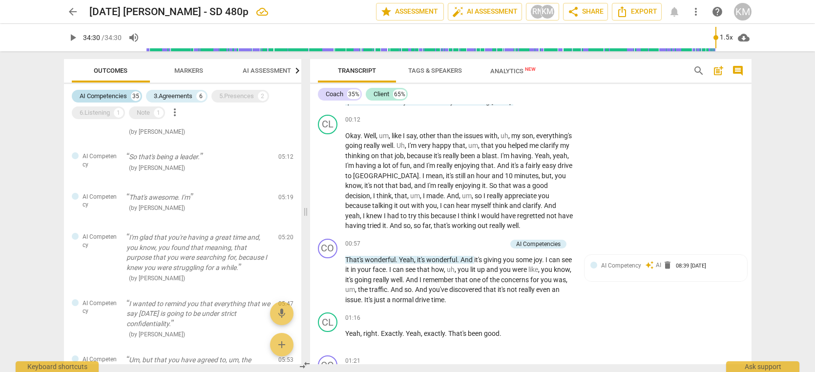
scroll to position [1291, 0]
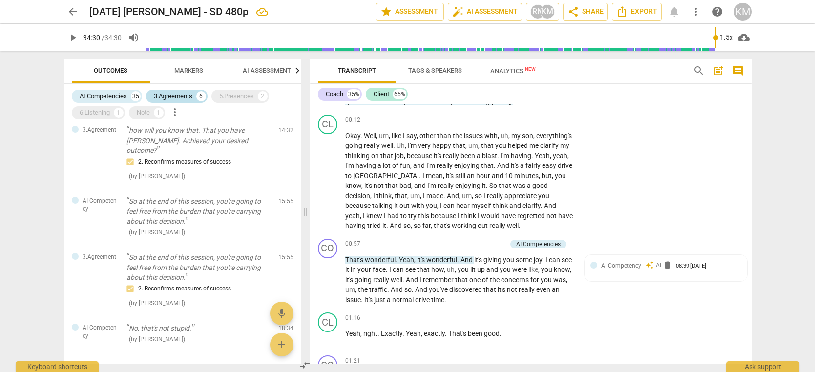
click at [174, 102] on div "3.Agreements 6" at bounding box center [177, 96] width 62 height 13
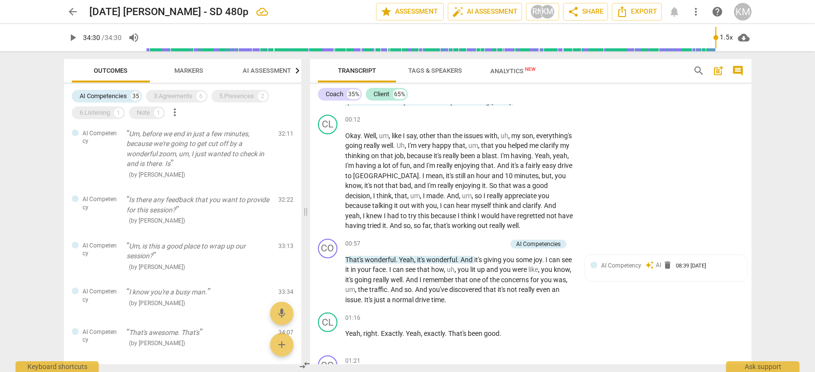
scroll to position [1389, 0]
click at [615, 269] on span "AI Competency" at bounding box center [621, 265] width 40 height 7
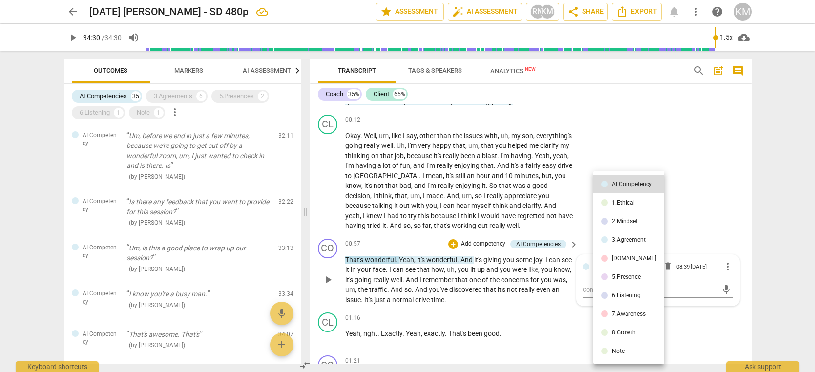
click at [634, 331] on div "8.Growth" at bounding box center [624, 333] width 24 height 6
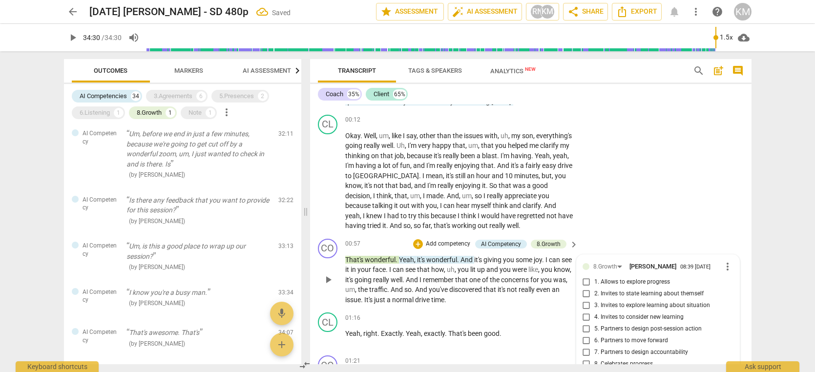
scroll to position [231, 0]
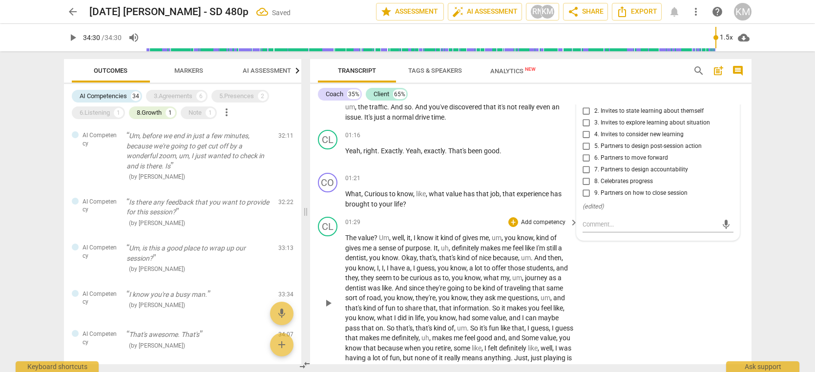
click at [638, 314] on div "CL play_arrow pause 01:29 + Add competency keyboard_arrow_right The value ? Um …" at bounding box center [531, 295] width 442 height 164
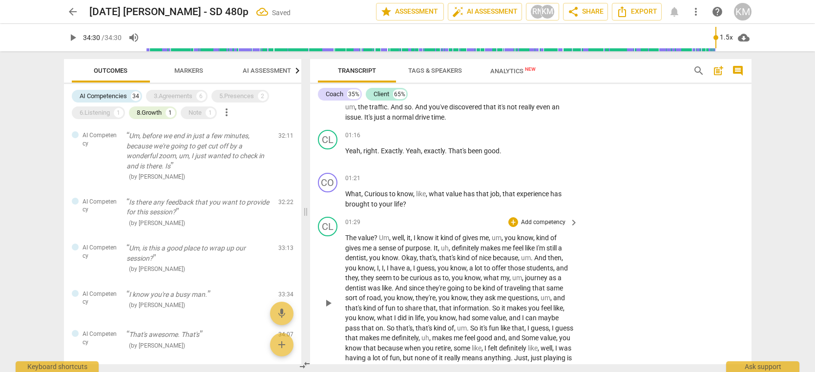
click at [648, 282] on div "CL play_arrow pause 01:29 + Add competency keyboard_arrow_right The value ? Um …" at bounding box center [531, 295] width 442 height 164
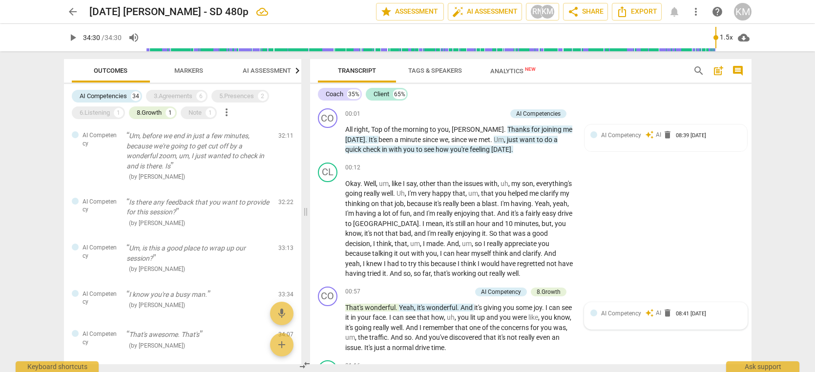
scroll to position [0, 0]
click at [67, 38] on span "play_arrow" at bounding box center [73, 38] width 12 height 12
click at [732, 39] on div "1.5x" at bounding box center [727, 38] width 19 height 16
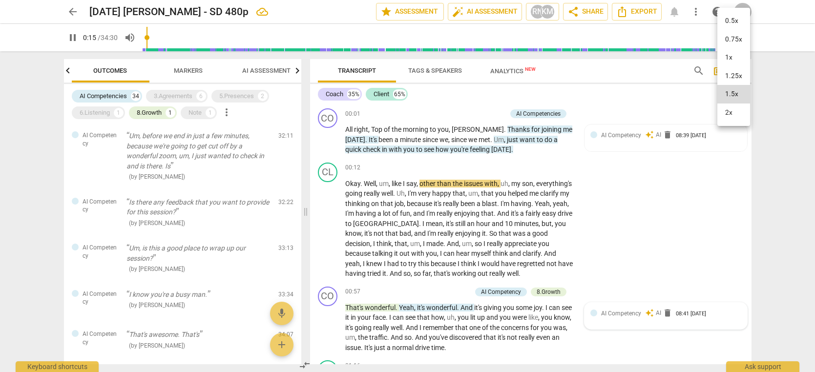
click at [736, 75] on li "1.25x" at bounding box center [734, 76] width 33 height 19
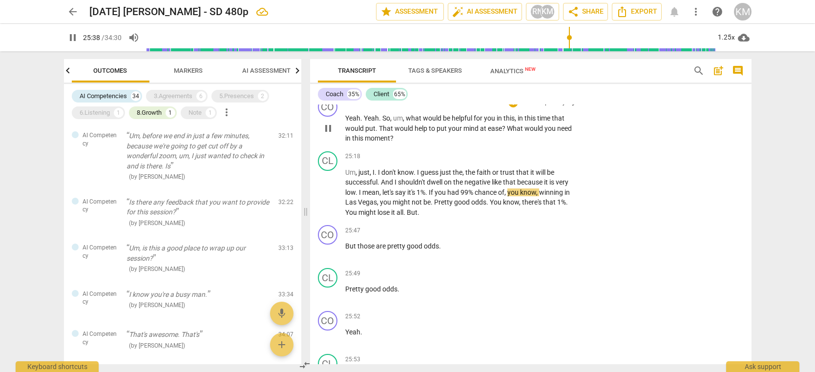
scroll to position [7366, 0]
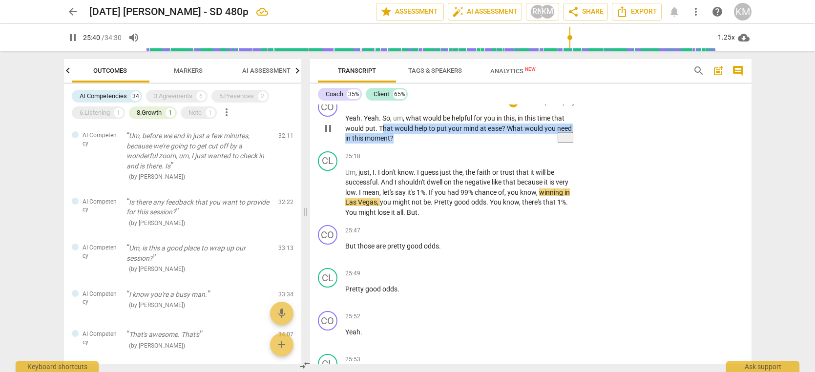
drag, startPoint x: 382, startPoint y: 168, endPoint x: 402, endPoint y: 176, distance: 21.7
click at [402, 144] on p "Yeah . Yeah . So , um , what would be helpful for you in this , in this time th…" at bounding box center [459, 128] width 229 height 30
click at [525, 107] on p "Add competency" at bounding box center [543, 103] width 46 height 9
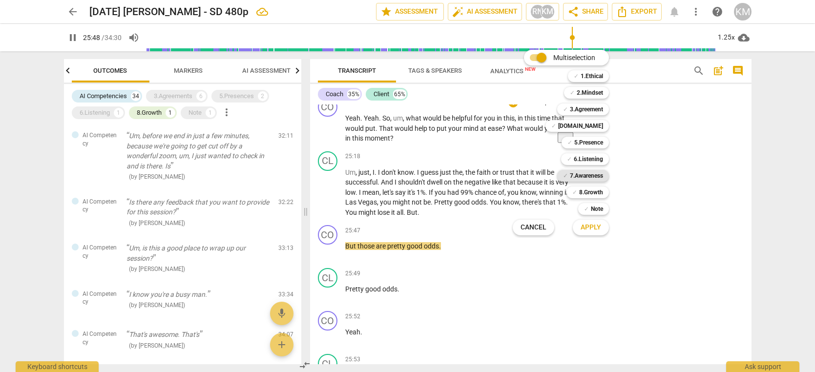
click at [589, 176] on b "7.Awareness" at bounding box center [586, 176] width 33 height 12
click at [591, 228] on span "Apply" at bounding box center [591, 228] width 21 height 10
type input "1552"
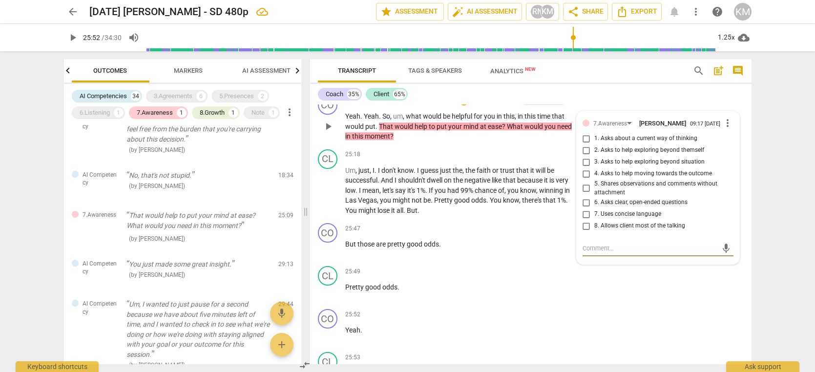
scroll to position [7364, 0]
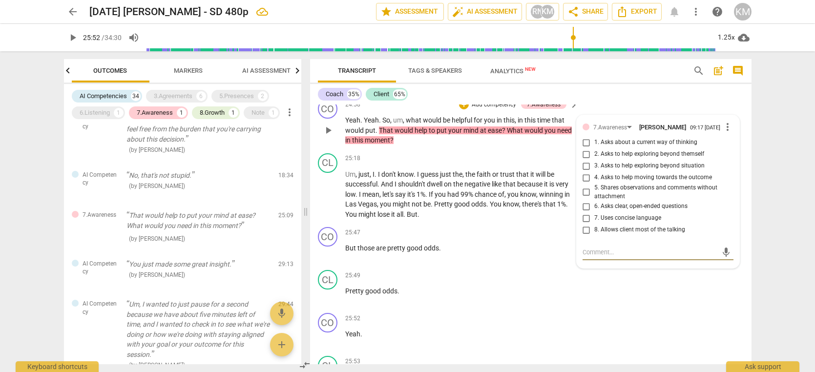
click at [590, 149] on input "1. Asks about a current way of thinking" at bounding box center [587, 143] width 16 height 12
checkbox input "true"
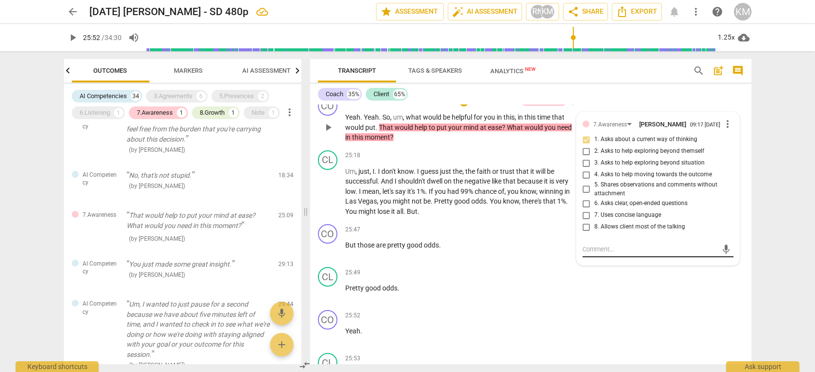
click at [623, 254] on textarea at bounding box center [650, 249] width 135 height 9
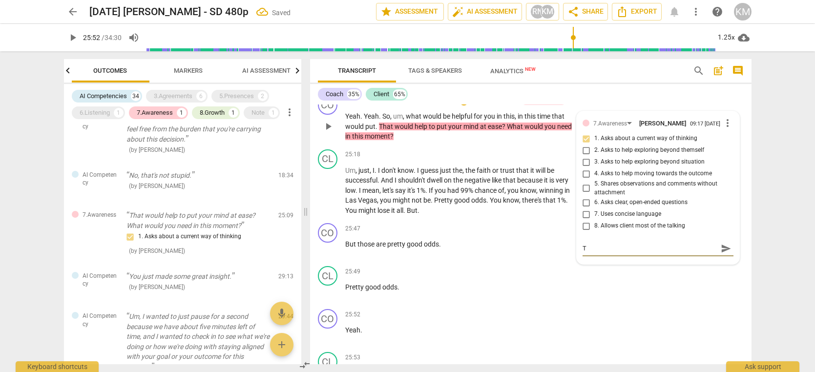
type textarea "T"
type textarea "Th"
type textarea "Thi"
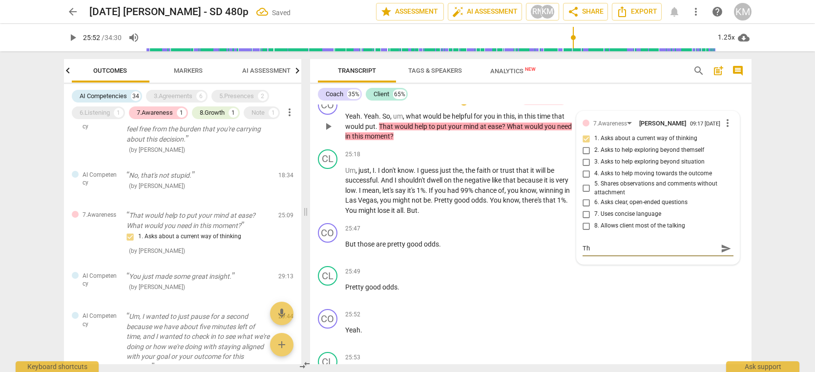
type textarea "Thi"
type textarea "This"
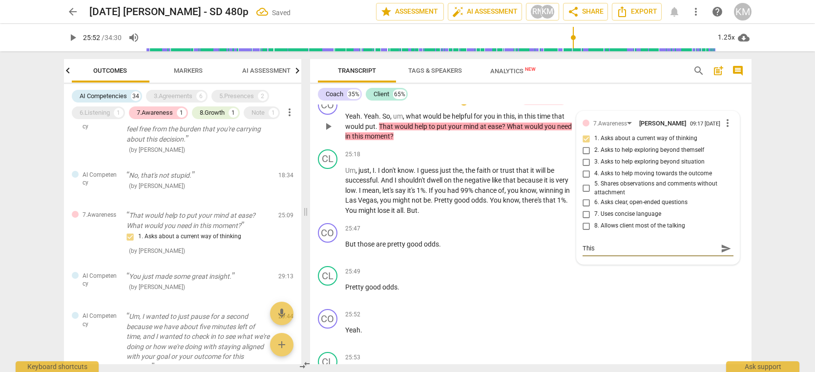
type textarea "This i"
type textarea "This is"
type textarea "This isa"
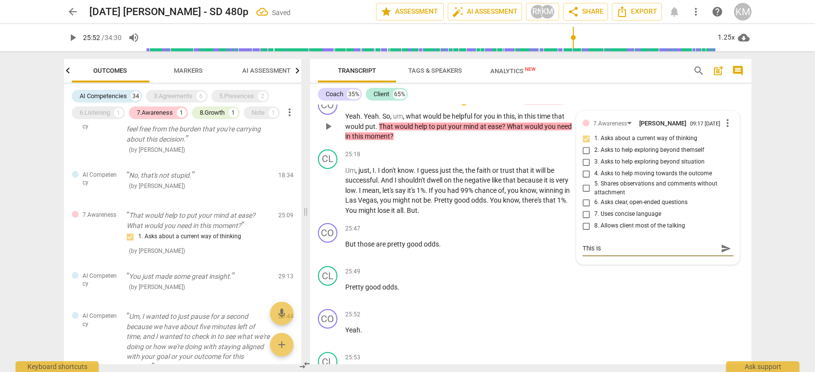
type textarea "This isa"
type textarea "This is"
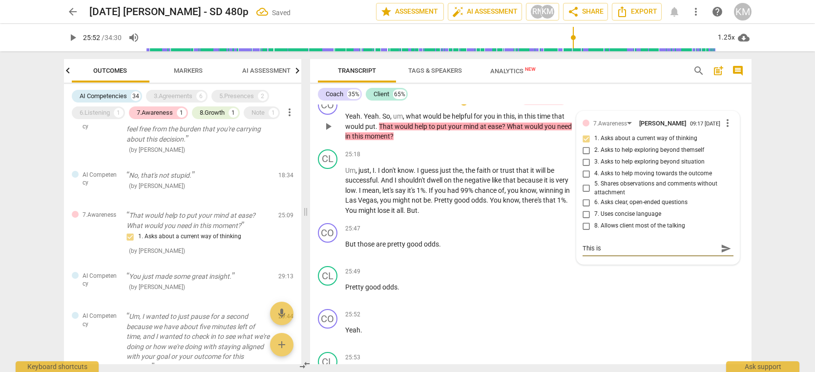
type textarea "This is a"
type textarea "This is a g"
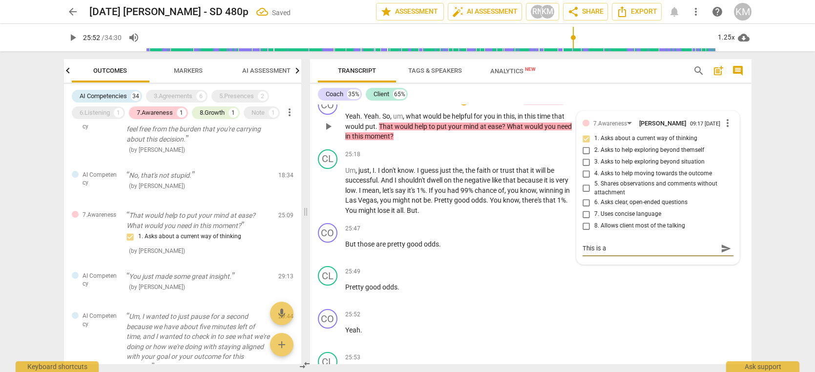
type textarea "This is a g"
type textarea "This is a gr"
type textarea "This is a gre"
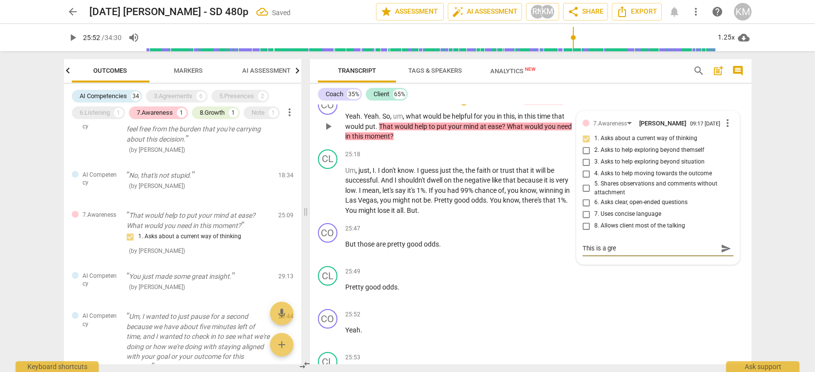
type textarea "This is a grea"
type textarea "This is a great"
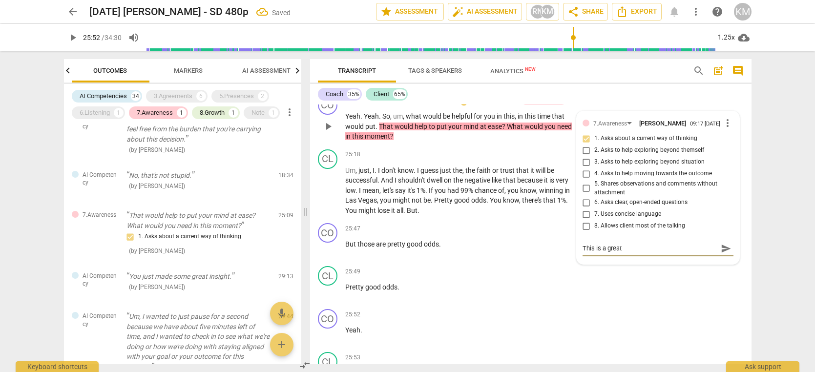
type textarea "This is a great"
type textarea "This is a great q"
type textarea "This is a great qu"
type textarea "This is a great que"
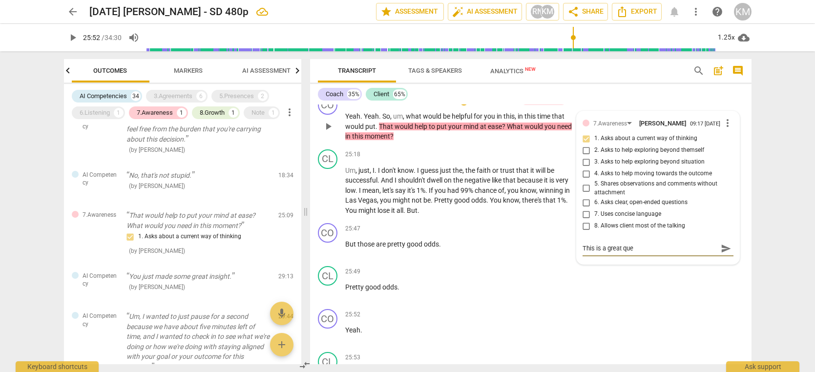
type textarea "This is a great ques"
type textarea "This is a great quest"
type textarea "This is a great questi"
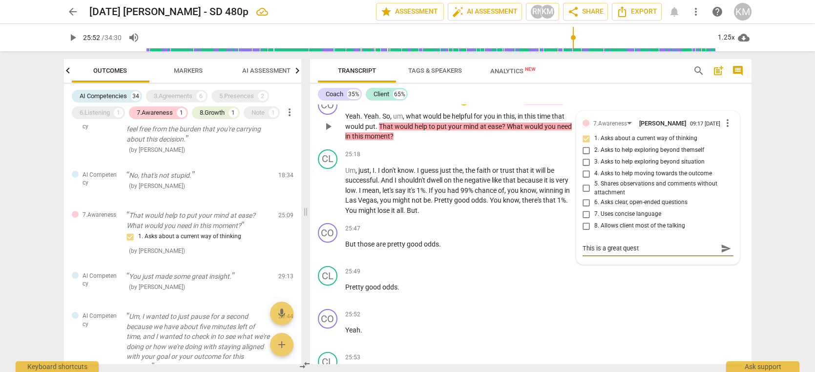
type textarea "This is a great questi"
type textarea "This is a great questio"
type textarea "This is a great question"
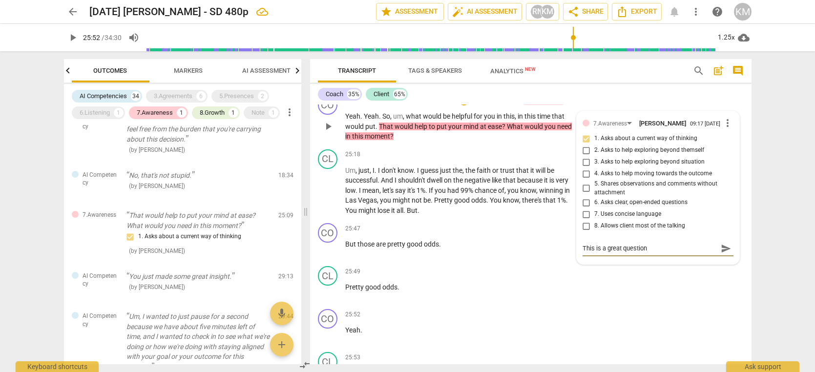
type textarea "This is a great question"
type textarea "This is a great question -"
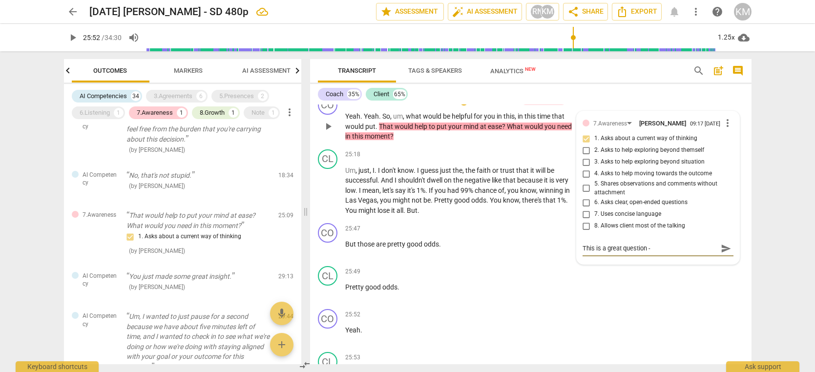
type textarea "This is a great question -"
type textarea "This is a great question - w"
type textarea "This is a great question - we"
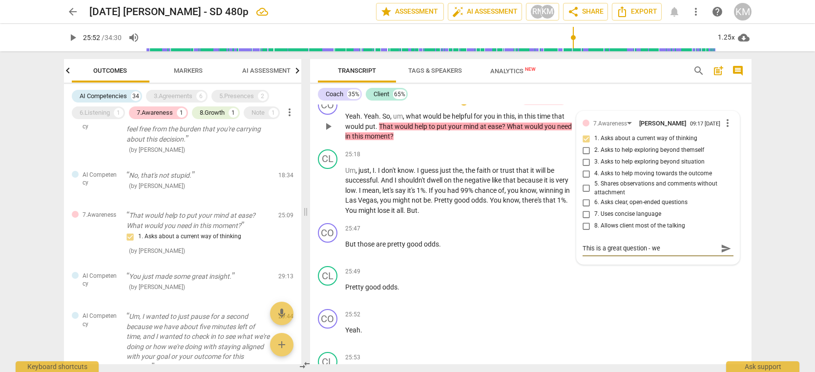
type textarea "This is a great question - we"
type textarea "This is a great question - we j"
type textarea "This is a great question - we ju"
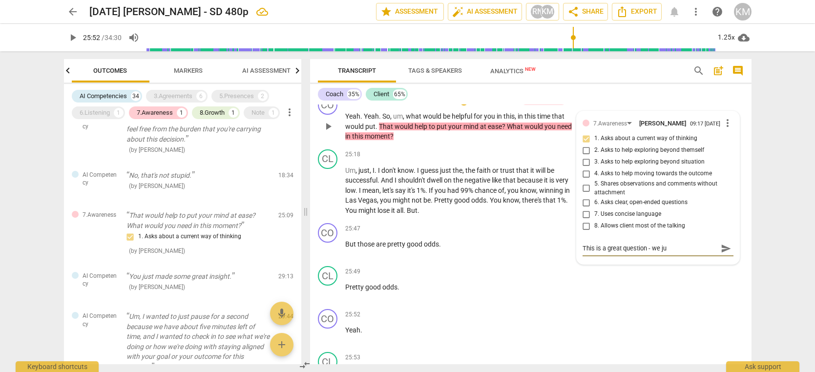
type textarea "This is a great question - we jus"
type textarea "This is a great question - we just"
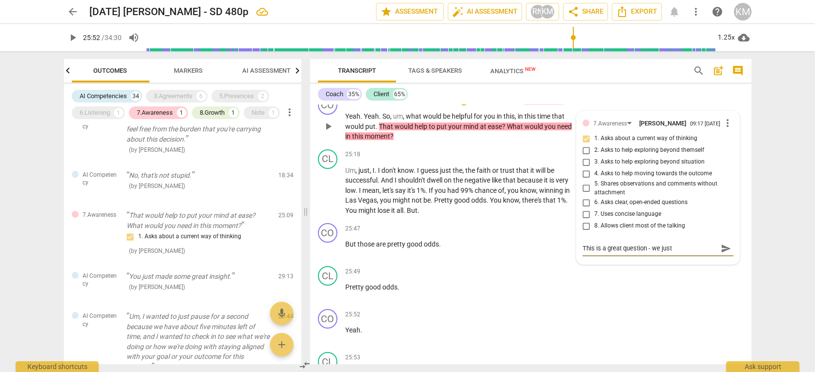
type textarea "This is a great question - we just d"
type textarea "This is a great question - we just do"
click at [726, 258] on span "send" at bounding box center [726, 253] width 11 height 11
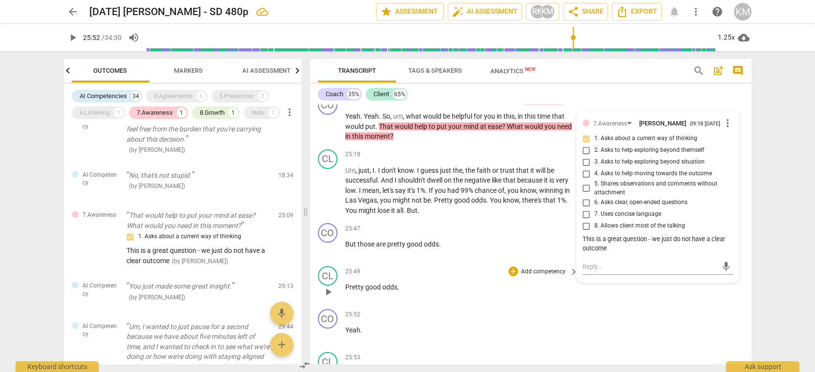
click at [635, 305] on div "CL play_arrow pause 25:49 + Add competency keyboard_arrow_right Pretty good odd…" at bounding box center [531, 283] width 442 height 43
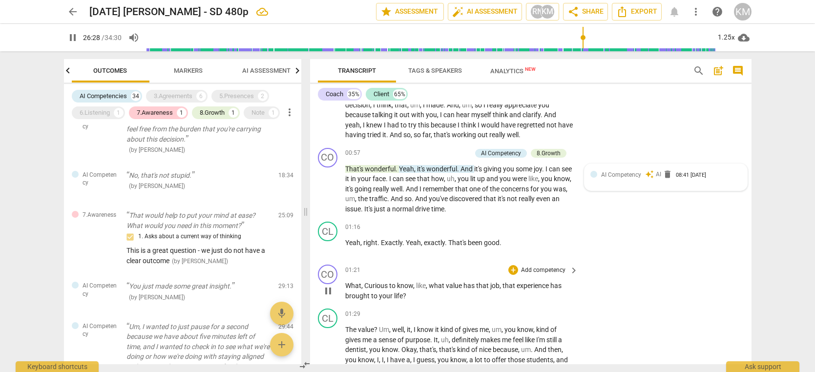
scroll to position [140, 0]
click at [329, 194] on span "pause" at bounding box center [328, 188] width 12 height 12
click at [329, 194] on span "play_arrow" at bounding box center [328, 188] width 12 height 12
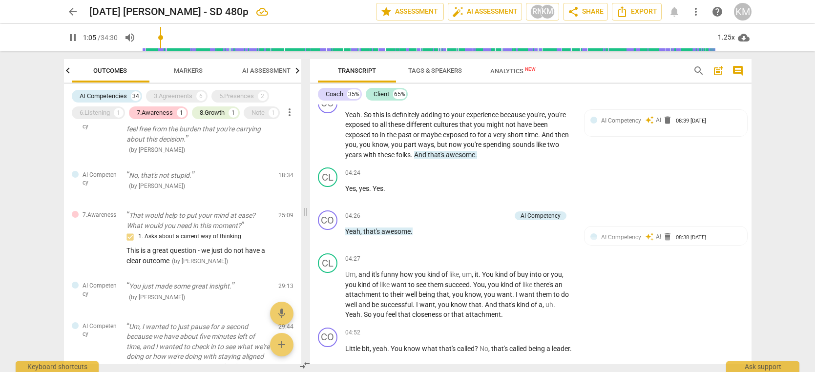
scroll to position [1064, 0]
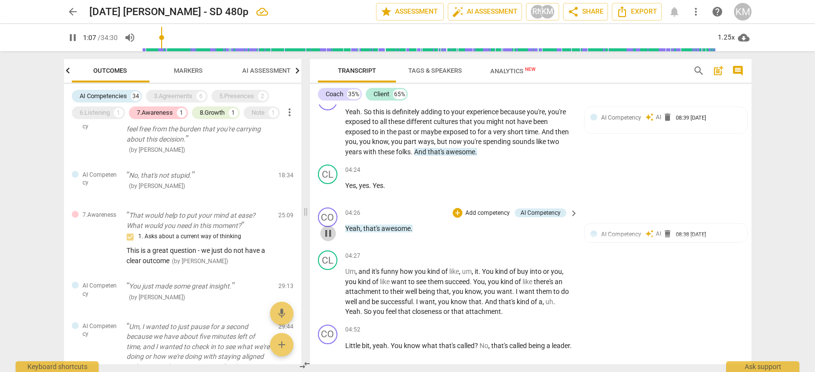
click at [329, 239] on span "pause" at bounding box center [328, 234] width 12 height 12
click at [329, 239] on span "play_arrow" at bounding box center [328, 234] width 12 height 12
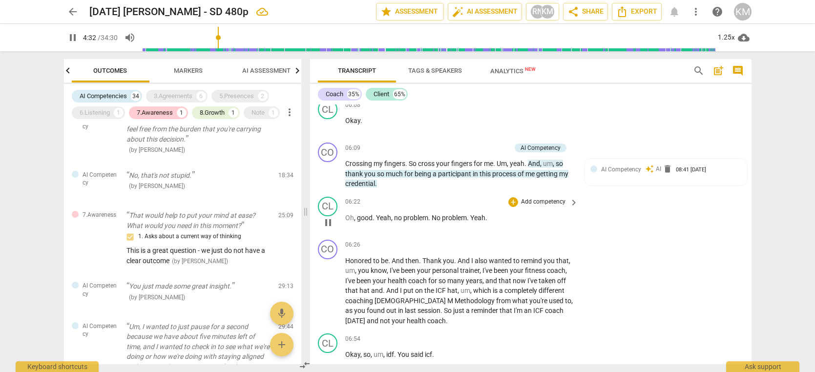
scroll to position [1730, 0]
click at [329, 228] on span "pause" at bounding box center [328, 222] width 12 height 12
click at [328, 228] on span "play_arrow" at bounding box center [328, 222] width 12 height 12
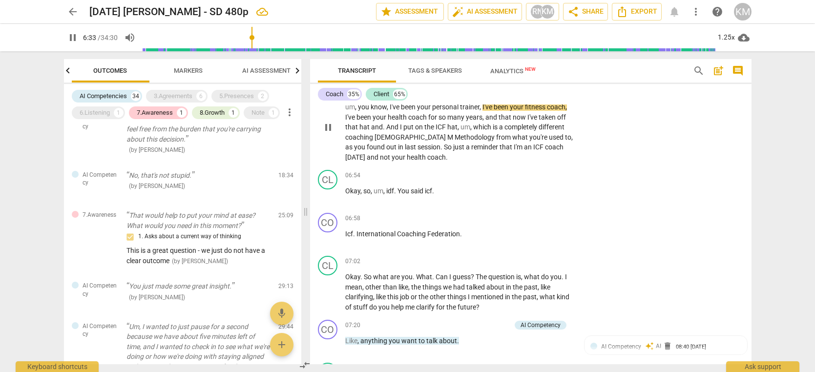
scroll to position [1894, 0]
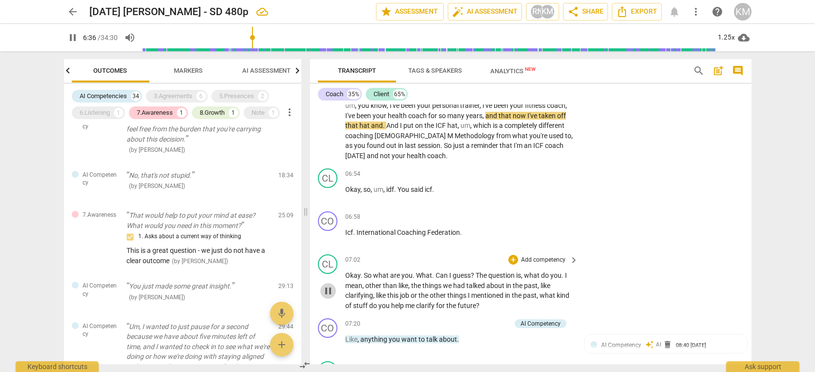
click at [330, 297] on span "pause" at bounding box center [328, 291] width 12 height 12
click at [330, 297] on span "play_arrow" at bounding box center [328, 291] width 12 height 12
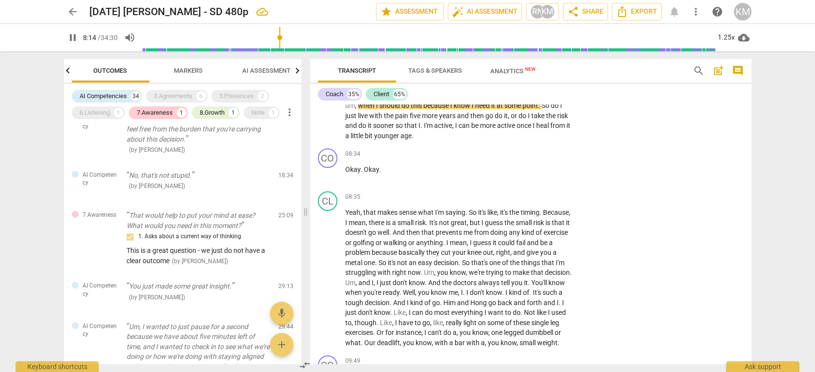
scroll to position [2404, 0]
click at [326, 284] on span "pause" at bounding box center [328, 279] width 12 height 12
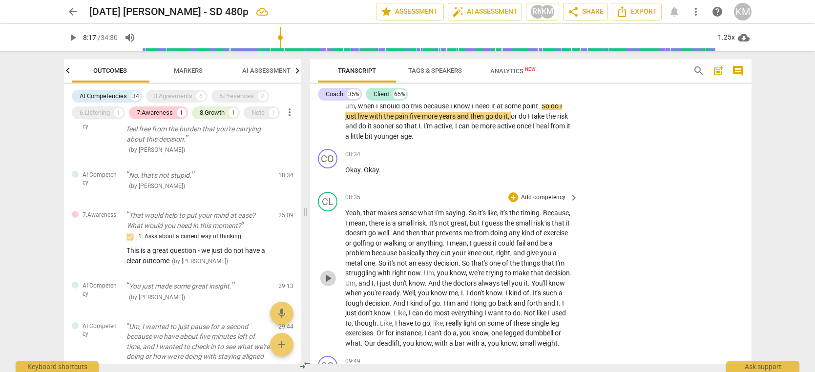
click at [330, 284] on span "play_arrow" at bounding box center [328, 279] width 12 height 12
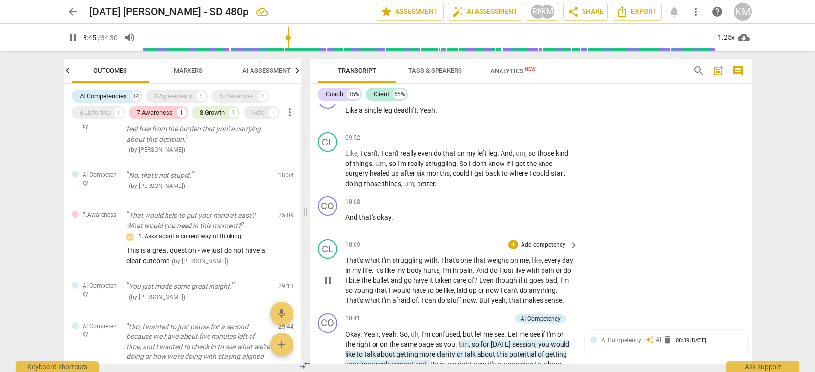
scroll to position [2672, 0]
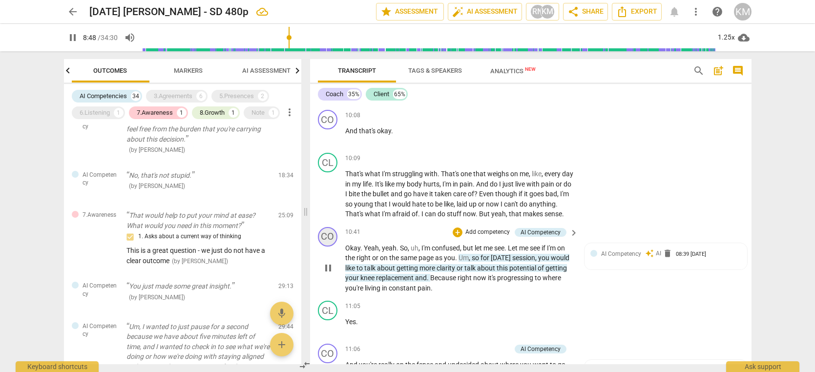
click at [324, 247] on div "CO" at bounding box center [328, 237] width 20 height 20
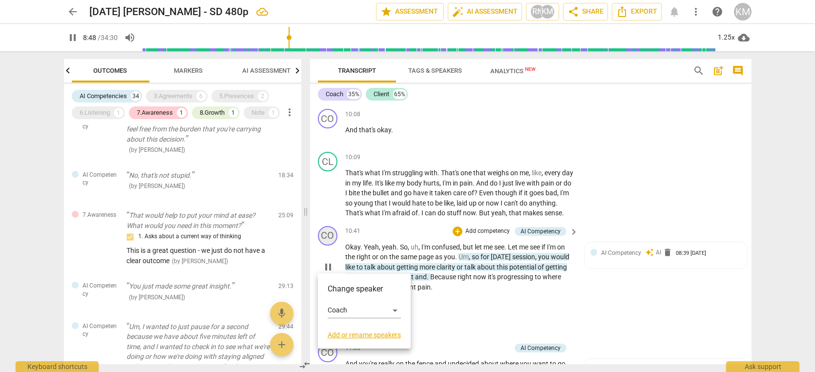
scroll to position [2757, 0]
click at [402, 257] on div at bounding box center [407, 186] width 815 height 372
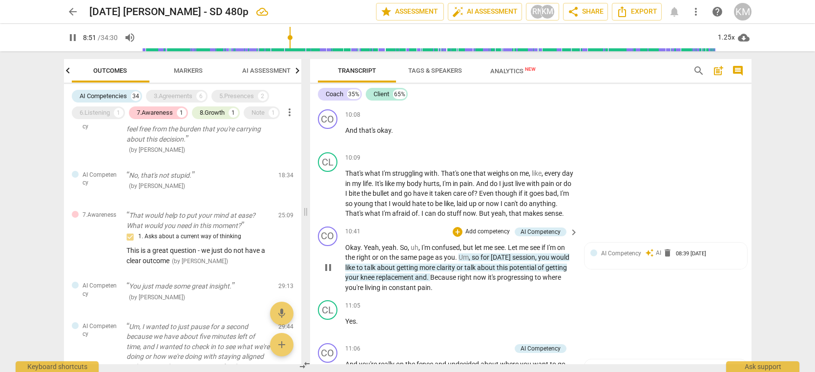
click at [328, 274] on span "pause" at bounding box center [328, 268] width 12 height 12
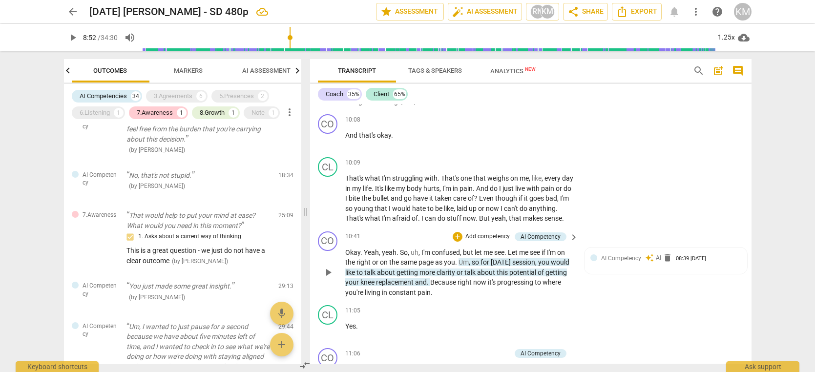
scroll to position [2752, 0]
click at [328, 279] on span "play_arrow" at bounding box center [328, 274] width 12 height 12
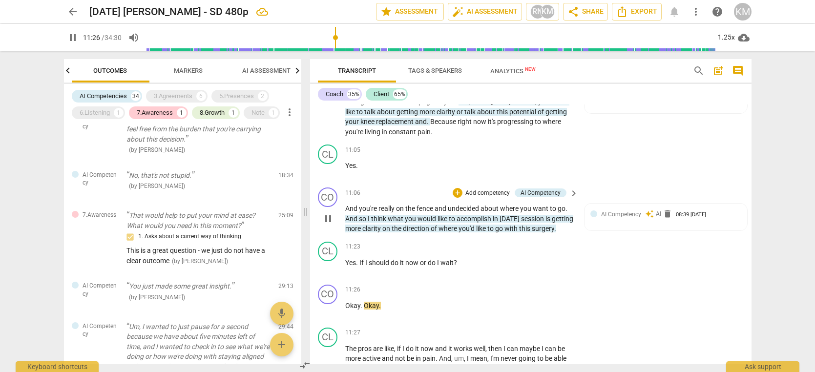
scroll to position [2913, 0]
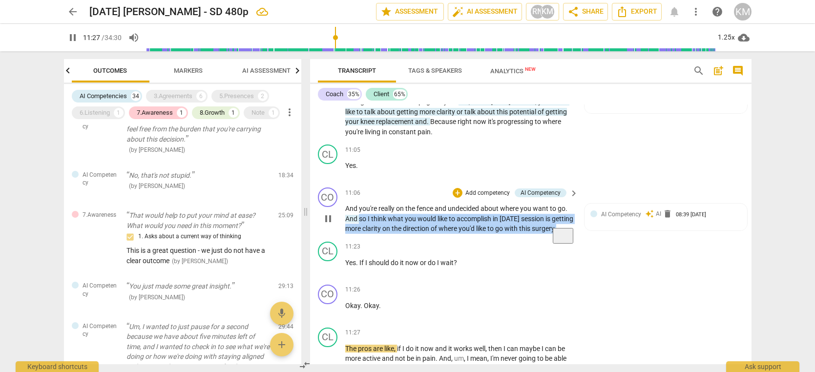
drag, startPoint x: 360, startPoint y: 248, endPoint x: 377, endPoint y: 269, distance: 27.0
click at [378, 234] on p "And you're really on the fence and undecided about where you want to go . And s…" at bounding box center [459, 219] width 229 height 30
click at [539, 197] on div "AI Competency" at bounding box center [541, 193] width 40 height 9
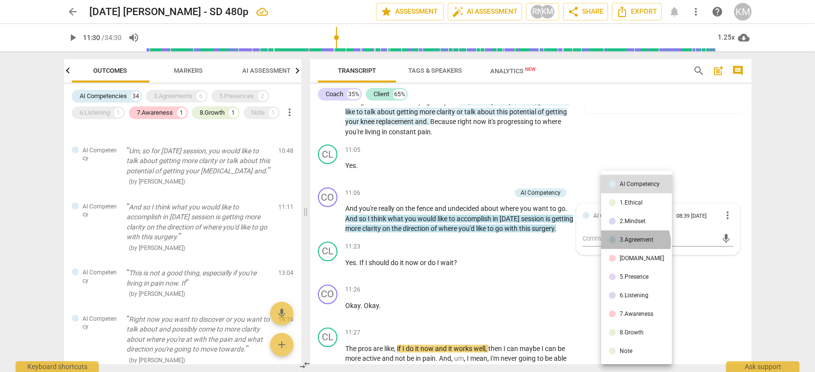
click at [635, 243] on div "3.Agreement" at bounding box center [637, 240] width 34 height 6
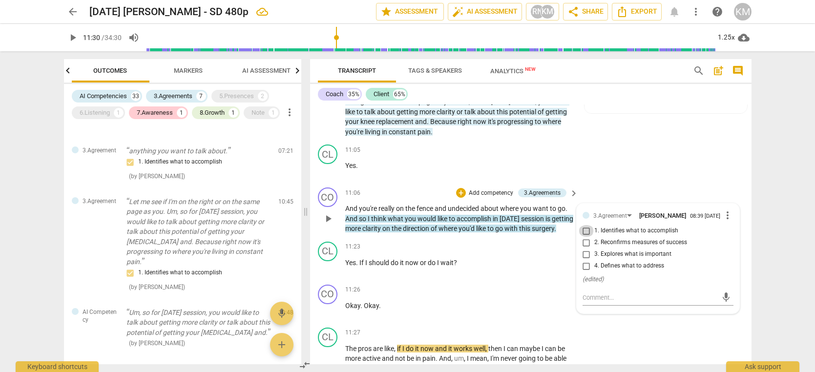
click at [589, 237] on input "1. Identifies what to accomplish" at bounding box center [587, 231] width 16 height 12
click at [617, 302] on textarea at bounding box center [650, 297] width 135 height 9
click at [726, 303] on span "send" at bounding box center [726, 297] width 11 height 11
click at [522, 277] on div "11:23 + Add competency keyboard_arrow_right Yes . If I should do it now or do I…" at bounding box center [462, 259] width 235 height 35
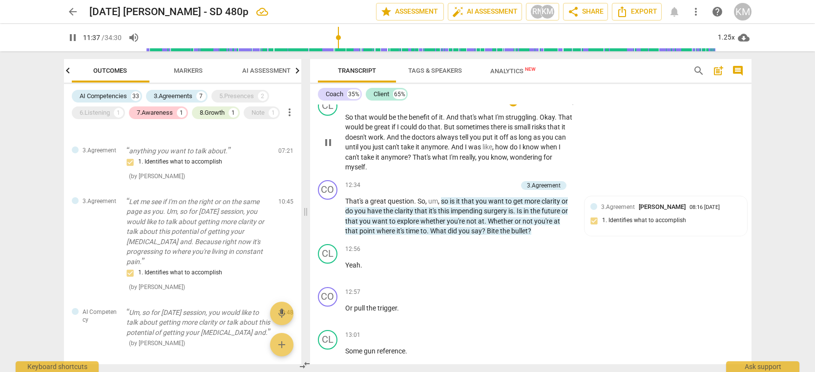
scroll to position [3296, 0]
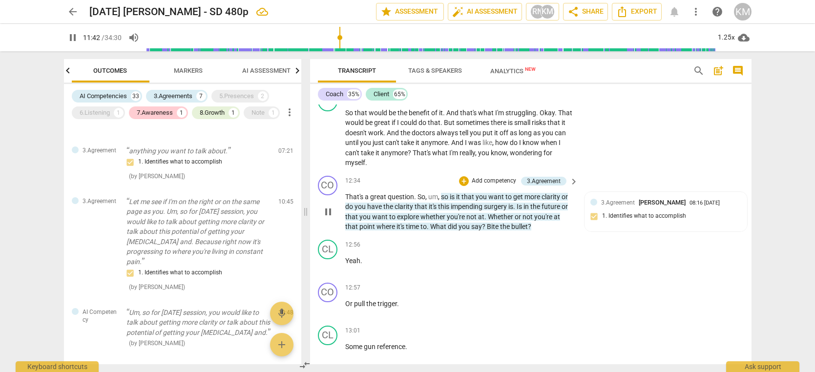
click at [331, 218] on span "pause" at bounding box center [328, 212] width 12 height 12
click at [331, 218] on span "play_arrow" at bounding box center [328, 212] width 12 height 12
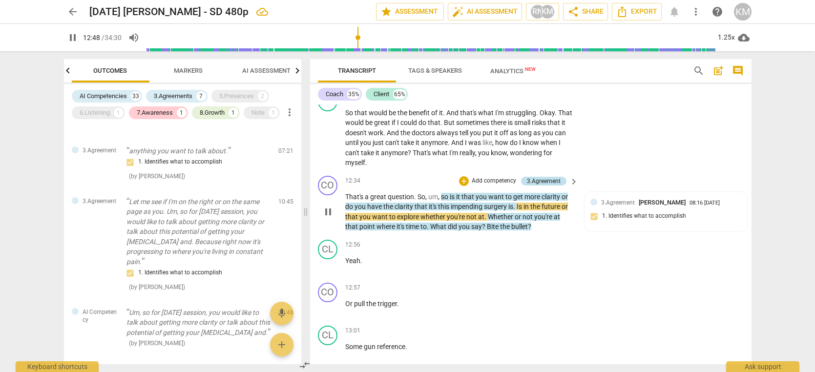
click at [548, 186] on div "3.Agreement" at bounding box center [544, 181] width 34 height 9
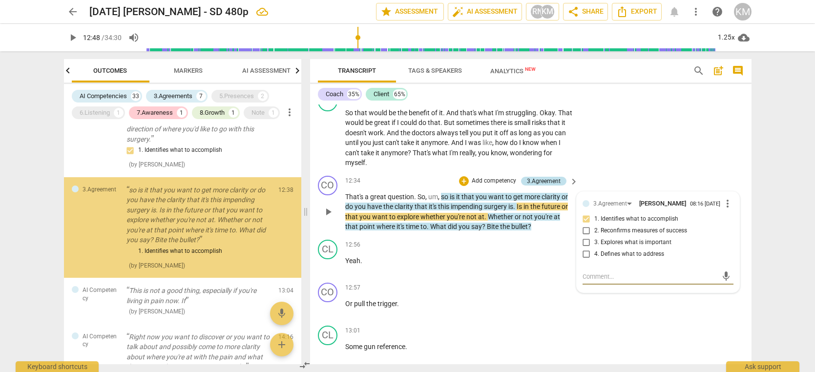
scroll to position [986, 0]
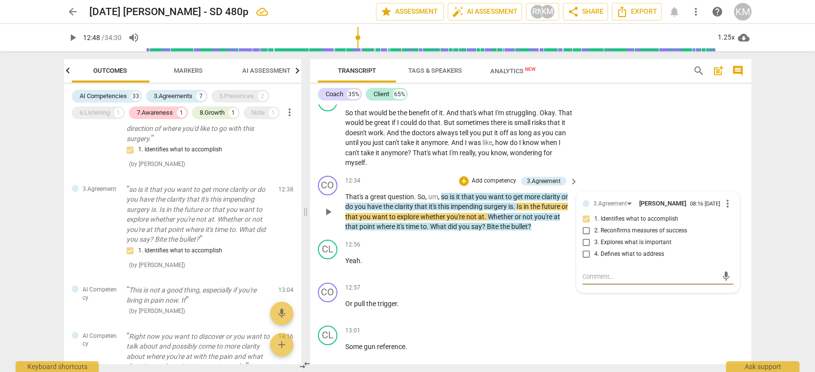
click at [626, 281] on textarea at bounding box center [650, 276] width 135 height 9
click at [560, 293] on p "Add competency" at bounding box center [543, 288] width 46 height 9
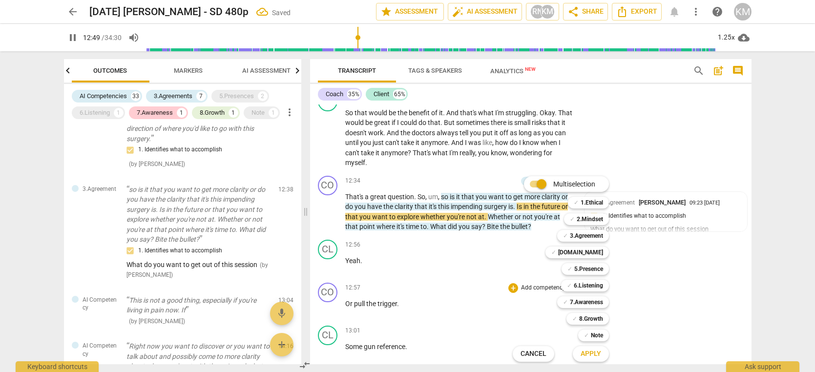
scroll to position [985, 0]
click at [551, 300] on div "Multiselection m ✓ 1.Ethical 1 ✓ 2.Mindset 2 ✓ 3.Agreement 3 ✓ [DOMAIN_NAME] 4 …" at bounding box center [568, 269] width 119 height 191
click at [471, 302] on div at bounding box center [407, 186] width 815 height 372
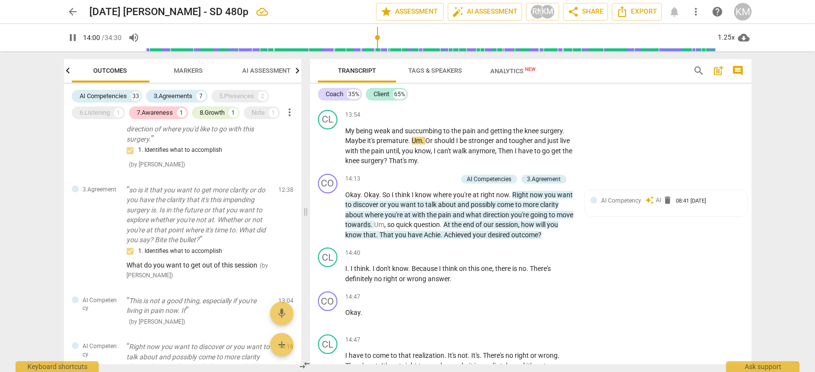
scroll to position [3814, 0]
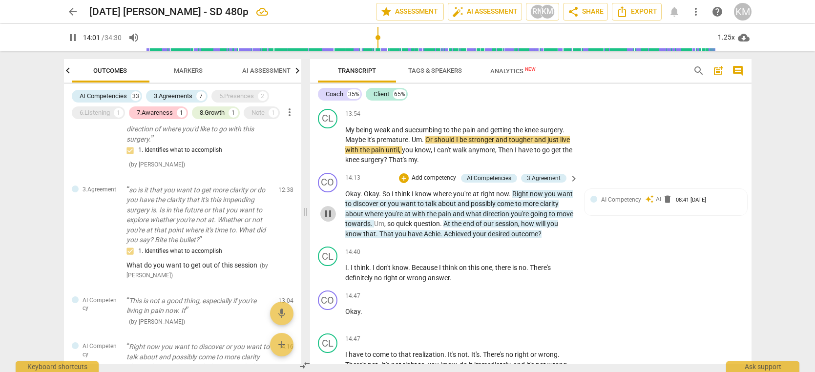
click at [326, 220] on span "pause" at bounding box center [328, 214] width 12 height 12
click at [329, 220] on span "play_arrow" at bounding box center [328, 214] width 12 height 12
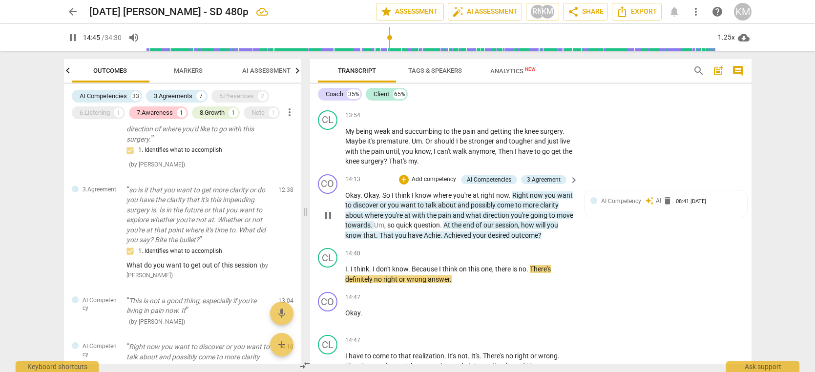
scroll to position [3812, 0]
click at [596, 205] on div at bounding box center [594, 201] width 7 height 7
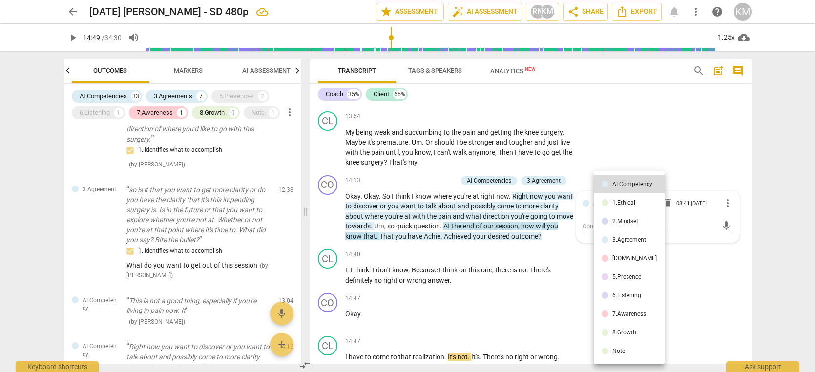
click at [670, 261] on div at bounding box center [407, 186] width 815 height 372
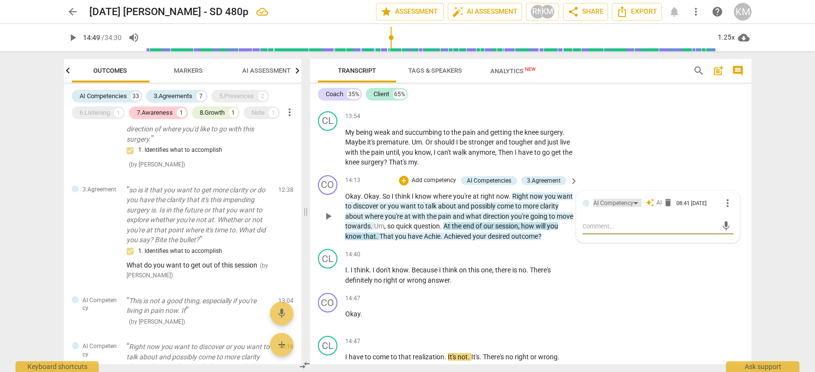
click at [616, 208] on div "AI Competency" at bounding box center [614, 203] width 40 height 9
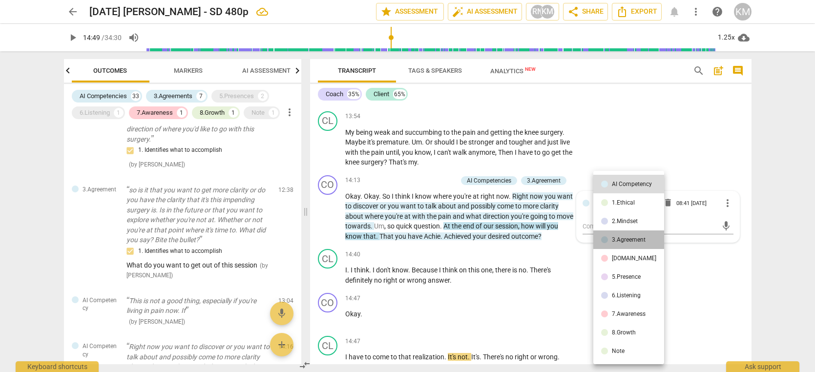
click at [639, 240] on div "3.Agreement" at bounding box center [629, 240] width 34 height 6
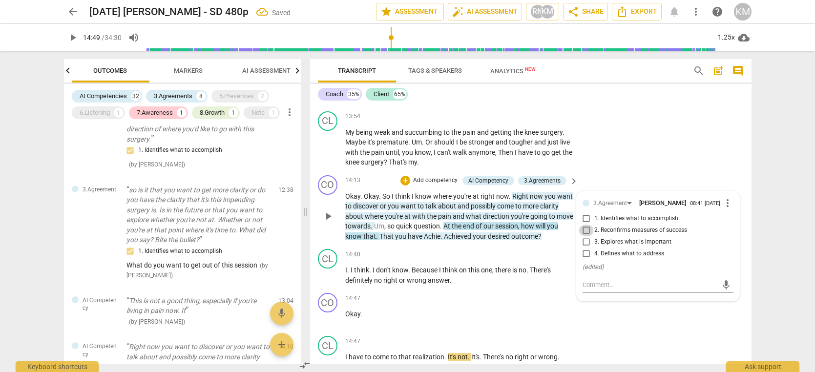
scroll to position [986, 0]
click at [588, 236] on input "2. Reconfirms measures of success" at bounding box center [587, 231] width 16 height 12
click at [639, 290] on textarea at bounding box center [650, 284] width 135 height 9
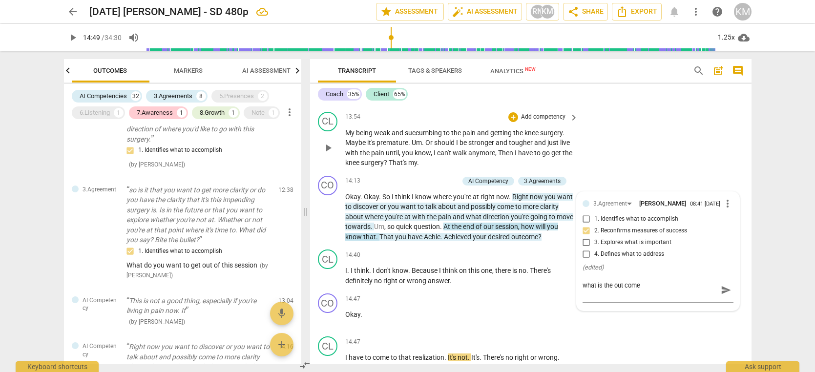
click at [720, 160] on div "CL play_arrow pause 13:54 + Add competency keyboard_arrow_right My being weak a…" at bounding box center [531, 140] width 442 height 64
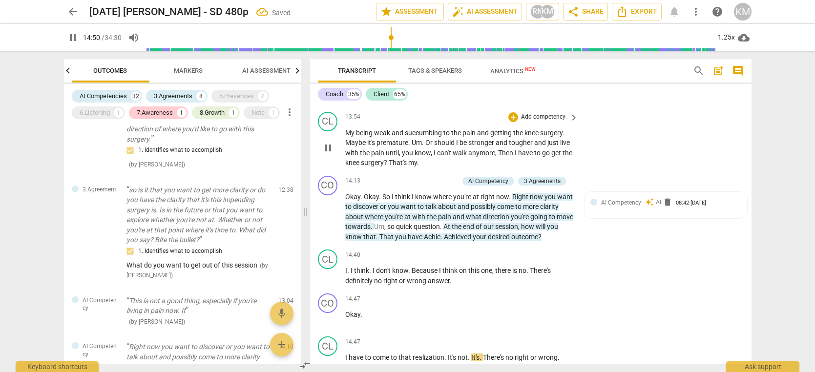
click at [654, 172] on div "CL play_arrow pause 13:54 + Add competency keyboard_arrow_right My being weak a…" at bounding box center [531, 140] width 442 height 64
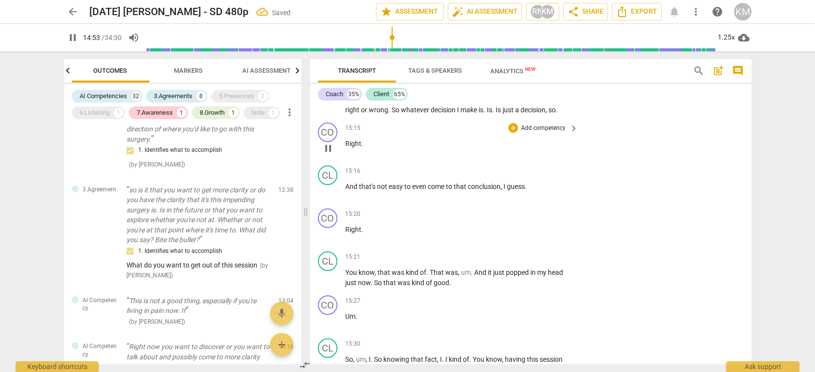
click at [708, 162] on div "CO play_arrow pause 15:15 + Add competency keyboard_arrow_right Right ." at bounding box center [531, 140] width 442 height 43
click at [703, 162] on div "CO play_arrow pause 15:15 + Add competency keyboard_arrow_right Right ." at bounding box center [531, 140] width 442 height 43
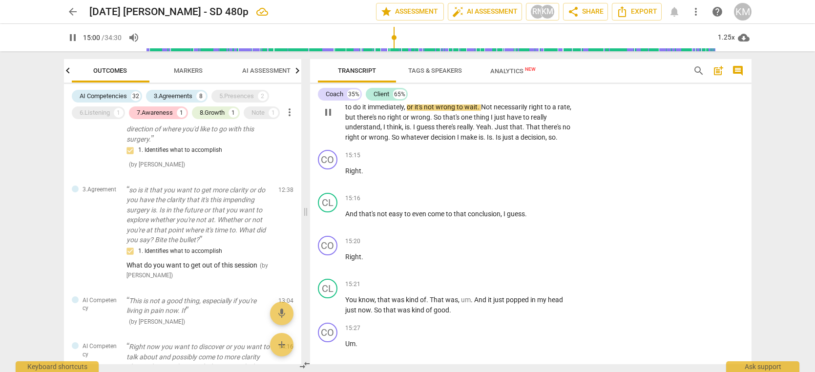
scroll to position [4081, 0]
click at [69, 35] on span "pause" at bounding box center [73, 38] width 12 height 12
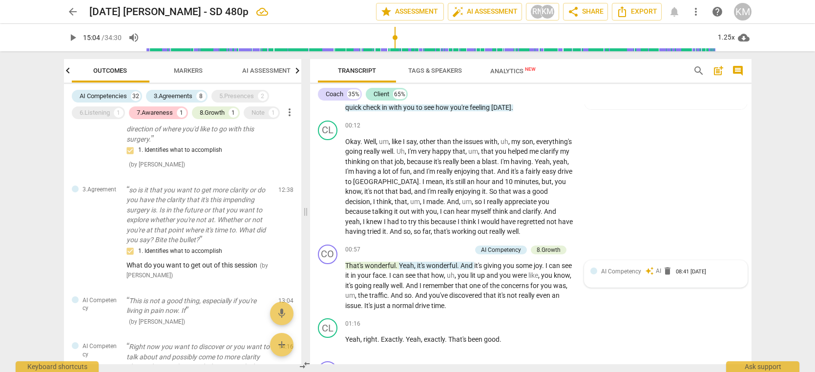
scroll to position [0, 0]
